Goal: Information Seeking & Learning: Learn about a topic

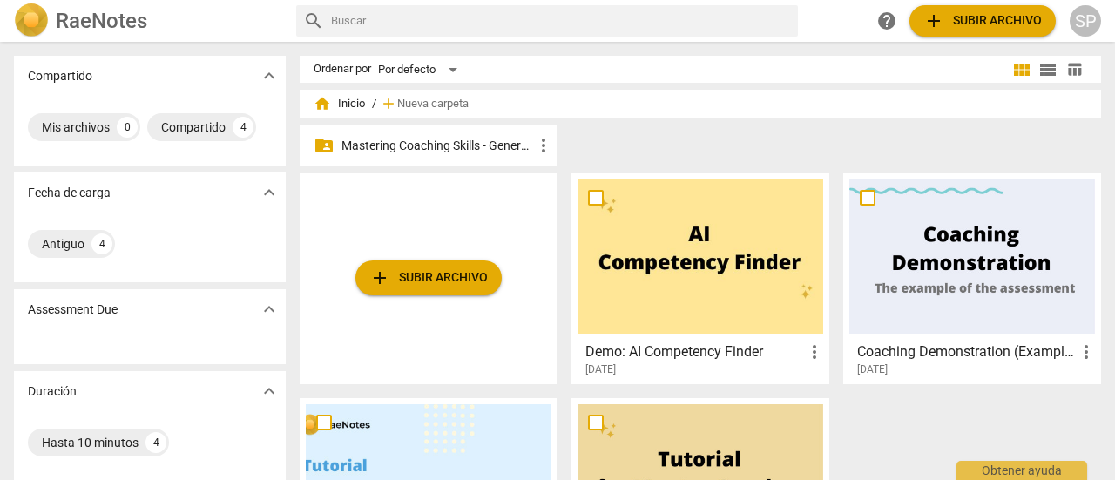
click at [423, 142] on p "Mastering Coaching Skills - Generación 31" at bounding box center [438, 146] width 192 height 18
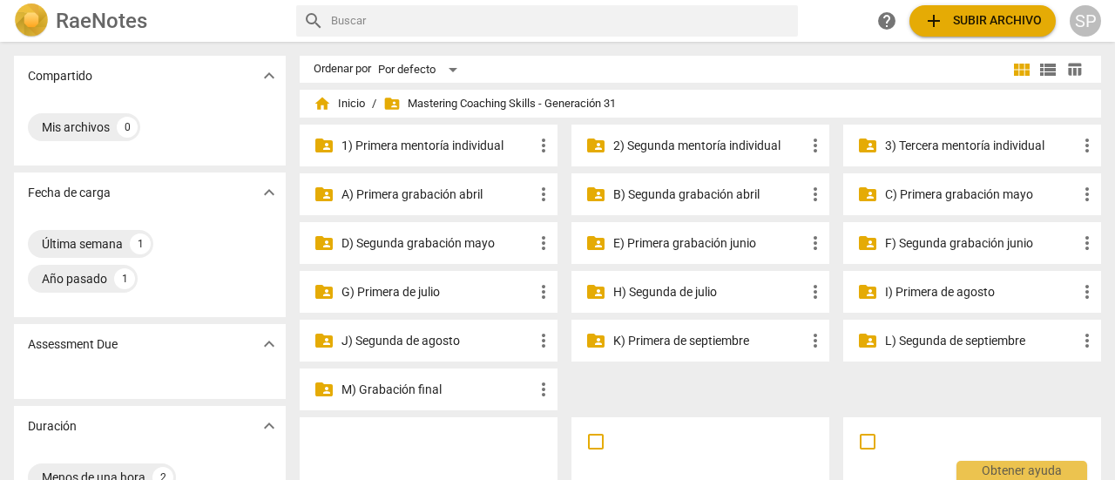
click at [951, 145] on p "3) Tercera mentoría individual" at bounding box center [981, 146] width 192 height 18
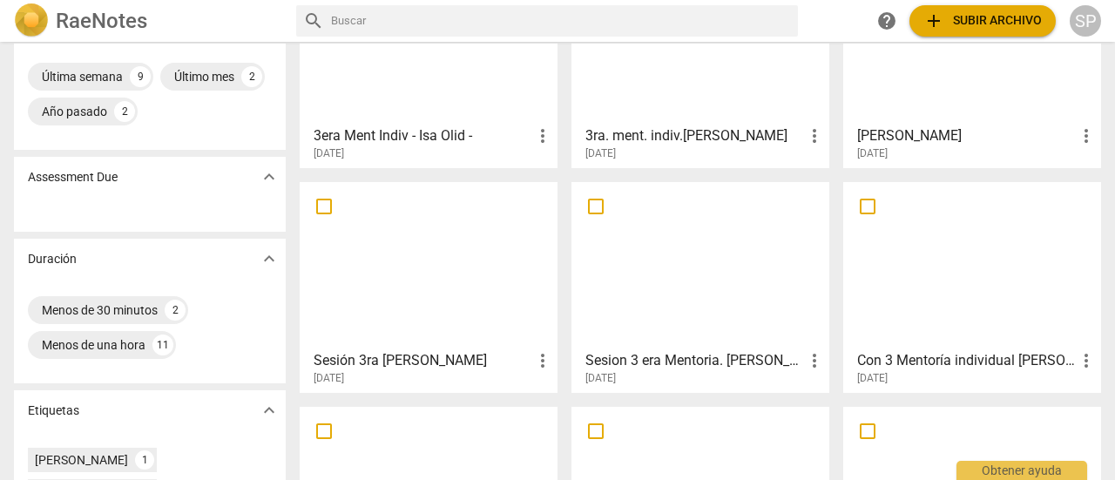
scroll to position [174, 0]
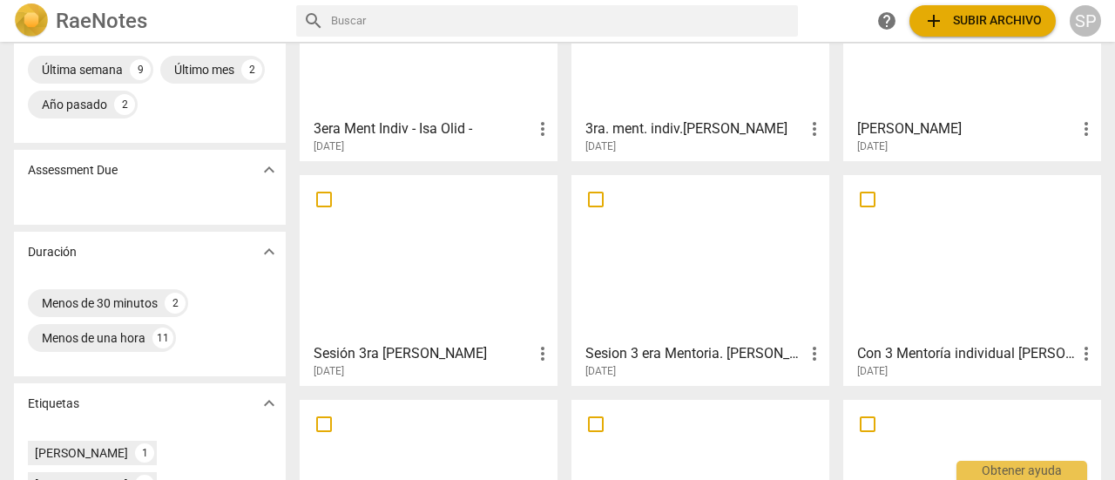
click at [935, 306] on div at bounding box center [972, 258] width 246 height 154
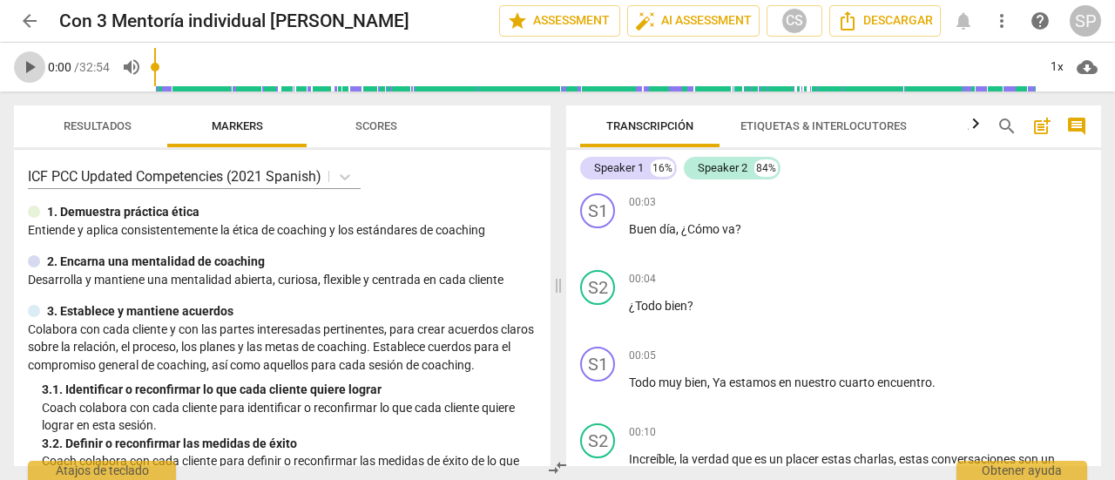
click at [27, 64] on span "play_arrow" at bounding box center [29, 67] width 21 height 21
click at [1058, 64] on div "1x" at bounding box center [1056, 67] width 33 height 28
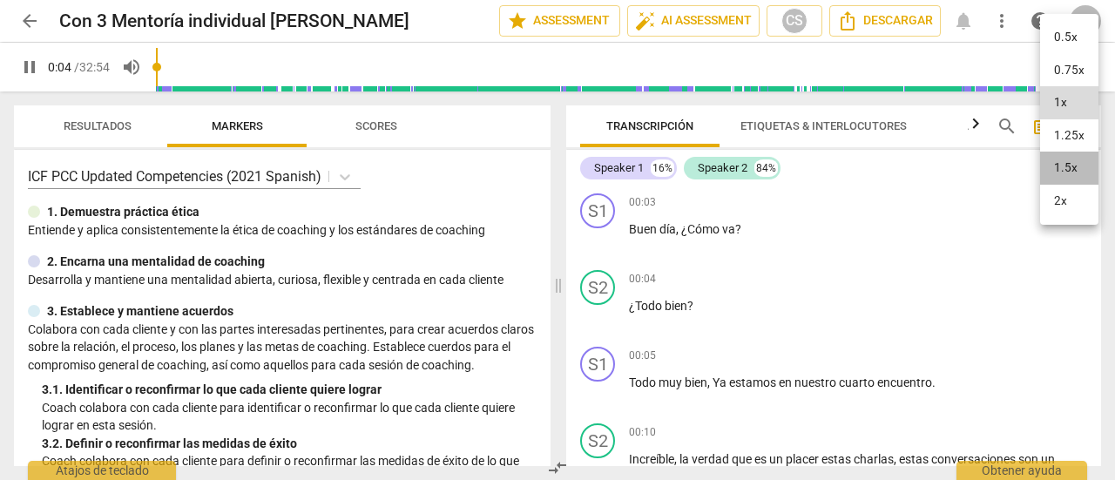
click at [1078, 165] on li "1.5x" at bounding box center [1069, 168] width 58 height 33
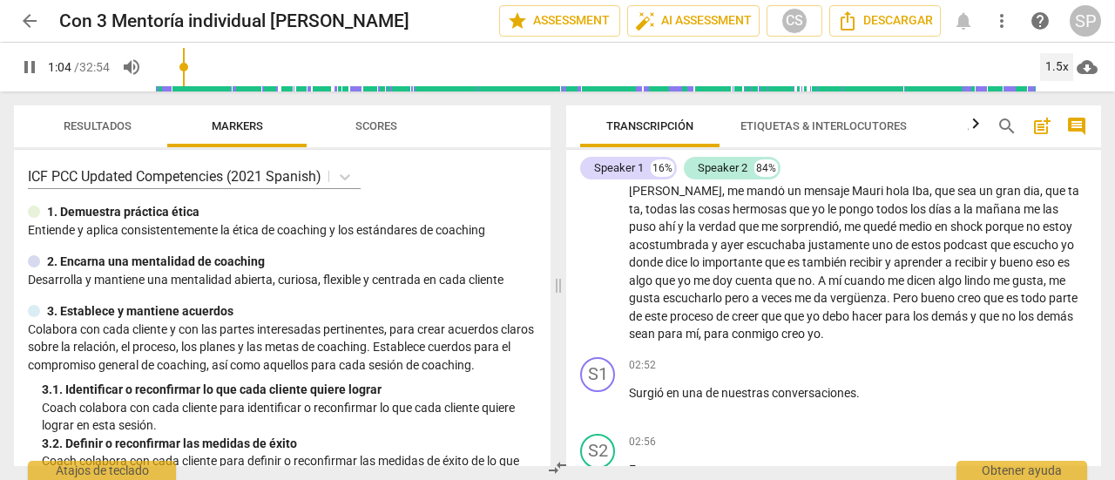
scroll to position [697, 0]
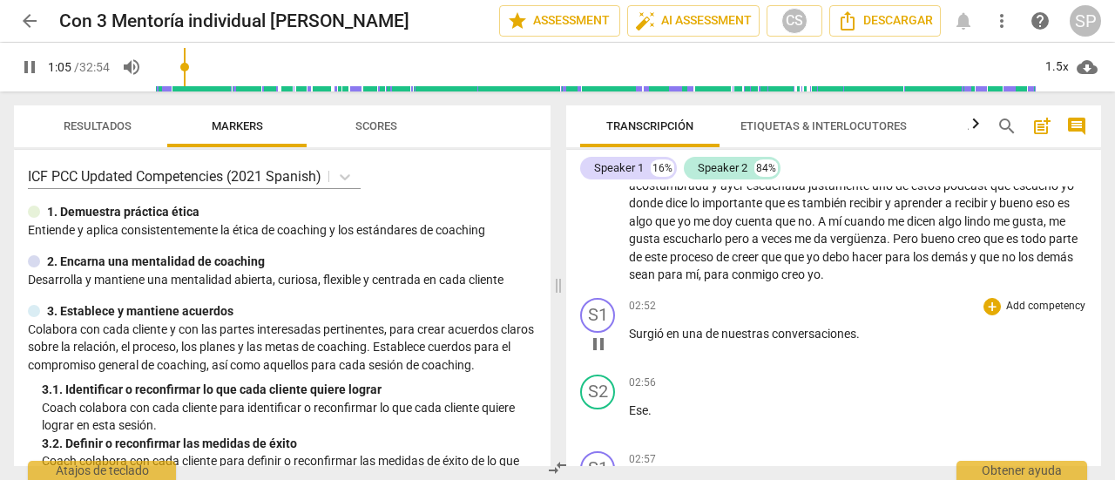
click at [599, 341] on span "pause" at bounding box center [598, 344] width 21 height 21
click at [599, 341] on span "play_arrow" at bounding box center [598, 344] width 21 height 21
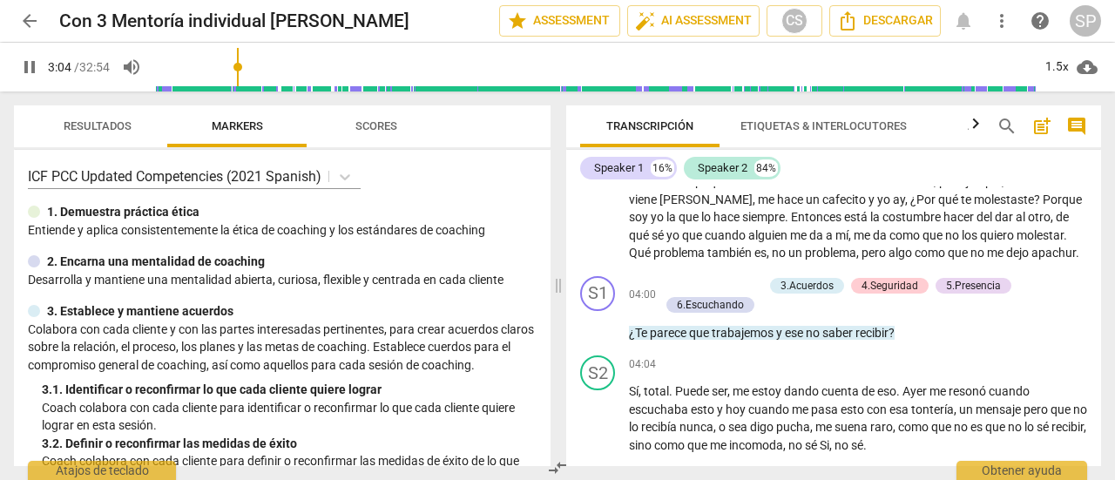
scroll to position [1045, 0]
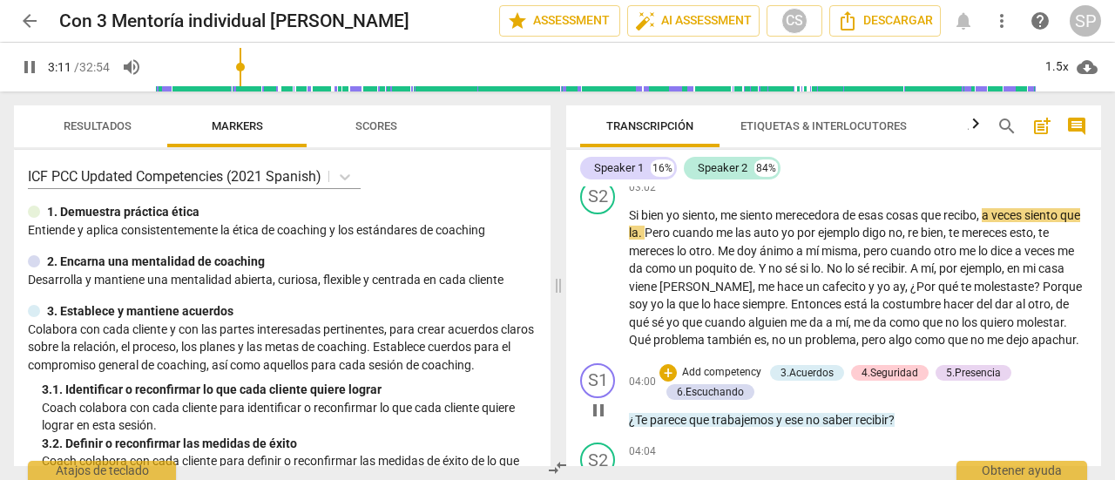
click at [599, 407] on span "pause" at bounding box center [598, 410] width 21 height 21
click at [599, 407] on span "play_arrow" at bounding box center [598, 410] width 21 height 21
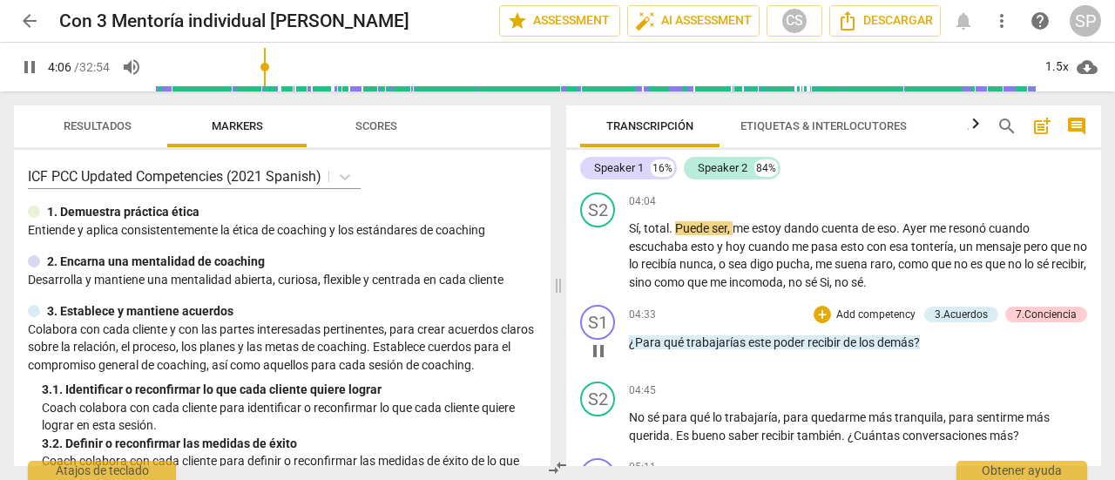
scroll to position [1307, 0]
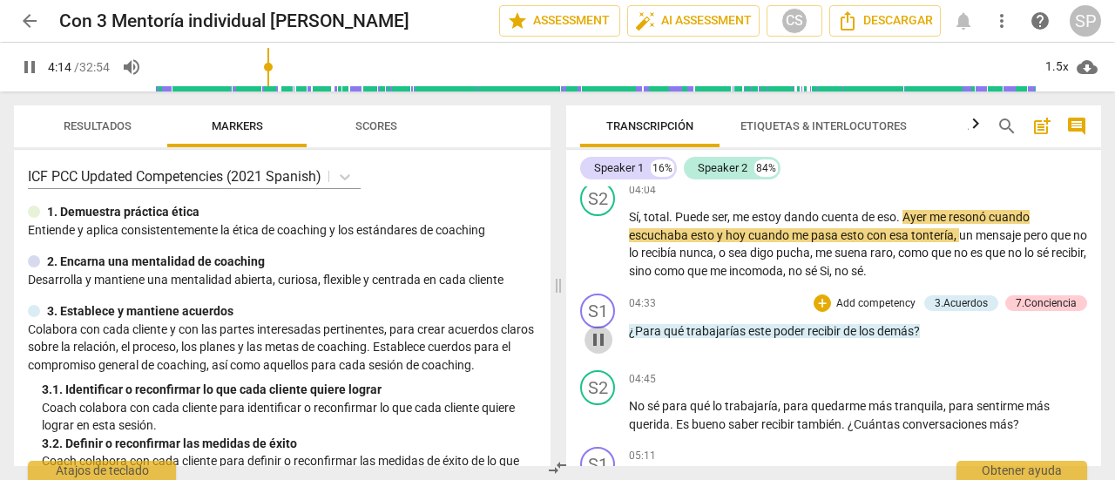
click at [596, 337] on span "pause" at bounding box center [598, 339] width 21 height 21
click at [596, 337] on span "play_arrow" at bounding box center [598, 339] width 21 height 21
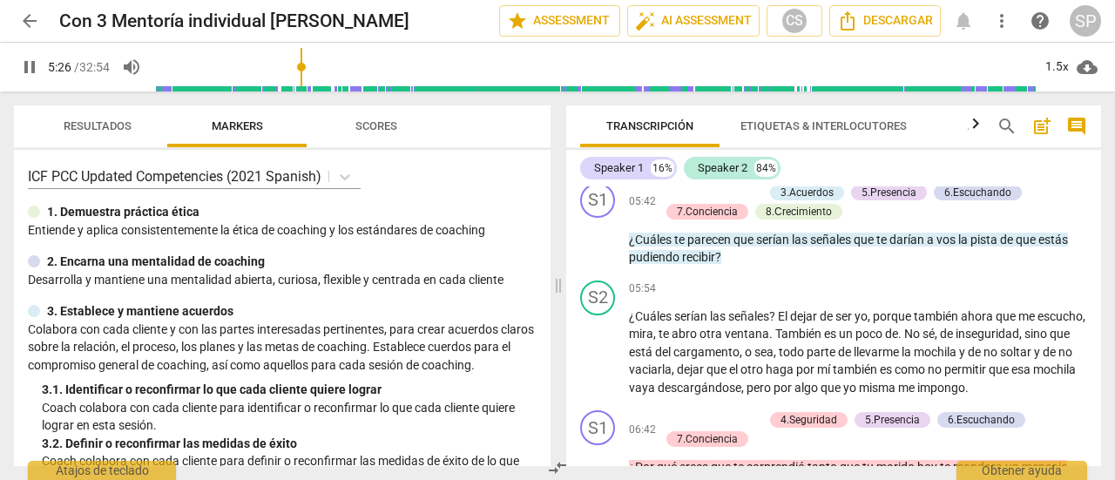
scroll to position [1655, 0]
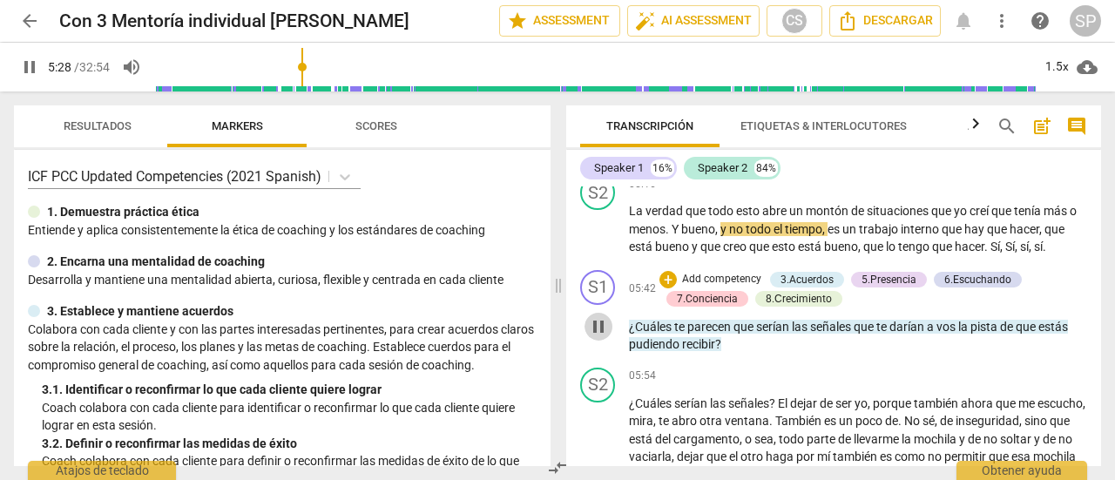
click at [595, 332] on span "pause" at bounding box center [598, 326] width 21 height 21
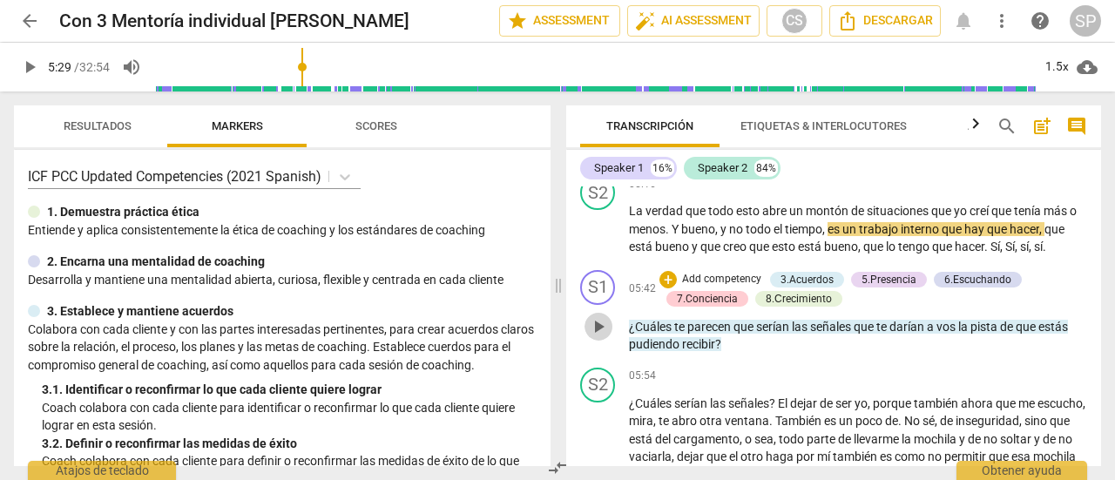
click at [595, 332] on span "play_arrow" at bounding box center [598, 326] width 21 height 21
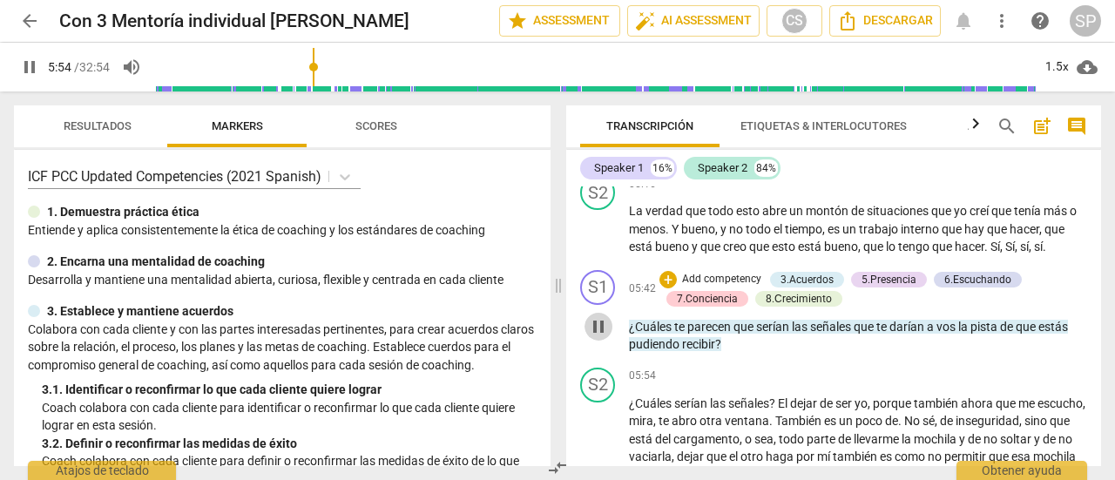
click at [597, 328] on span "pause" at bounding box center [598, 326] width 21 height 21
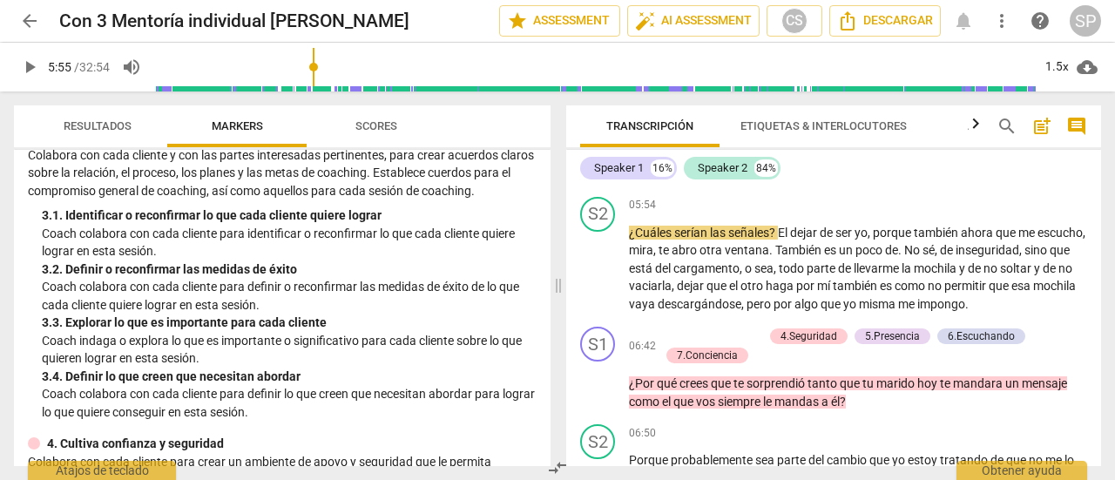
scroll to position [1830, 0]
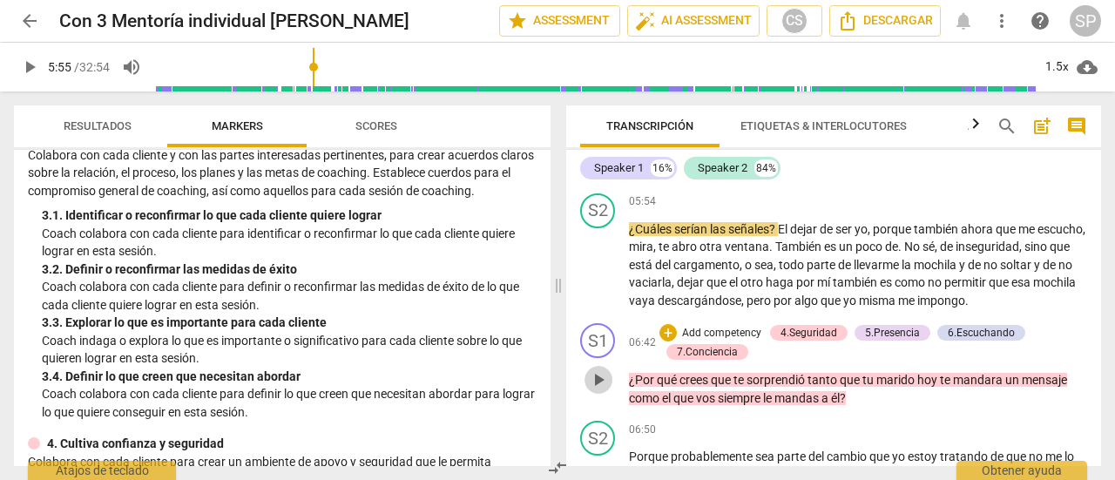
click at [591, 380] on span "play_arrow" at bounding box center [598, 379] width 21 height 21
click at [591, 380] on span "pause" at bounding box center [598, 379] width 21 height 21
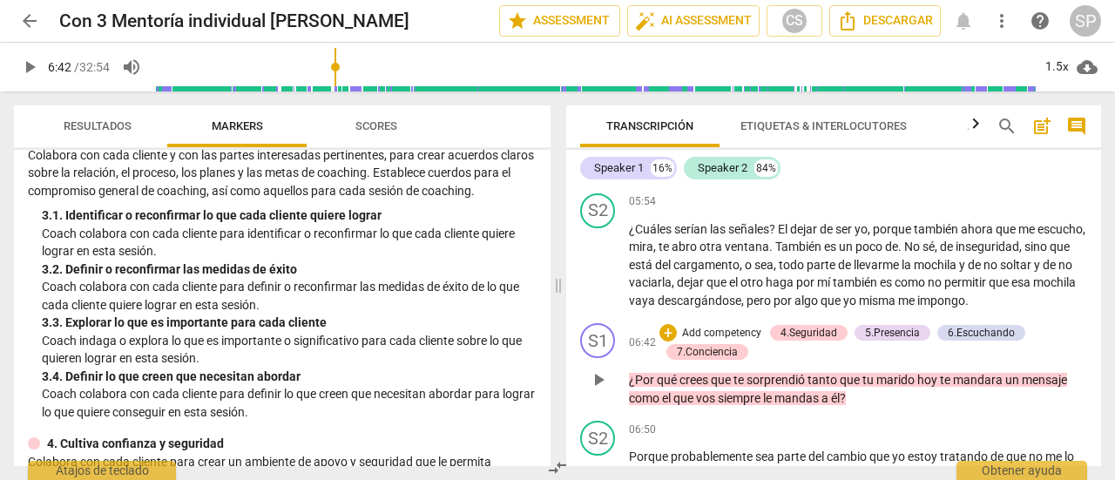
click at [596, 381] on span "play_arrow" at bounding box center [598, 379] width 21 height 21
click at [596, 381] on span "pause" at bounding box center [598, 379] width 21 height 21
click at [596, 381] on span "play_arrow" at bounding box center [598, 379] width 21 height 21
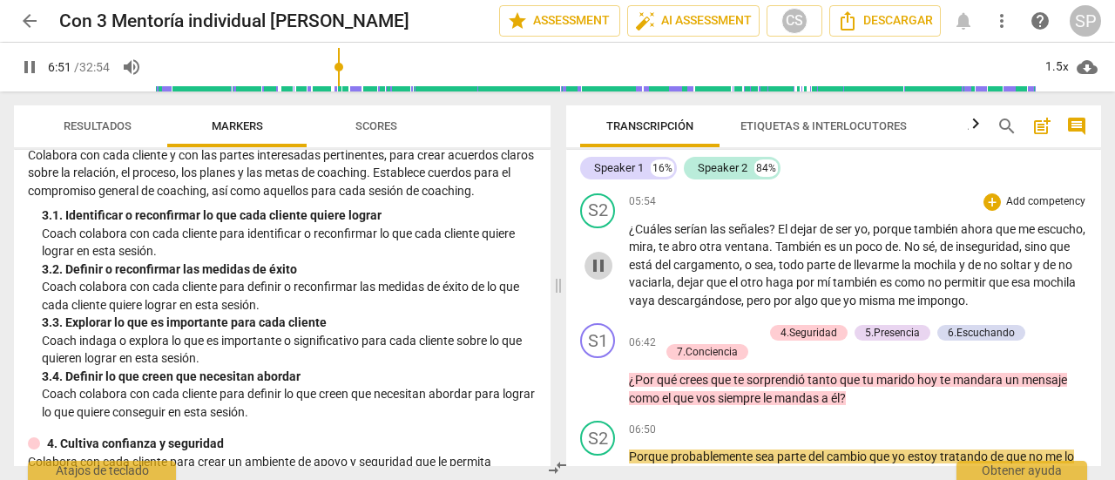
click at [596, 264] on span "pause" at bounding box center [598, 265] width 21 height 21
click at [596, 264] on span "play_arrow" at bounding box center [598, 265] width 21 height 21
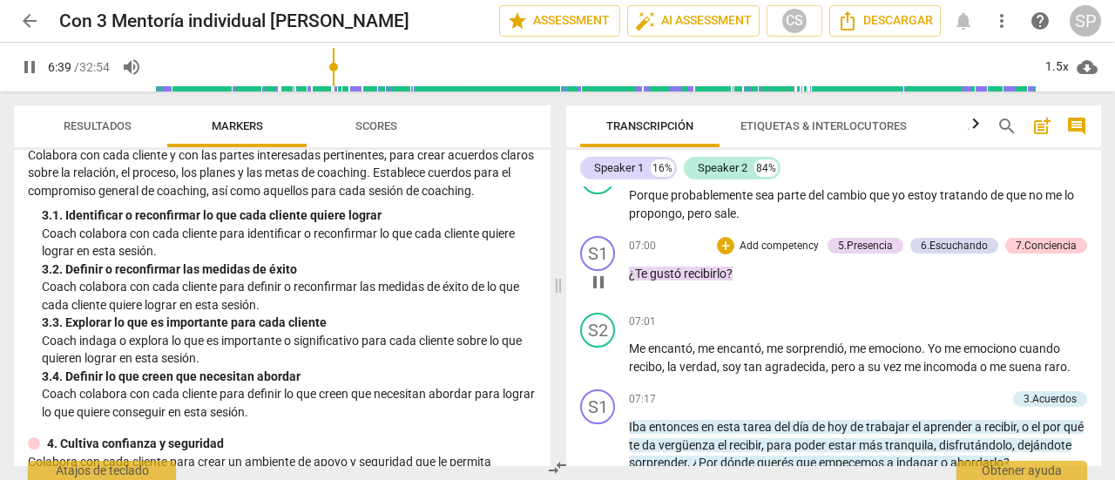
scroll to position [2178, 0]
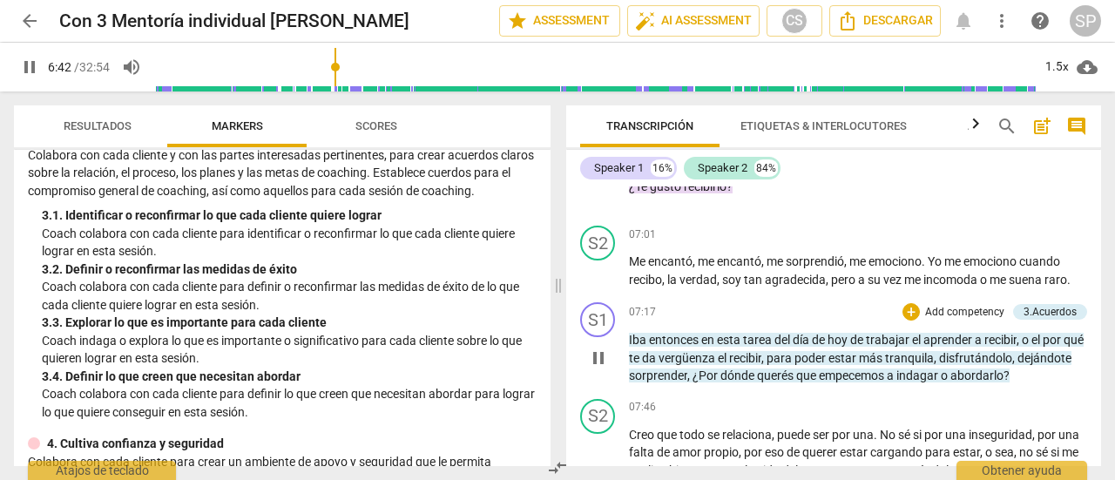
click at [592, 356] on span "pause" at bounding box center [598, 358] width 21 height 21
click at [592, 356] on span "play_arrow" at bounding box center [598, 358] width 21 height 21
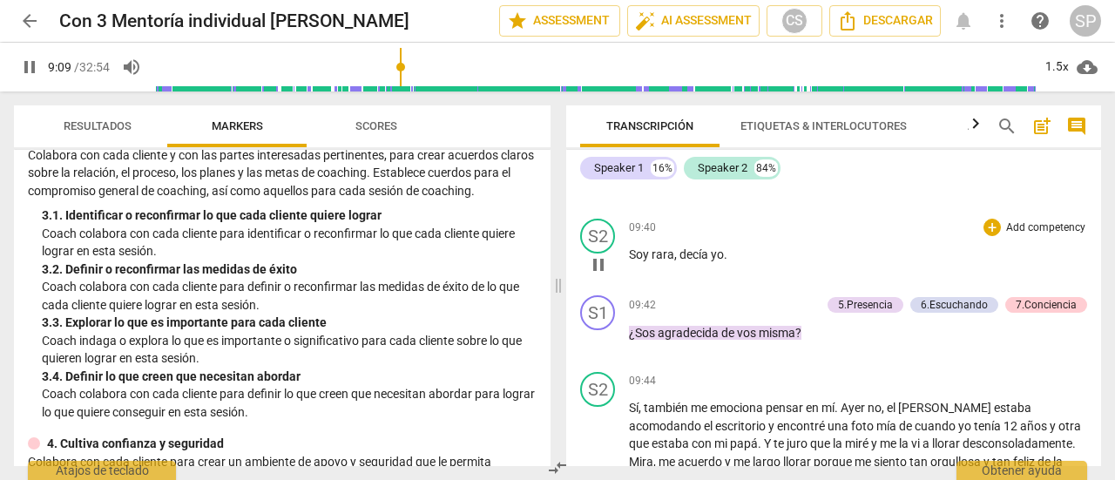
scroll to position [3049, 0]
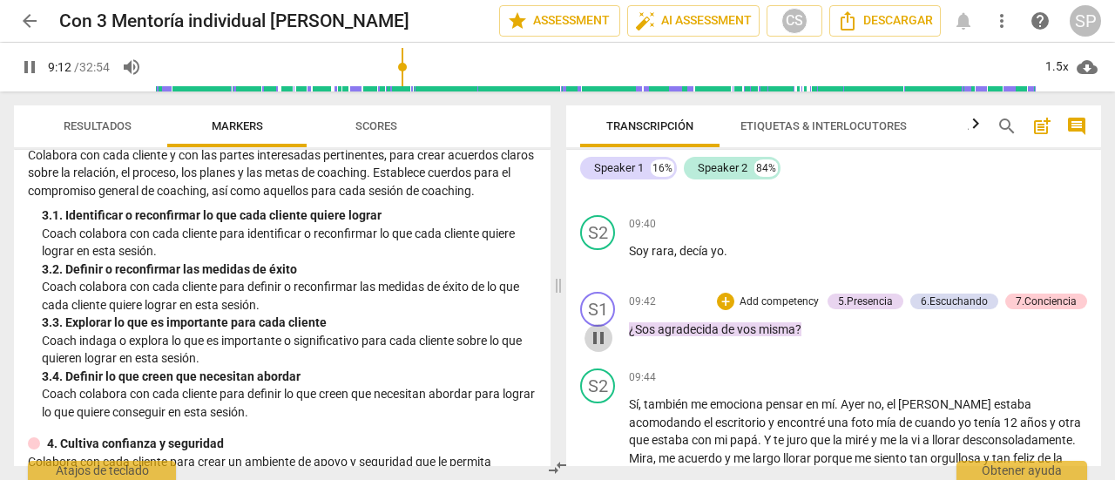
click at [599, 339] on span "pause" at bounding box center [598, 338] width 21 height 21
click at [599, 339] on span "play_arrow" at bounding box center [598, 338] width 21 height 21
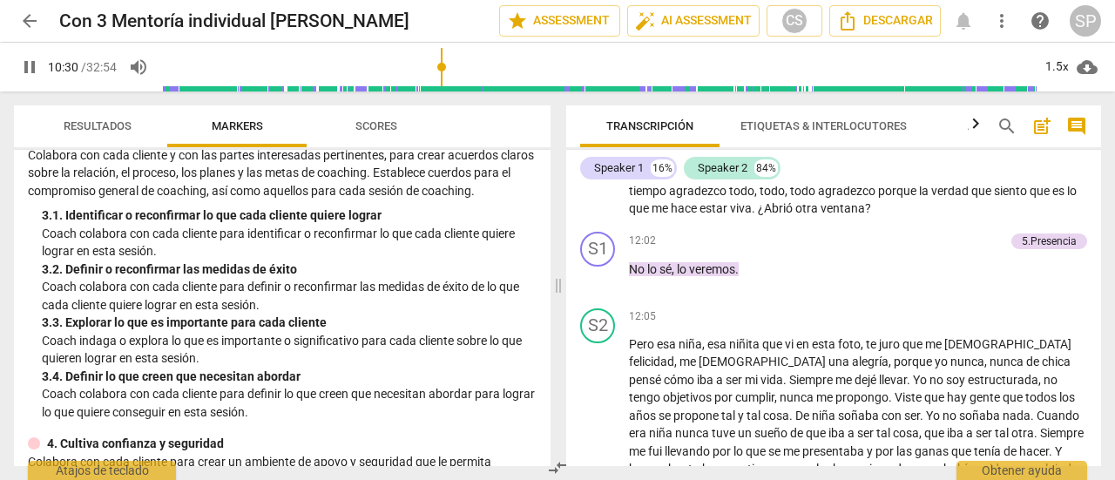
scroll to position [3572, 0]
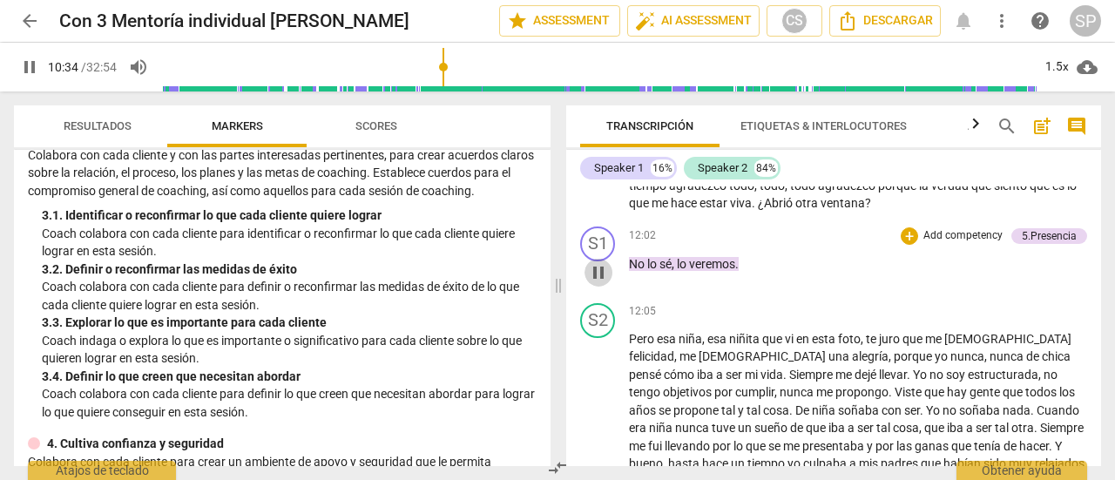
click at [598, 277] on span "pause" at bounding box center [598, 272] width 21 height 21
click at [598, 277] on span "play_arrow" at bounding box center [598, 272] width 21 height 21
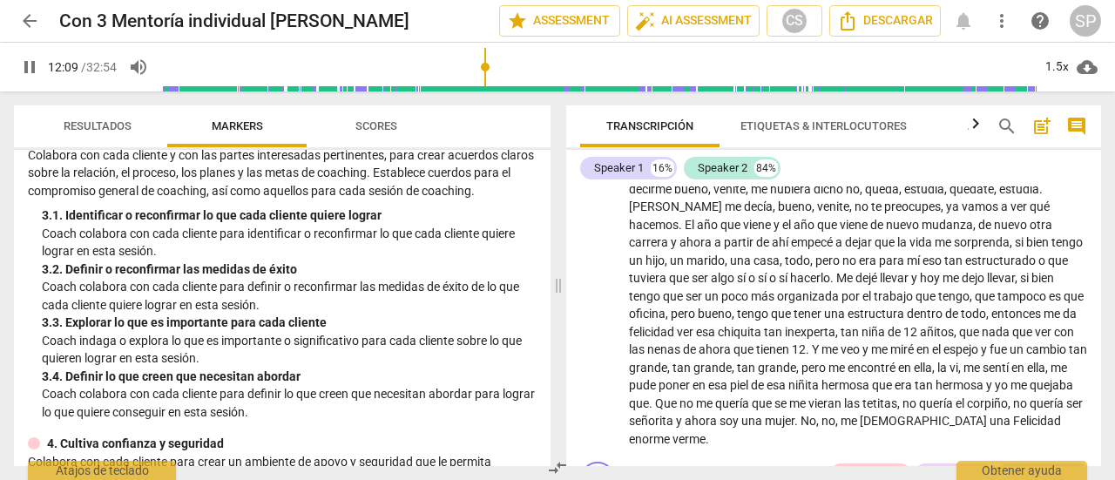
scroll to position [4095, 0]
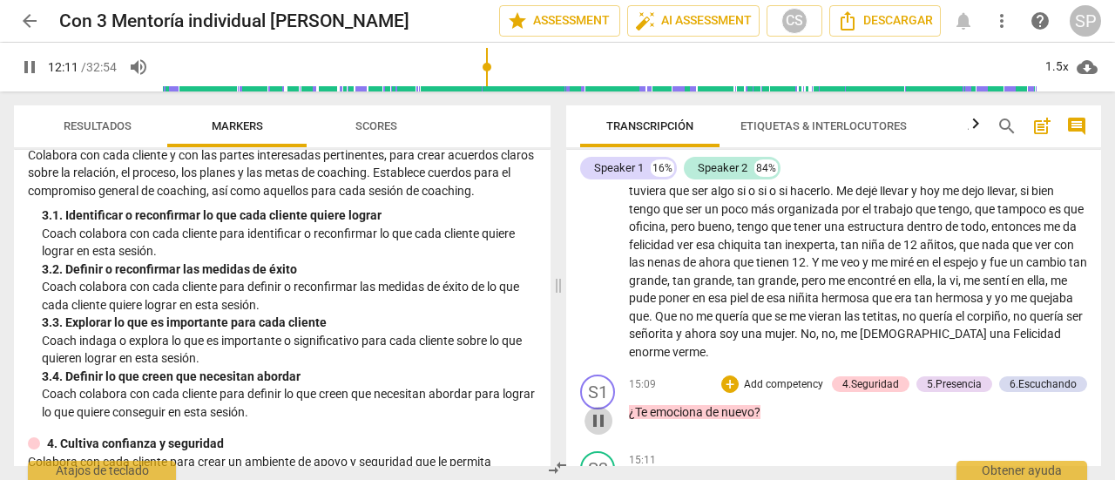
click at [599, 410] on span "pause" at bounding box center [598, 420] width 21 height 21
click at [599, 410] on span "play_arrow" at bounding box center [598, 420] width 21 height 21
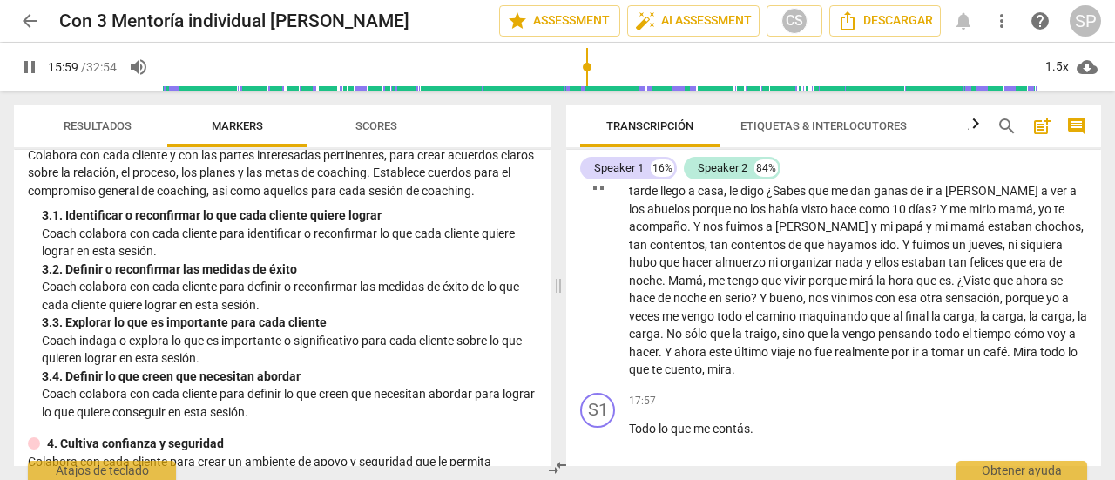
scroll to position [4966, 0]
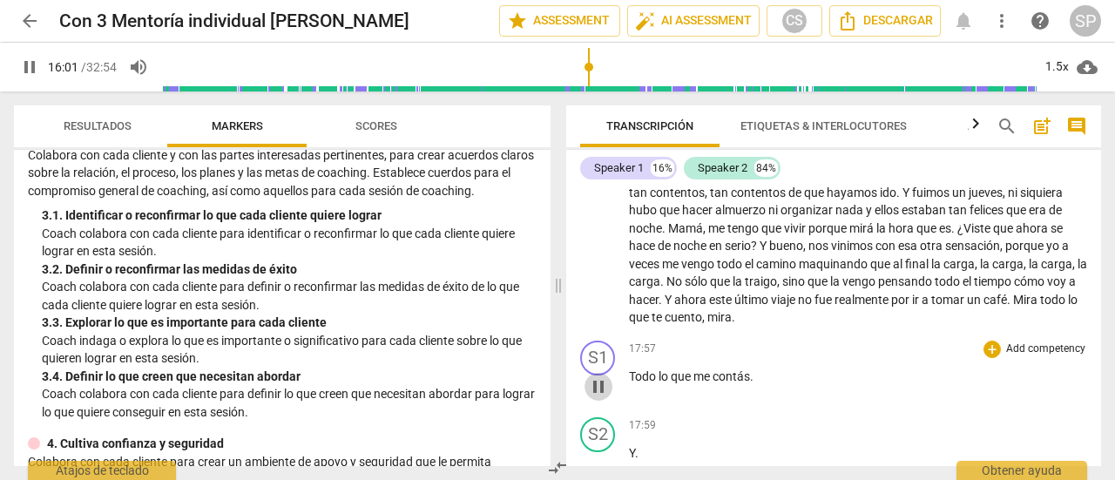
click at [596, 376] on span "pause" at bounding box center [598, 386] width 21 height 21
click at [596, 376] on span "play_arrow" at bounding box center [598, 386] width 21 height 21
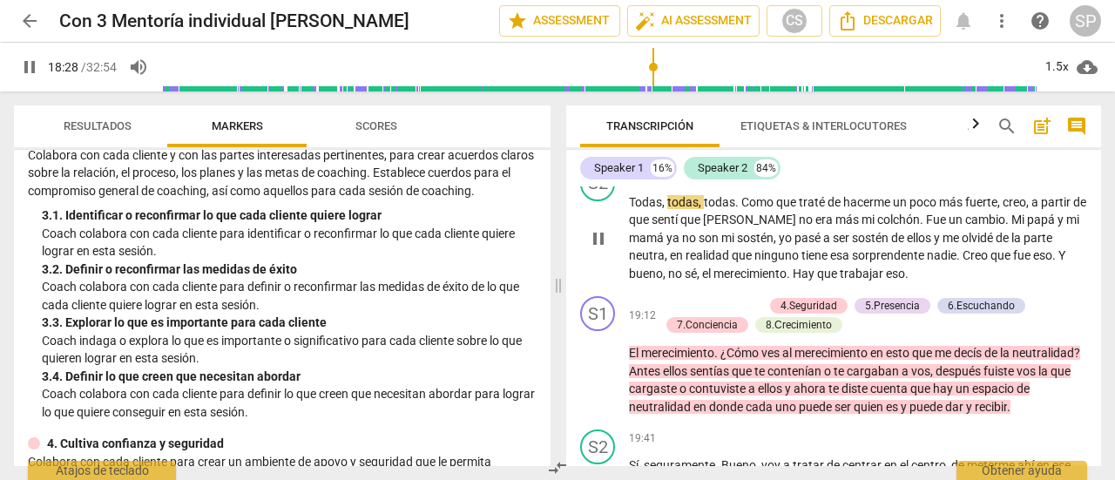
scroll to position [5544, 0]
click at [606, 361] on span "pause" at bounding box center [598, 371] width 21 height 21
click at [606, 361] on span "play_arrow" at bounding box center [598, 371] width 21 height 21
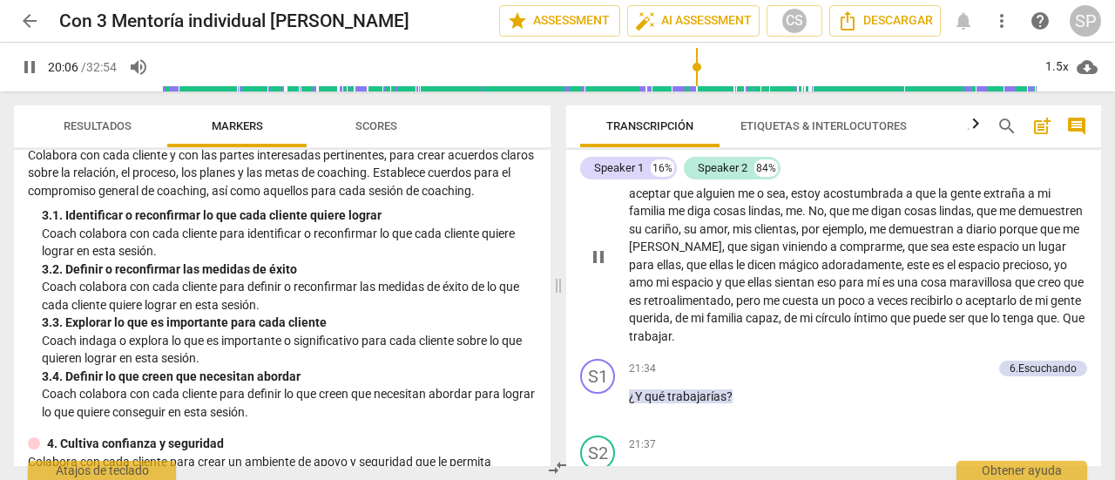
scroll to position [6067, 0]
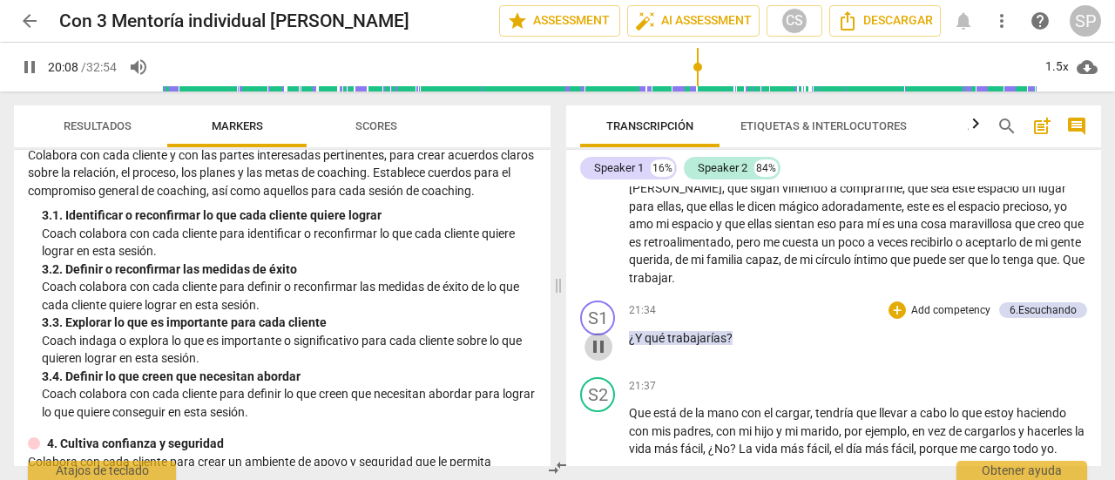
click at [599, 336] on span "pause" at bounding box center [598, 346] width 21 height 21
click at [600, 336] on span "play_arrow" at bounding box center [598, 346] width 21 height 21
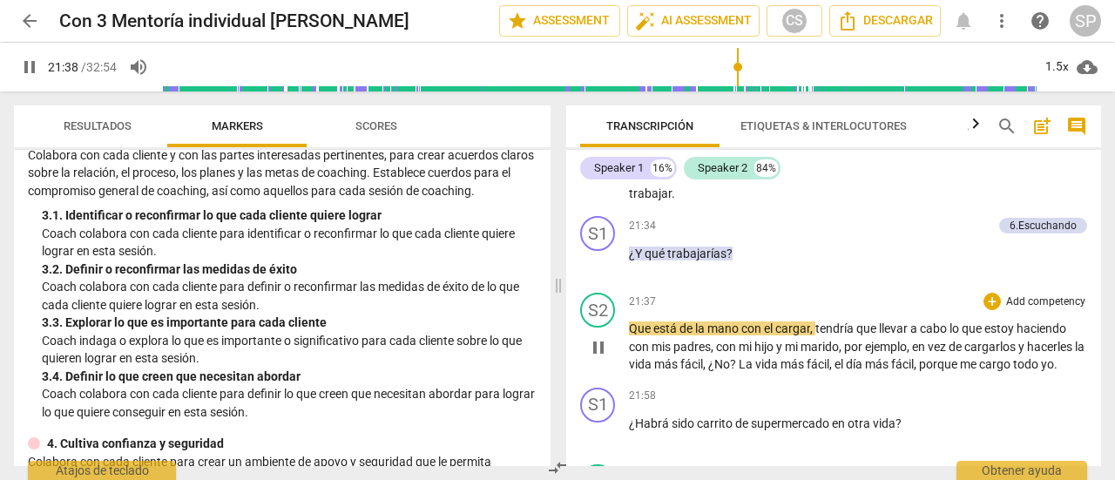
scroll to position [6241, 0]
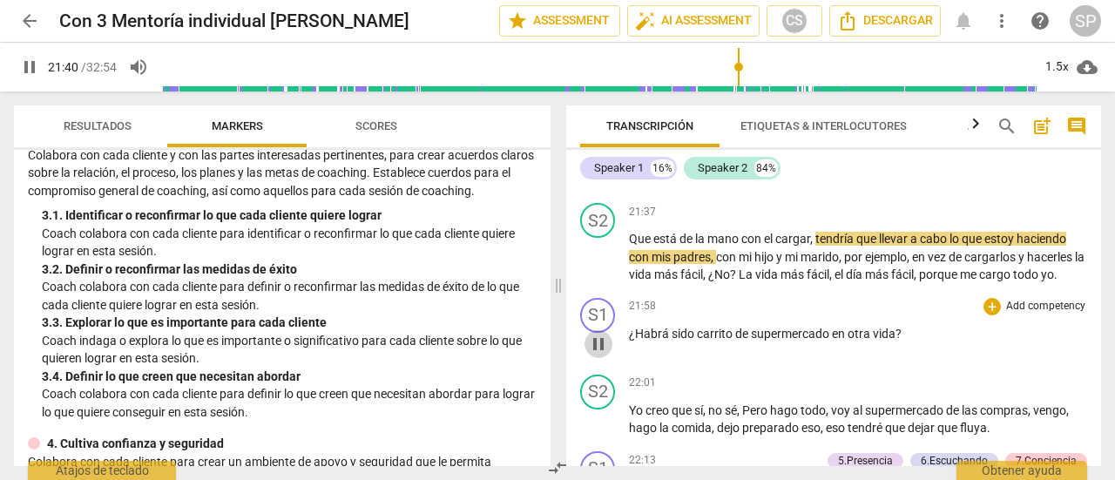
click at [603, 339] on span "pause" at bounding box center [598, 344] width 21 height 21
click at [603, 339] on span "play_arrow" at bounding box center [598, 344] width 21 height 21
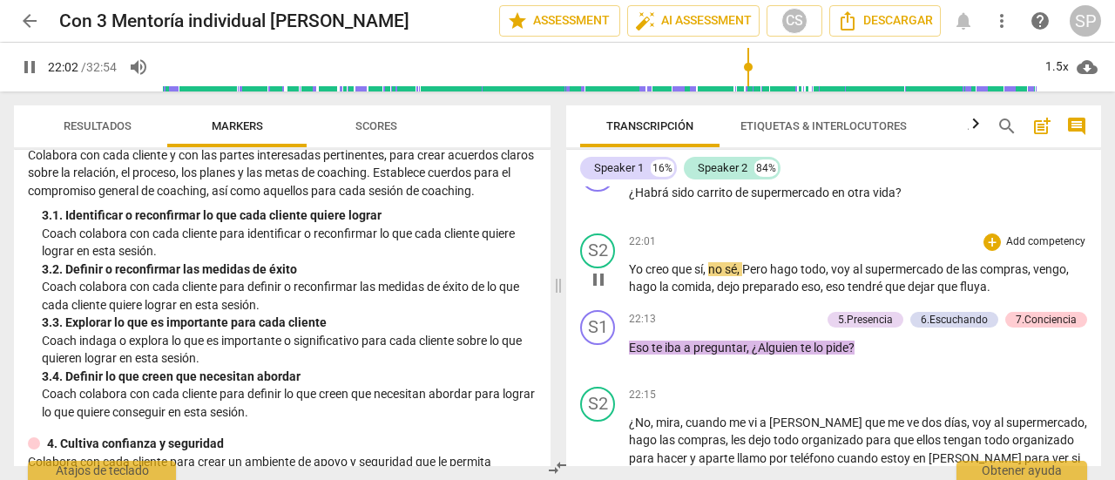
scroll to position [6416, 0]
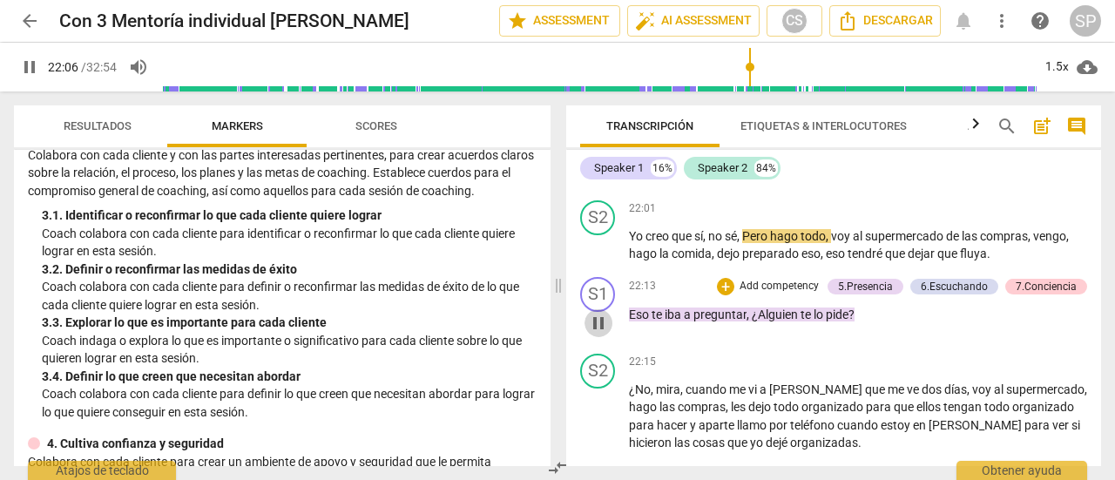
click at [605, 321] on span "pause" at bounding box center [598, 323] width 21 height 21
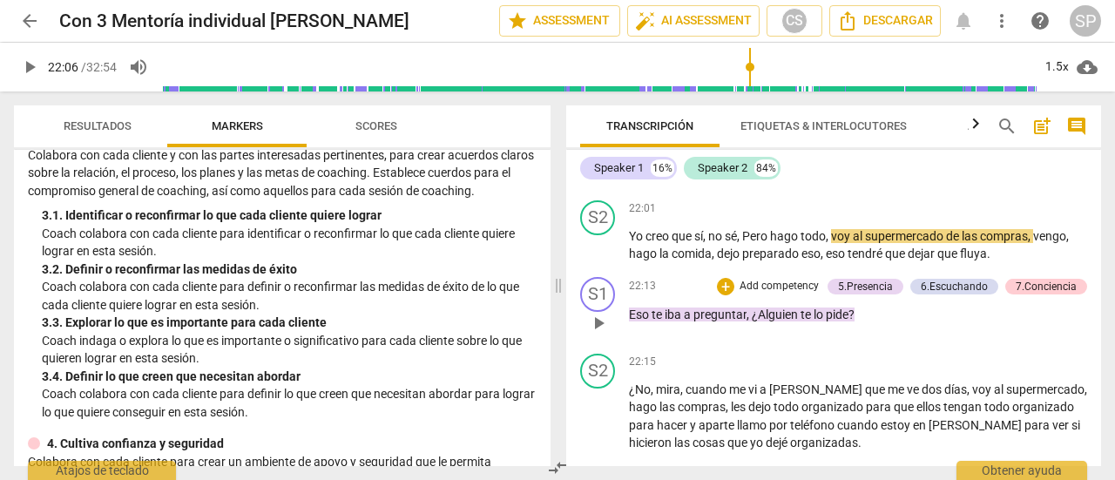
click at [605, 321] on span "play_arrow" at bounding box center [598, 323] width 21 height 21
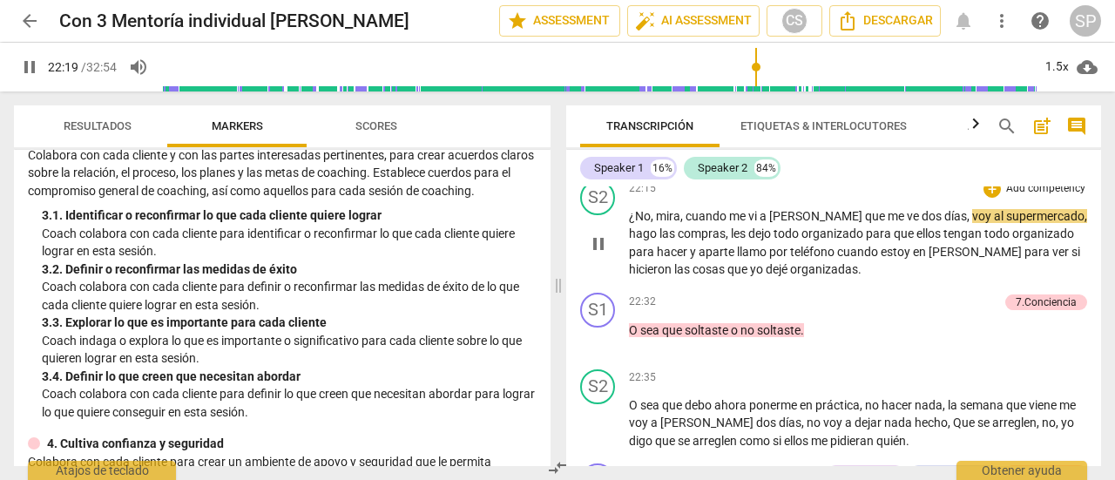
scroll to position [6590, 0]
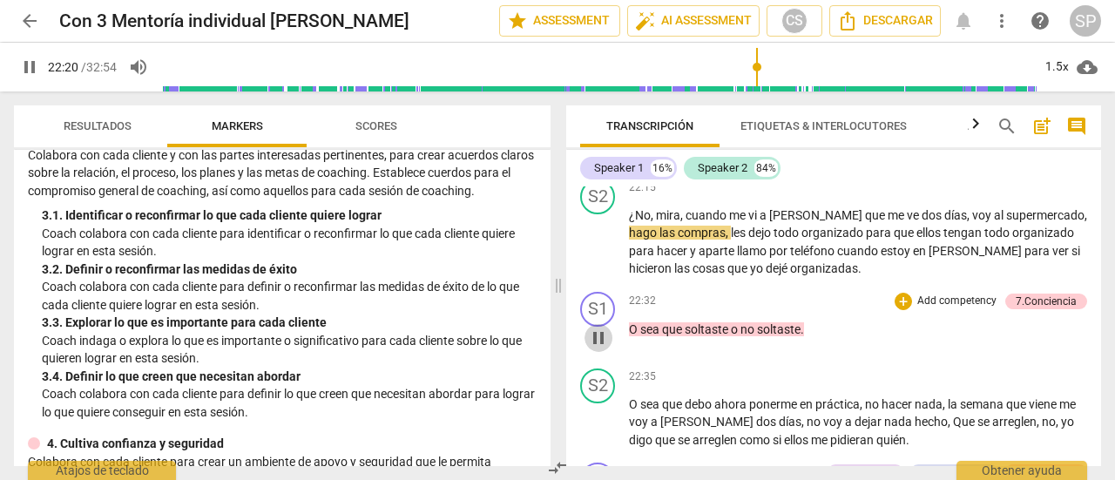
click at [592, 339] on span "pause" at bounding box center [598, 338] width 21 height 21
click at [592, 337] on span "play_arrow" at bounding box center [598, 338] width 21 height 21
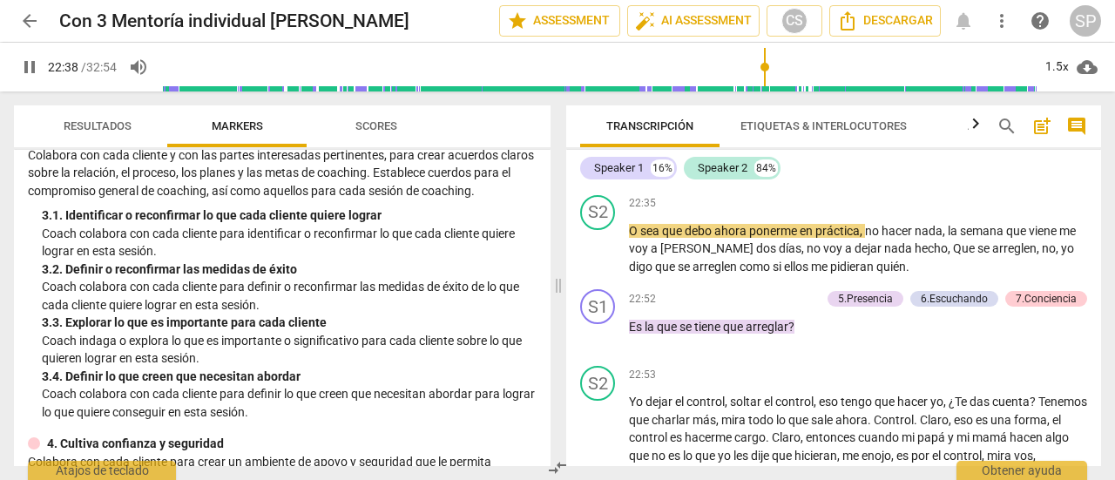
scroll to position [6764, 0]
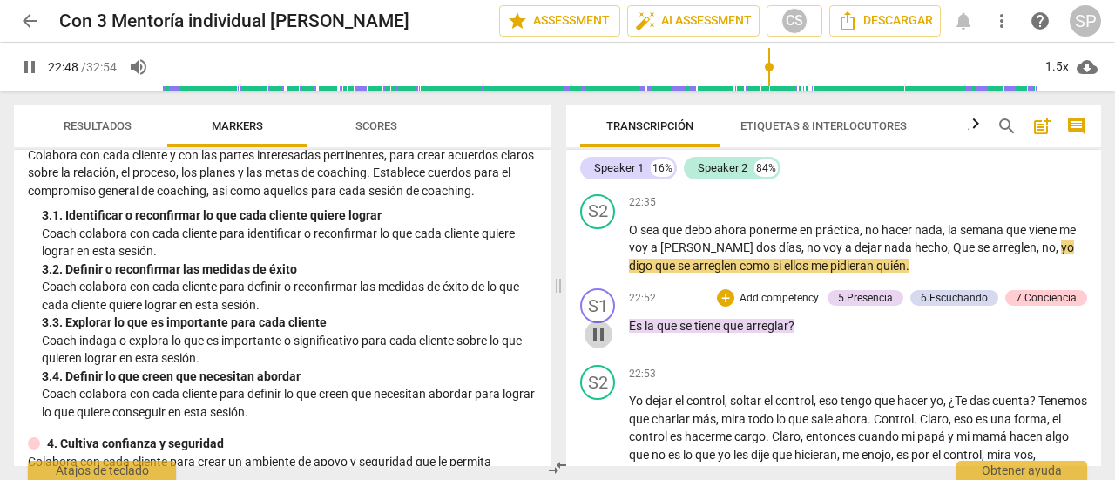
click at [605, 324] on span "pause" at bounding box center [598, 334] width 21 height 21
click at [605, 324] on span "play_arrow" at bounding box center [598, 334] width 21 height 21
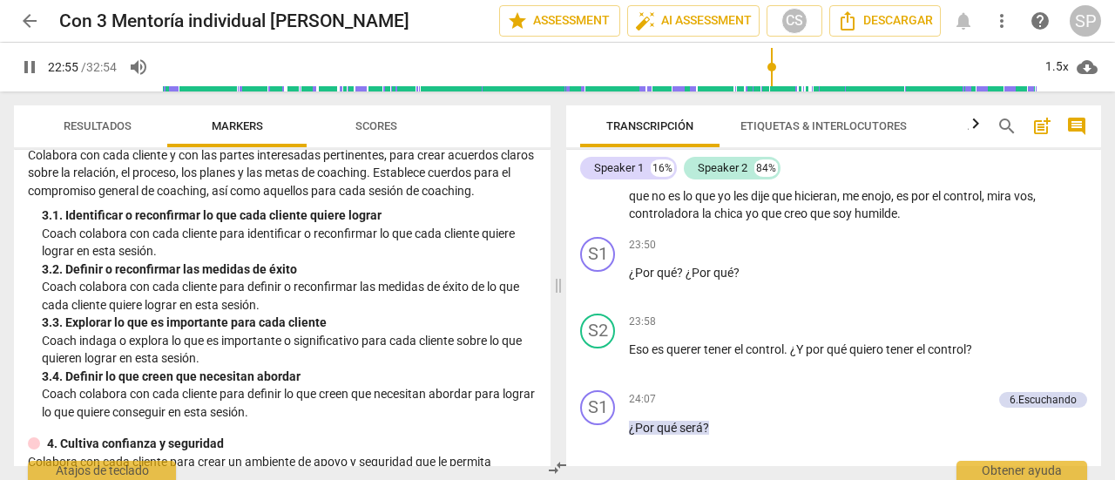
scroll to position [7025, 0]
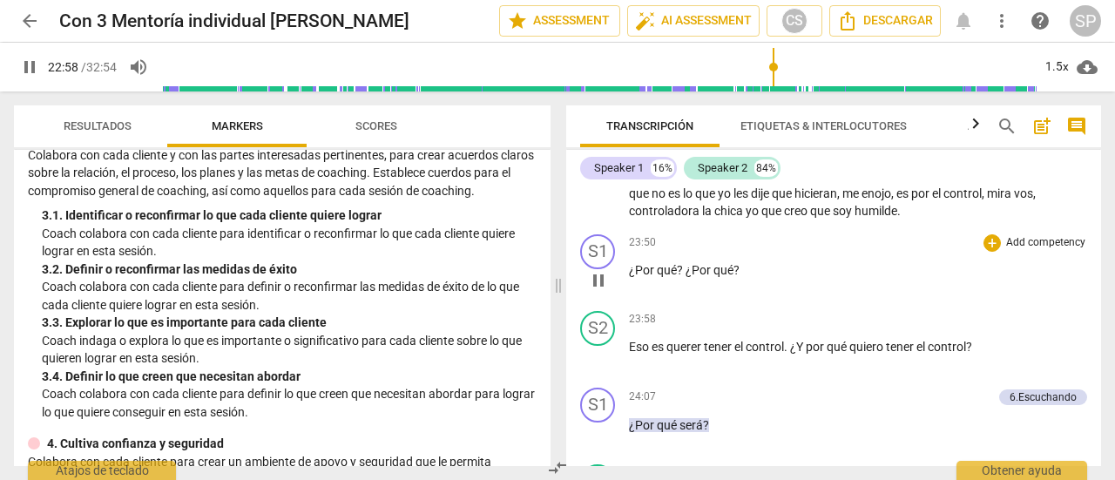
click at [598, 281] on span "pause" at bounding box center [598, 280] width 21 height 21
click at [598, 281] on span "play_arrow" at bounding box center [598, 280] width 21 height 21
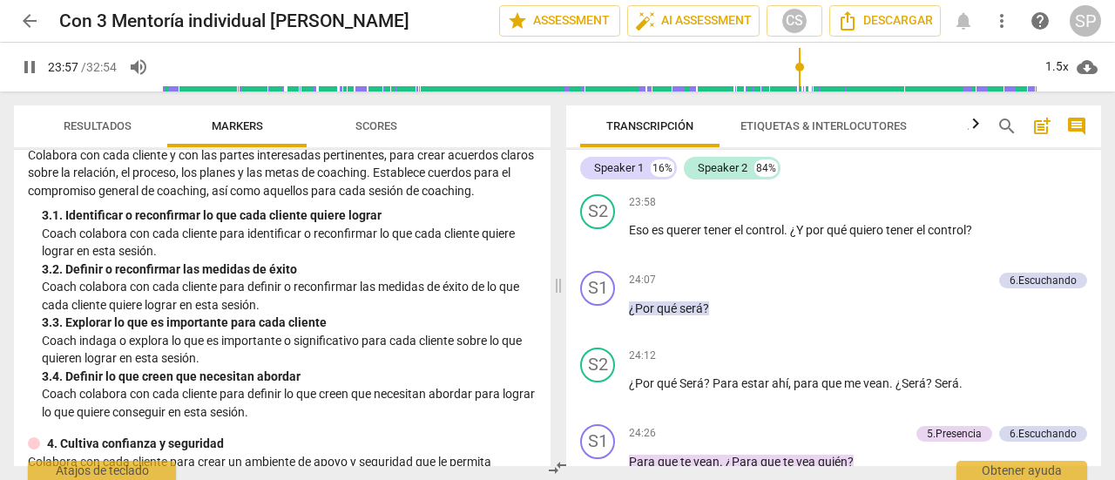
scroll to position [7200, 0]
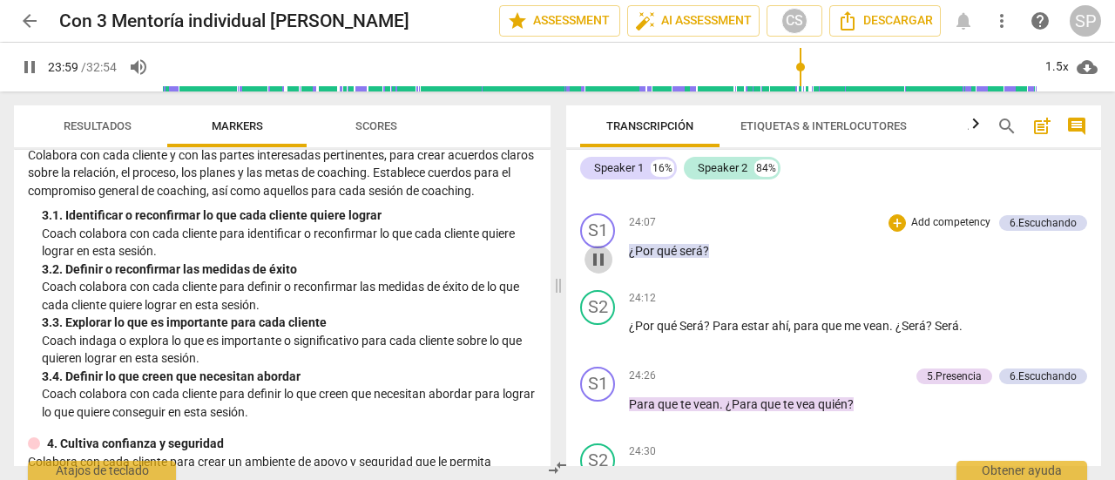
click at [602, 259] on span "pause" at bounding box center [598, 259] width 21 height 21
click at [602, 259] on span "play_arrow" at bounding box center [598, 259] width 21 height 21
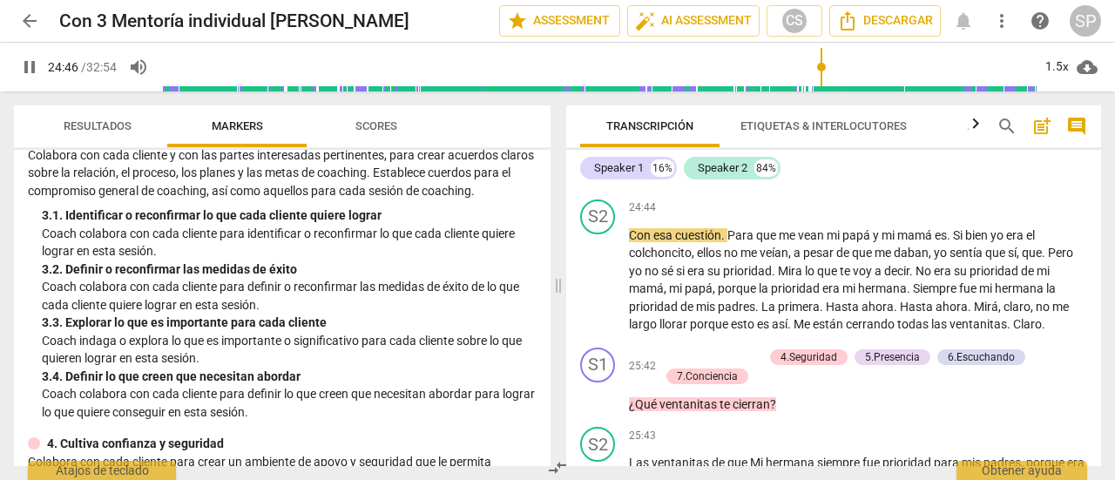
scroll to position [7635, 0]
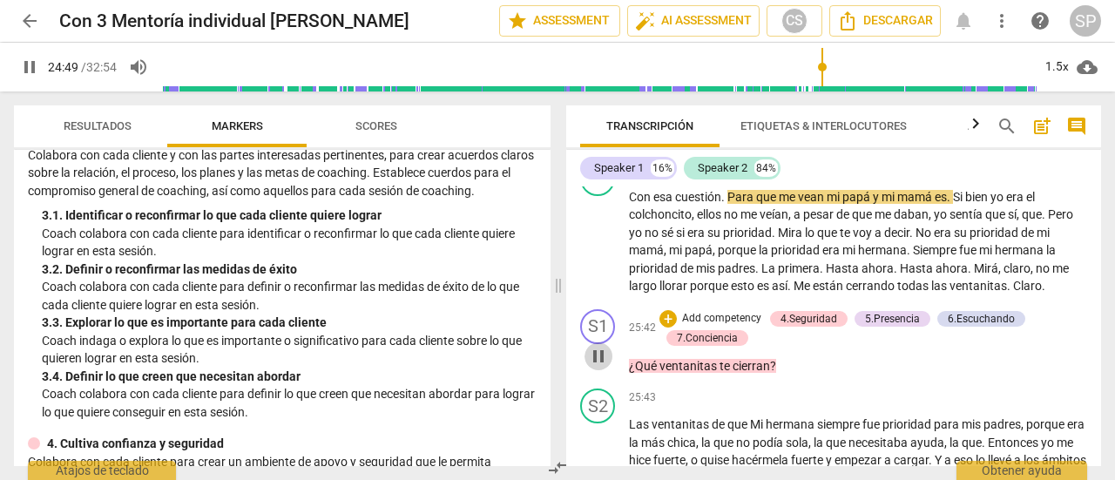
click at [596, 359] on span "pause" at bounding box center [598, 356] width 21 height 21
click at [596, 359] on span "play_arrow" at bounding box center [598, 356] width 21 height 21
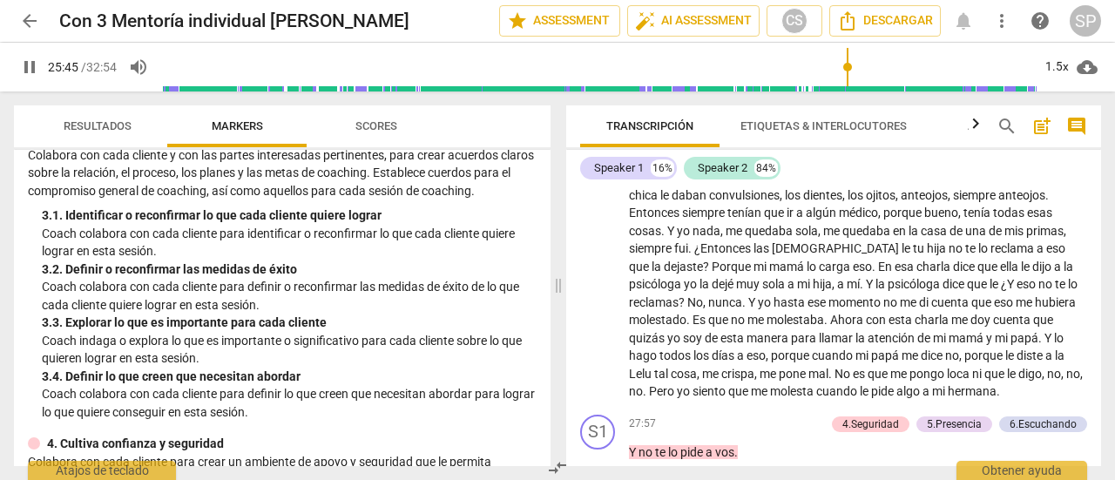
scroll to position [8158, 0]
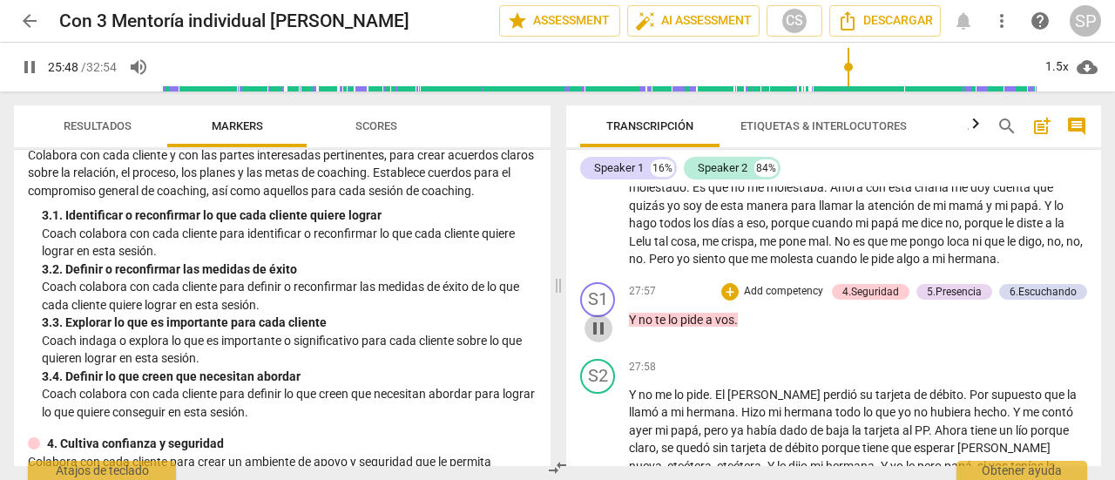
click at [599, 336] on span "pause" at bounding box center [598, 328] width 21 height 21
click at [599, 336] on span "play_arrow" at bounding box center [598, 328] width 21 height 21
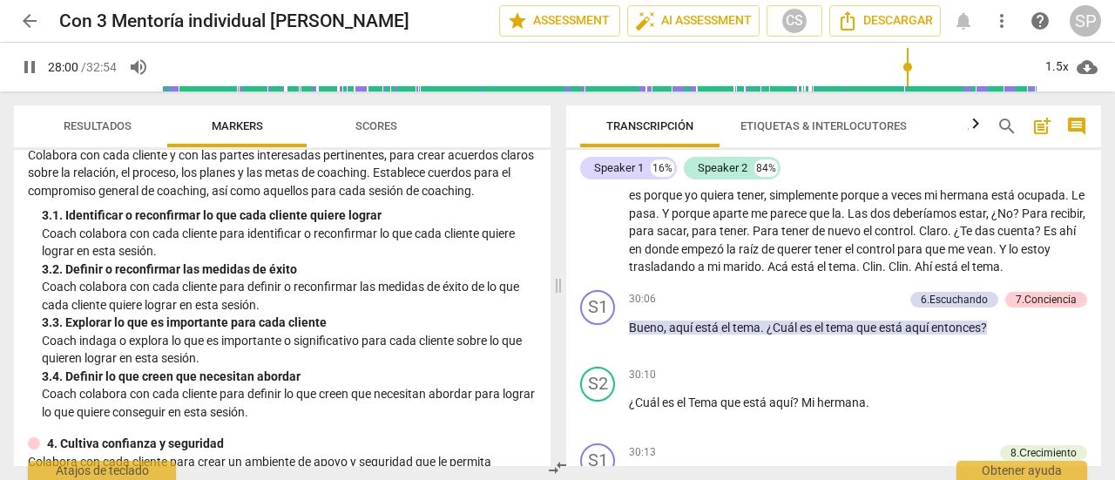
scroll to position [8594, 0]
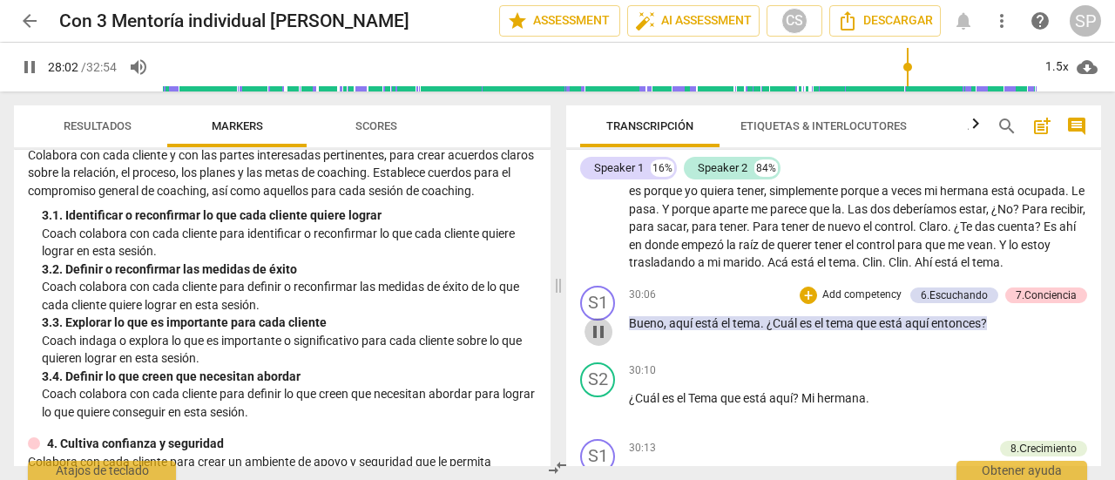
click at [603, 342] on span "pause" at bounding box center [598, 331] width 21 height 21
click at [603, 342] on span "play_arrow" at bounding box center [598, 331] width 21 height 21
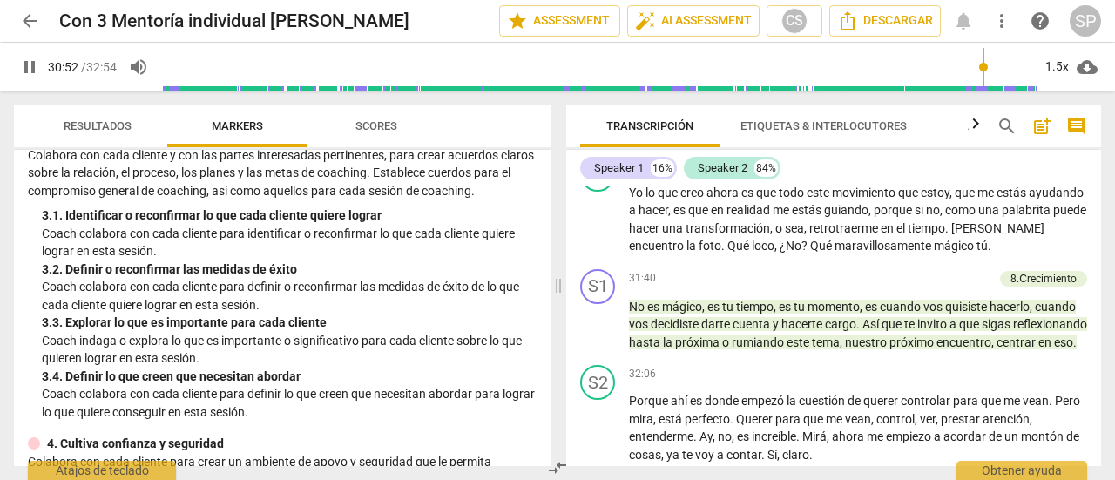
scroll to position [9203, 0]
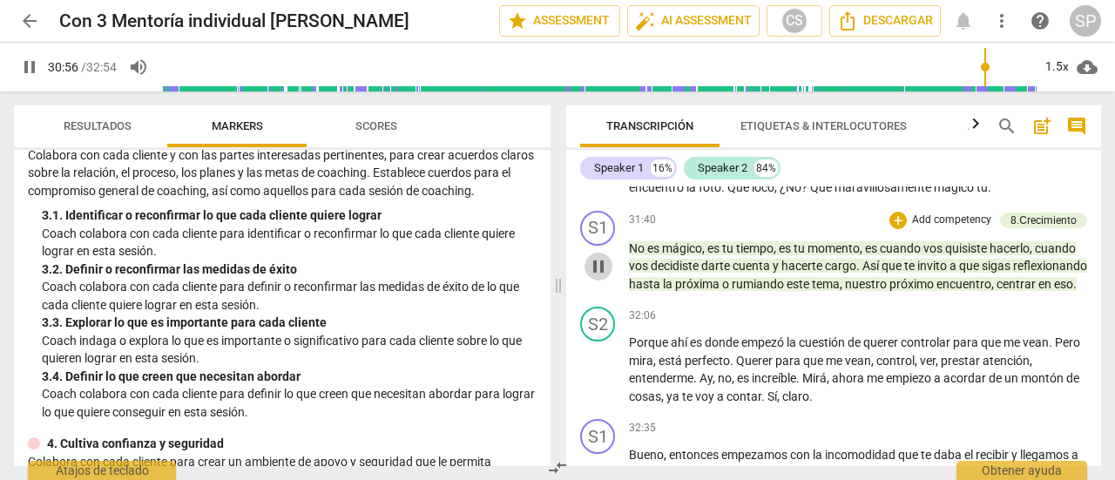
click at [598, 277] on span "pause" at bounding box center [598, 266] width 21 height 21
click at [598, 277] on span "play_arrow" at bounding box center [598, 266] width 21 height 21
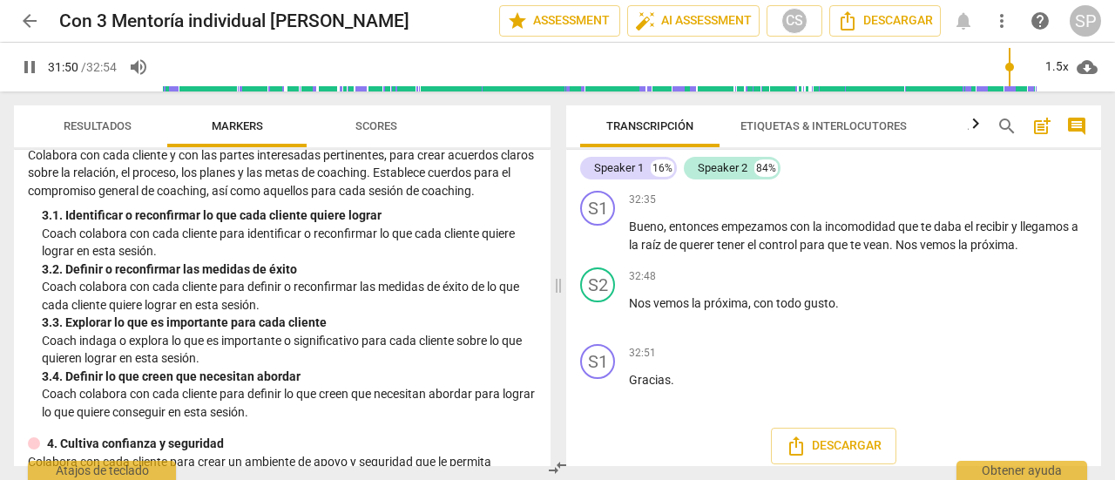
scroll to position [9465, 0]
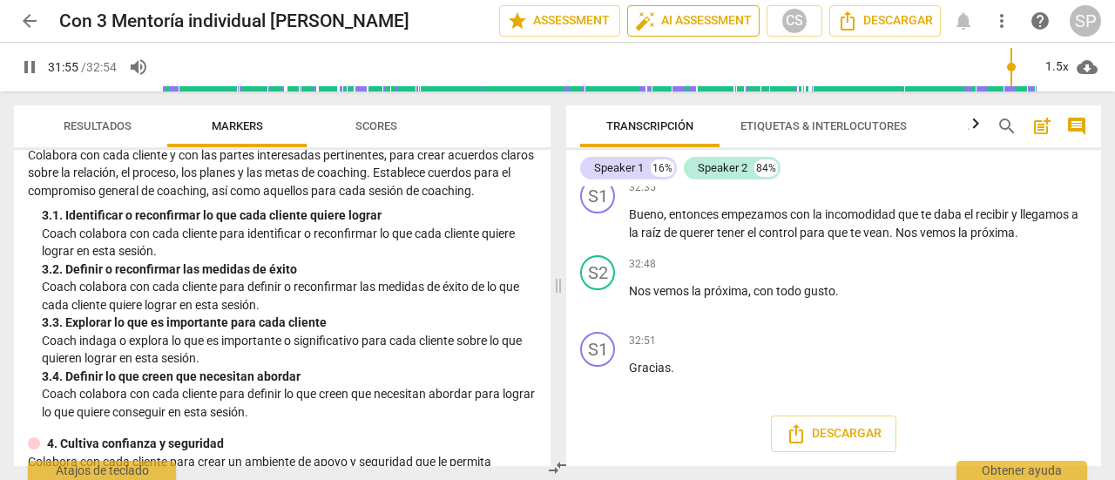
type input "1916"
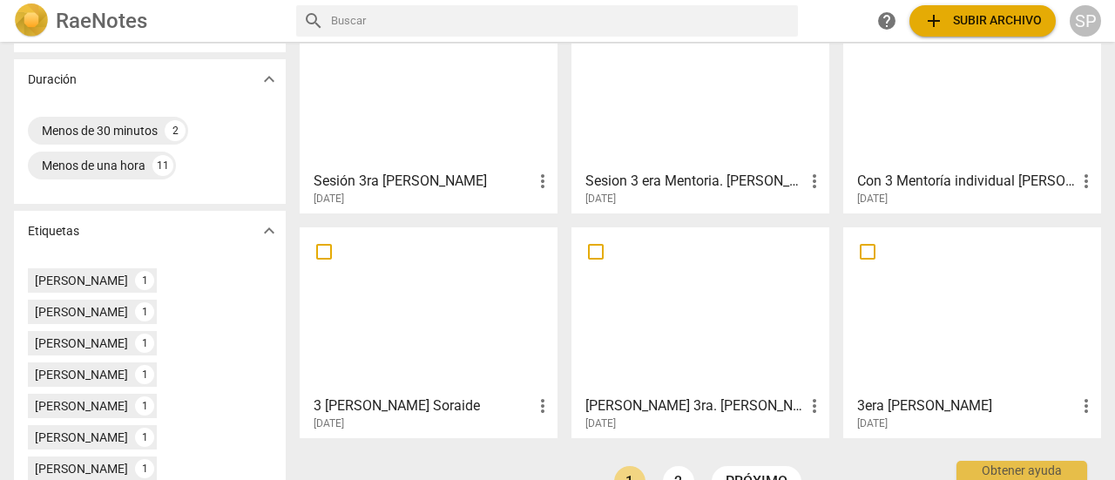
scroll to position [348, 0]
click at [685, 367] on div at bounding box center [701, 309] width 246 height 154
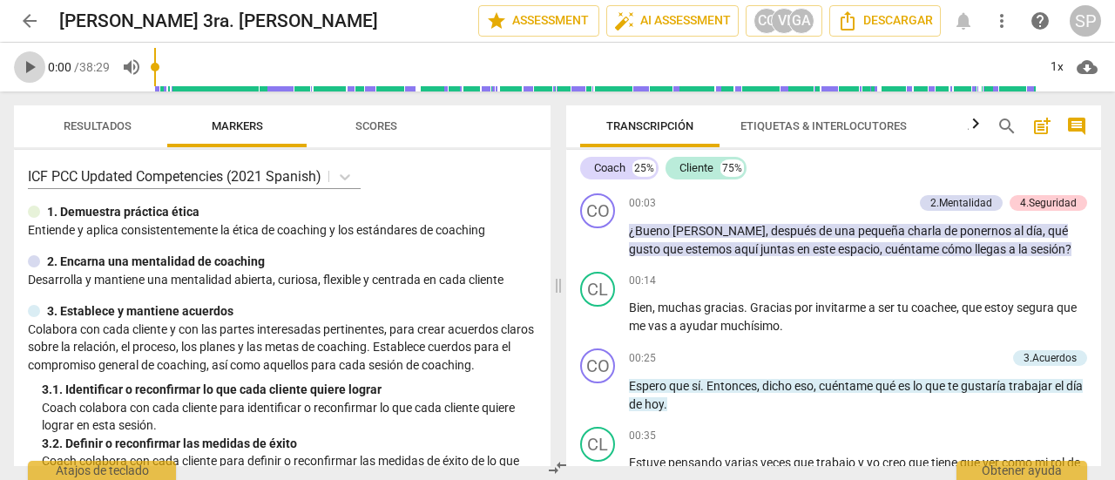
click at [31, 64] on span "play_arrow" at bounding box center [29, 67] width 21 height 21
click at [1066, 64] on div "1x" at bounding box center [1056, 67] width 33 height 28
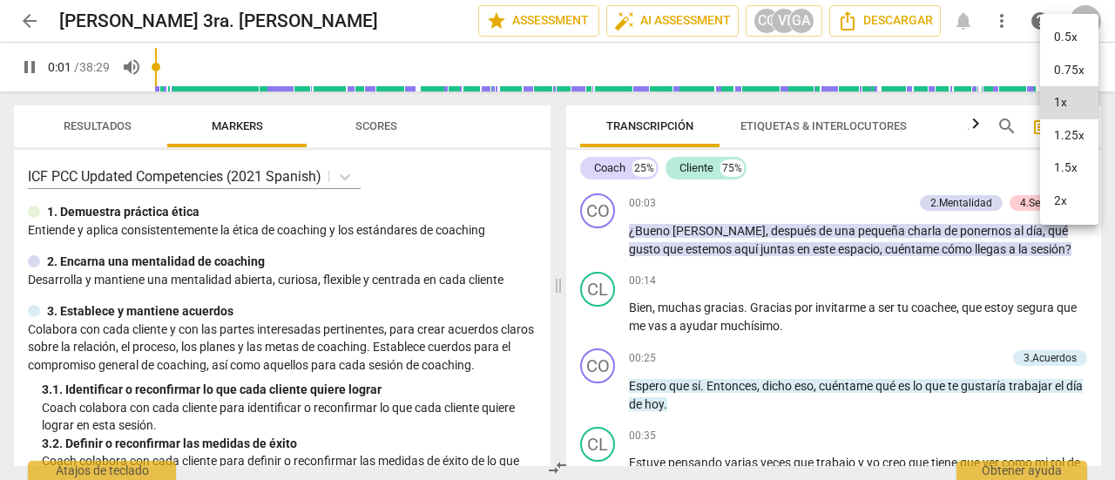
click at [1073, 163] on li "1.5x" at bounding box center [1069, 168] width 58 height 33
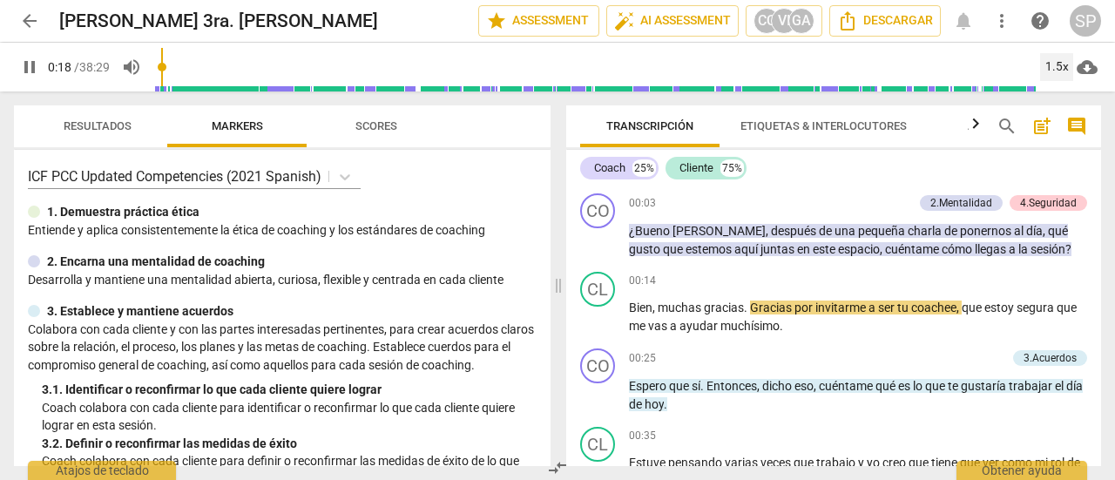
type input "19"
click at [28, 24] on span "arrow_back" at bounding box center [29, 20] width 21 height 21
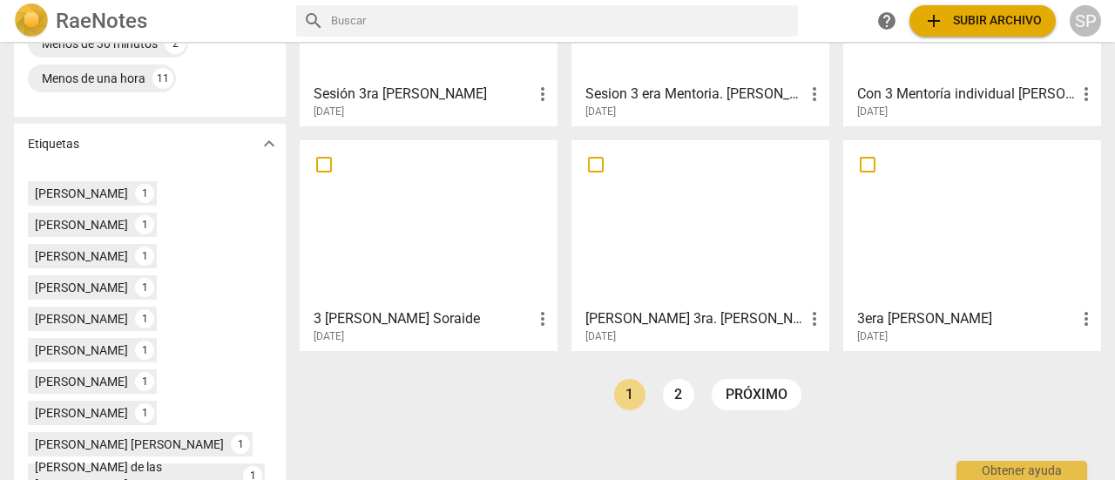
scroll to position [436, 0]
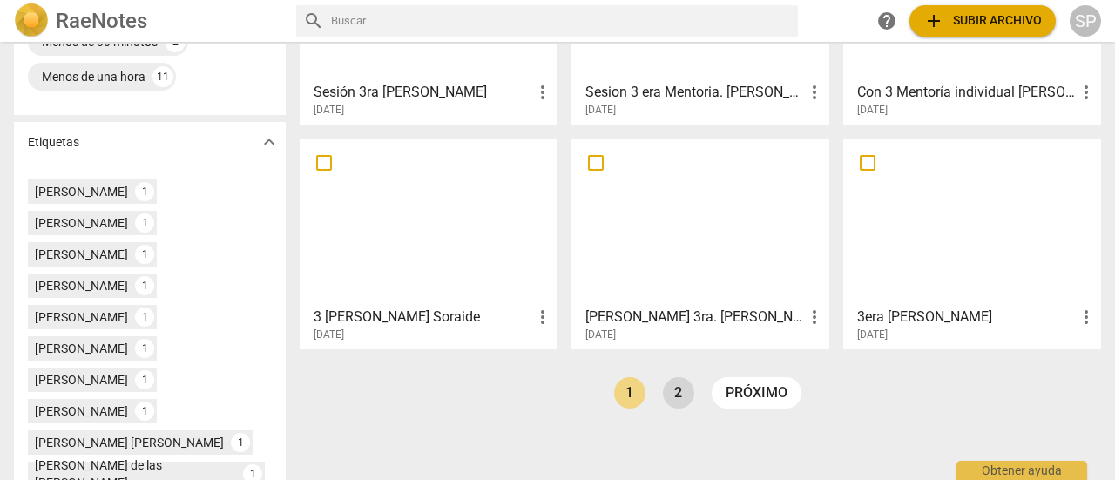
click at [673, 390] on link "2" at bounding box center [678, 392] width 31 height 31
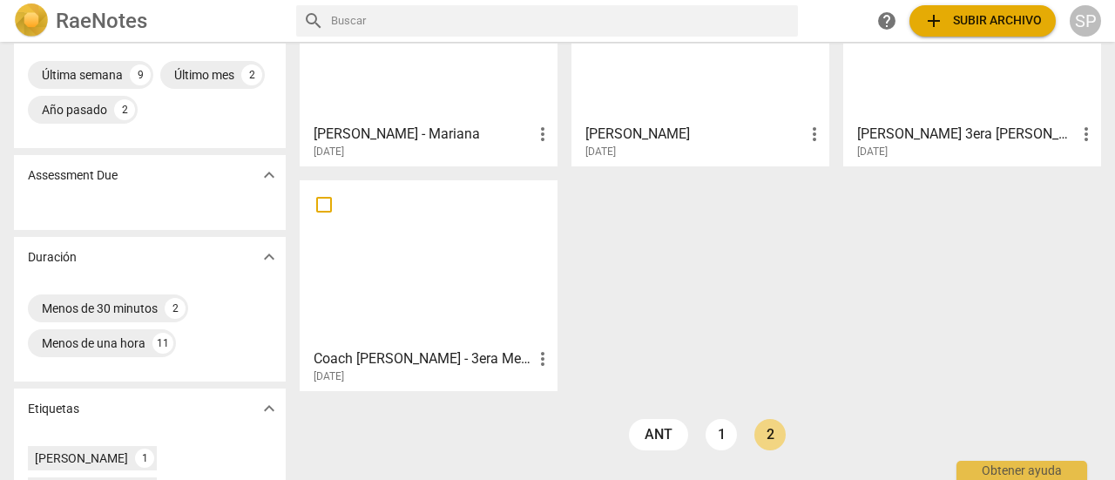
scroll to position [174, 0]
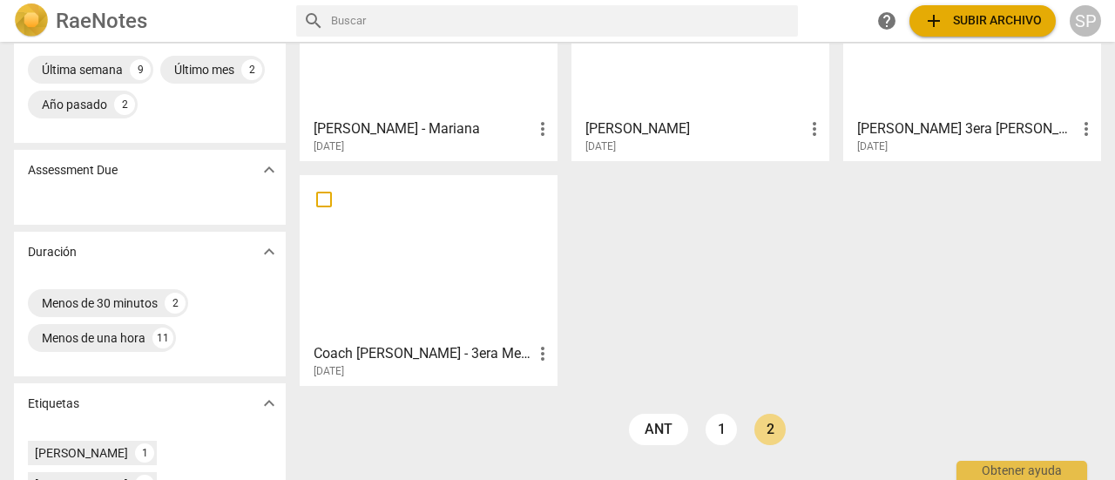
click at [457, 273] on div at bounding box center [429, 258] width 246 height 154
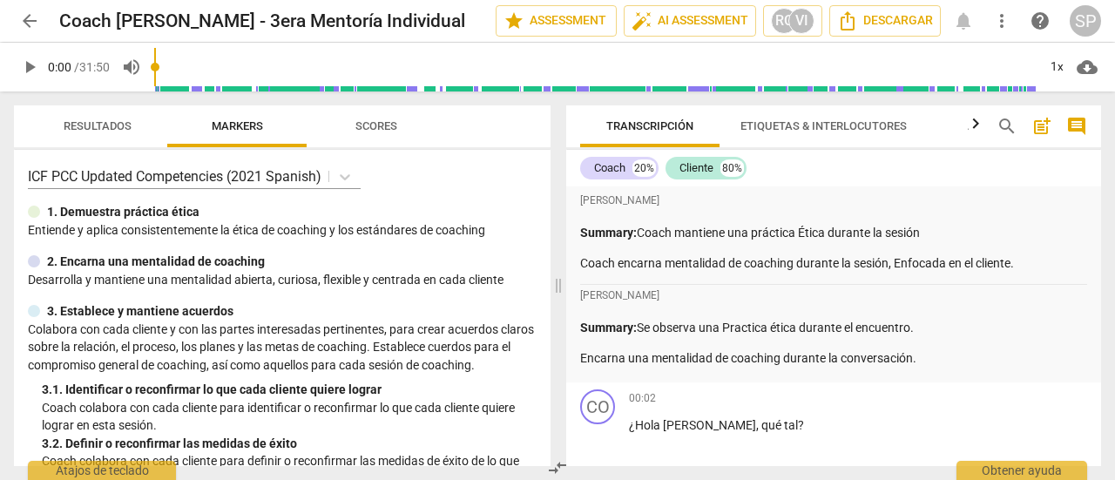
click at [26, 66] on span "play_arrow" at bounding box center [29, 67] width 21 height 21
click at [1060, 69] on div "1x" at bounding box center [1056, 67] width 33 height 28
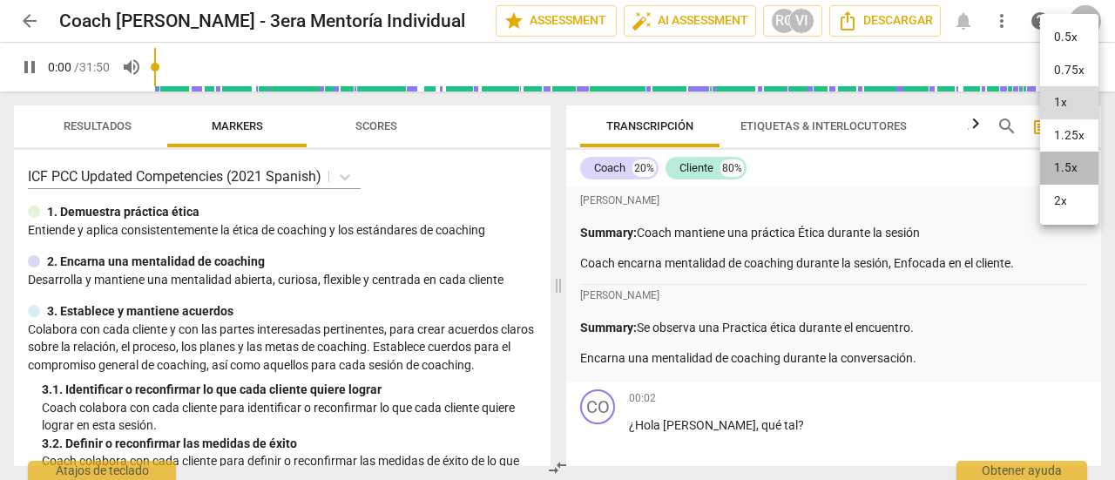
click at [1072, 173] on li "1.5x" at bounding box center [1069, 168] width 58 height 33
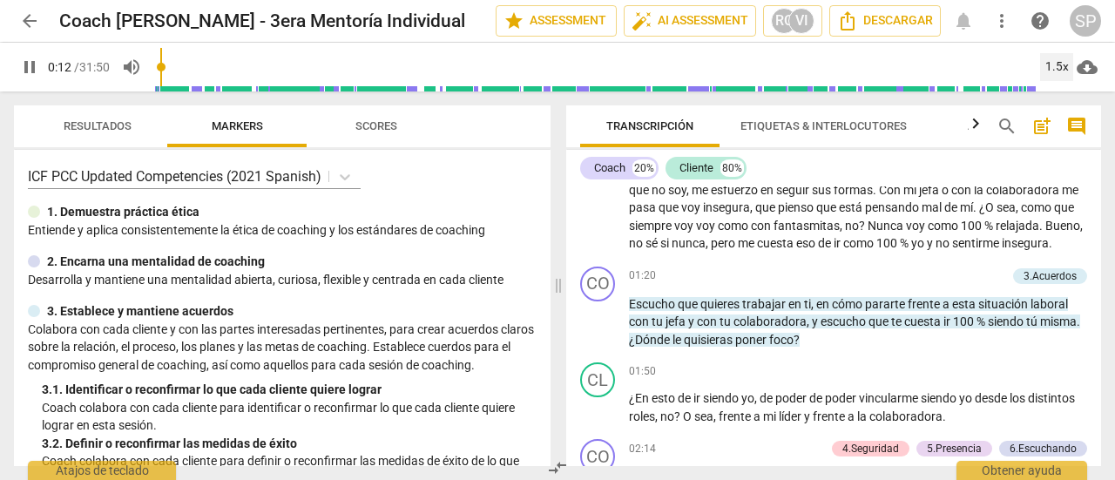
scroll to position [697, 0]
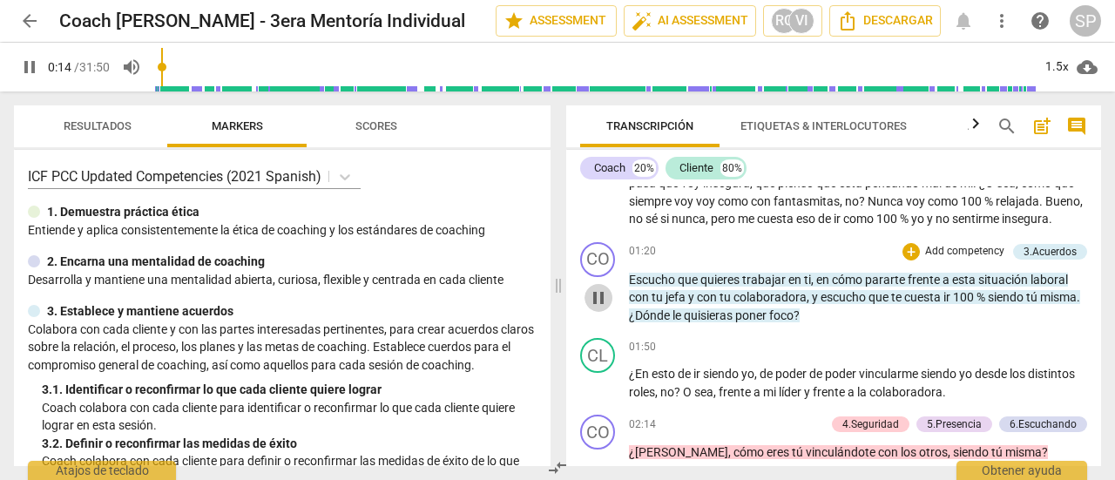
click at [599, 308] on span "pause" at bounding box center [598, 297] width 21 height 21
click at [599, 308] on span "play_arrow" at bounding box center [598, 297] width 21 height 21
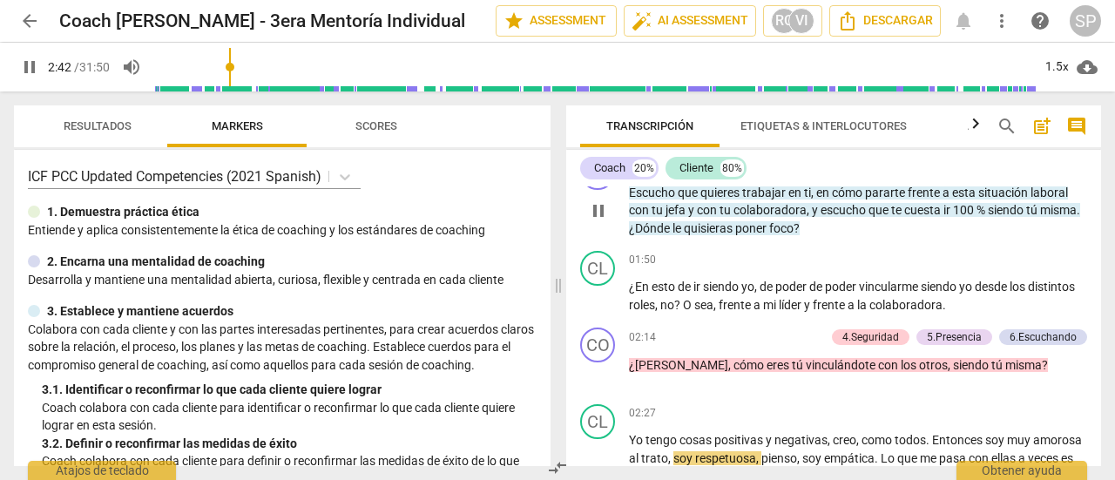
scroll to position [1065, 0]
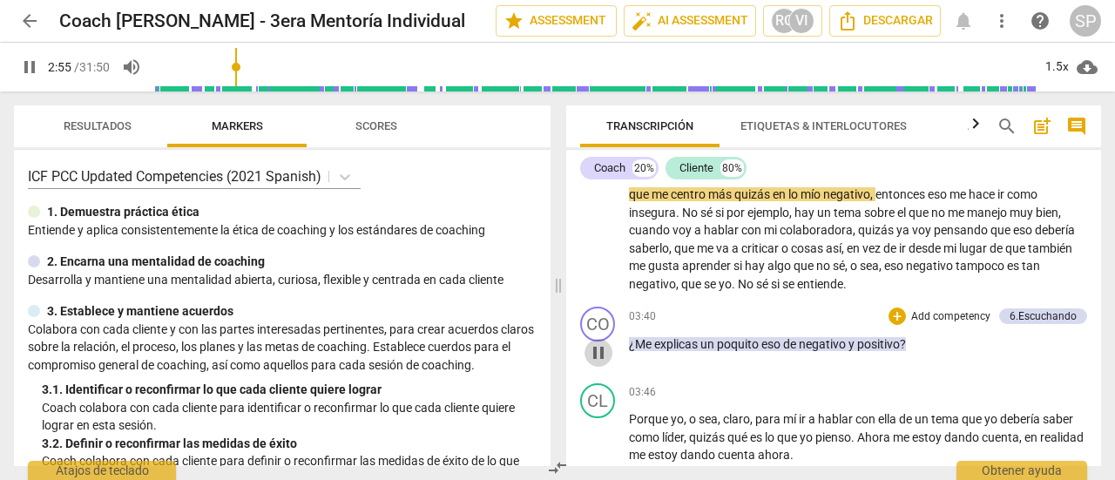
click at [602, 363] on span "pause" at bounding box center [598, 352] width 21 height 21
click at [602, 363] on span "play_arrow" at bounding box center [598, 352] width 21 height 21
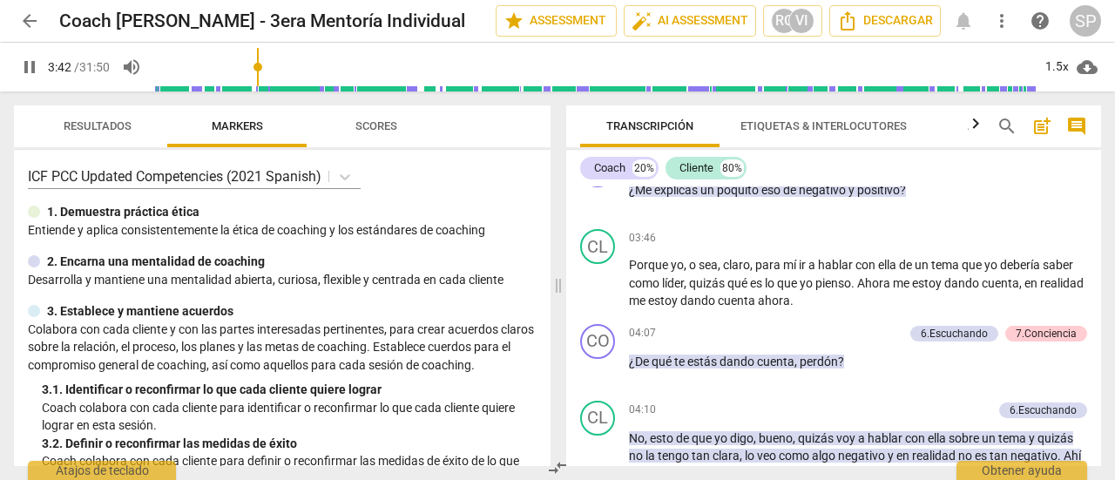
scroll to position [1240, 0]
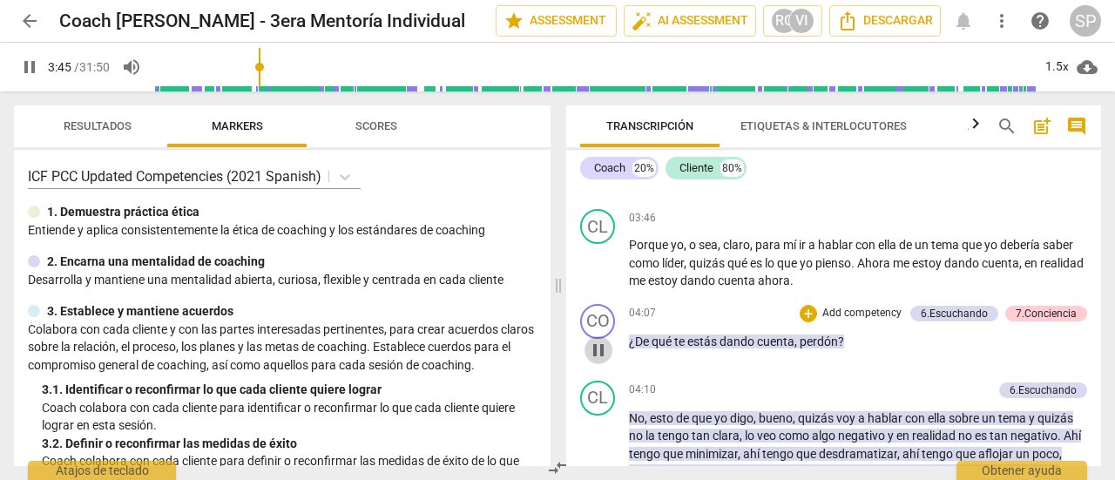
click at [600, 360] on span "pause" at bounding box center [598, 350] width 21 height 21
click at [600, 360] on span "play_arrow" at bounding box center [598, 350] width 21 height 21
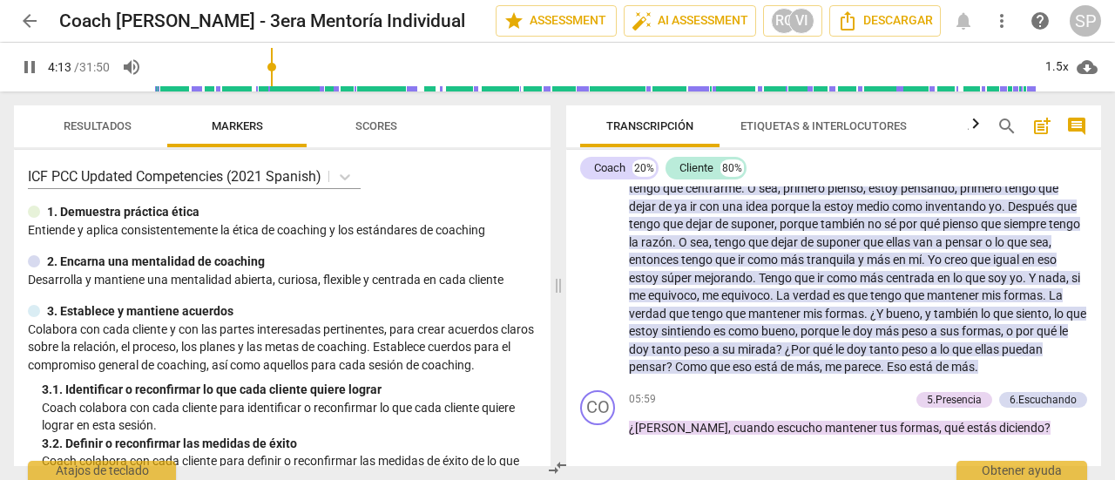
scroll to position [1588, 0]
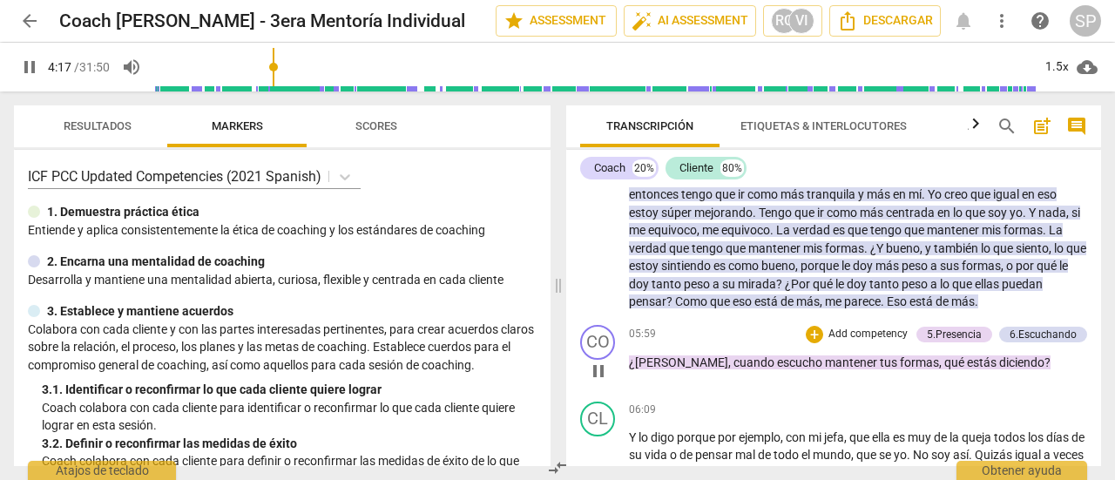
click at [609, 388] on div "CO play_arrow pause" at bounding box center [604, 356] width 49 height 63
click at [601, 382] on span "pause" at bounding box center [598, 371] width 21 height 21
click at [601, 382] on span "play_arrow" at bounding box center [598, 371] width 21 height 21
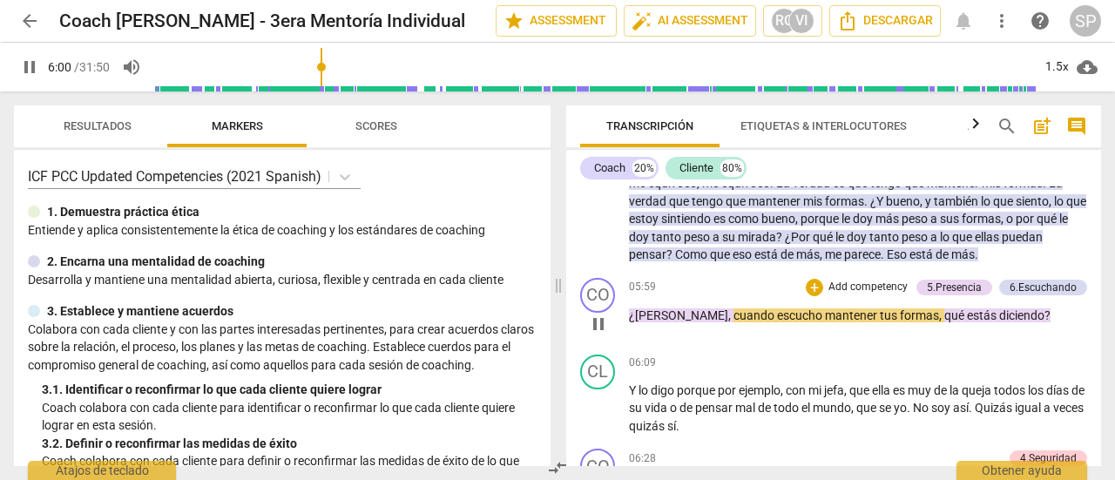
scroll to position [1762, 0]
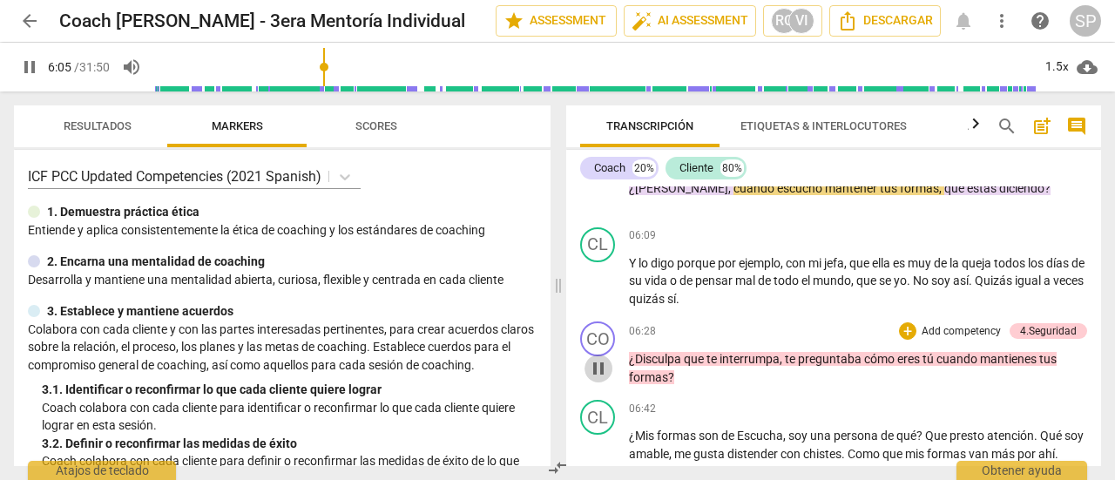
click at [596, 379] on span "pause" at bounding box center [598, 368] width 21 height 21
click at [596, 379] on span "play_arrow" at bounding box center [598, 368] width 21 height 21
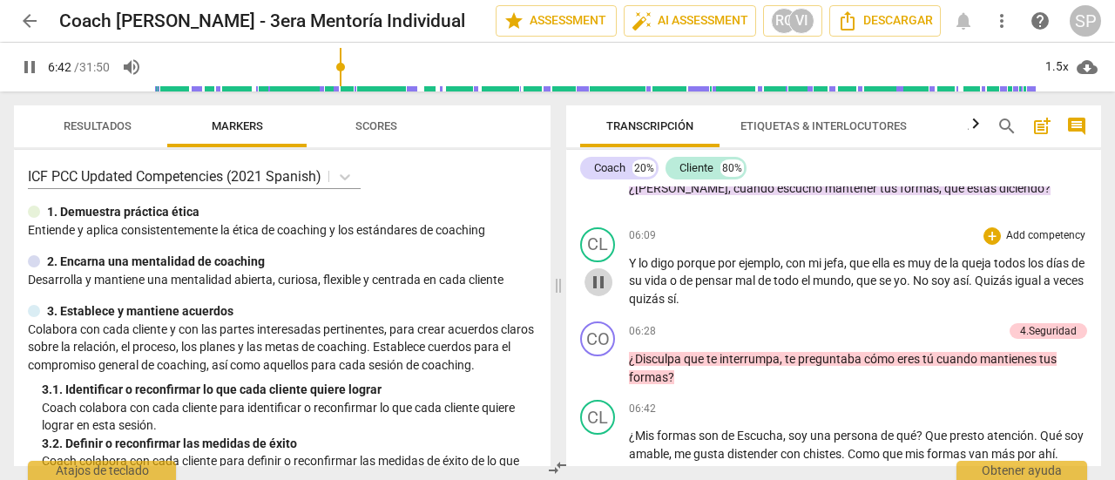
click at [601, 293] on span "pause" at bounding box center [598, 282] width 21 height 21
click at [601, 293] on span "play_arrow" at bounding box center [598, 282] width 21 height 21
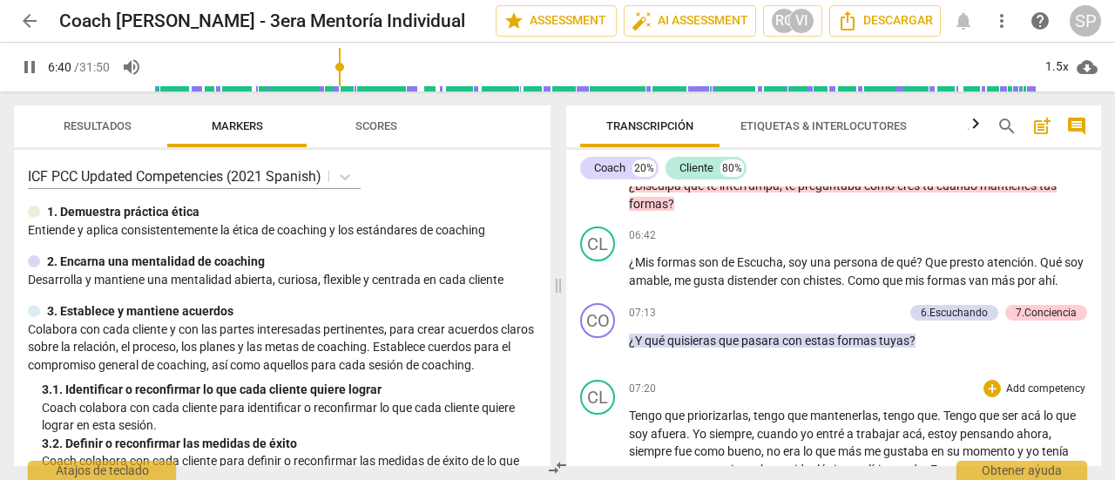
scroll to position [1937, 0]
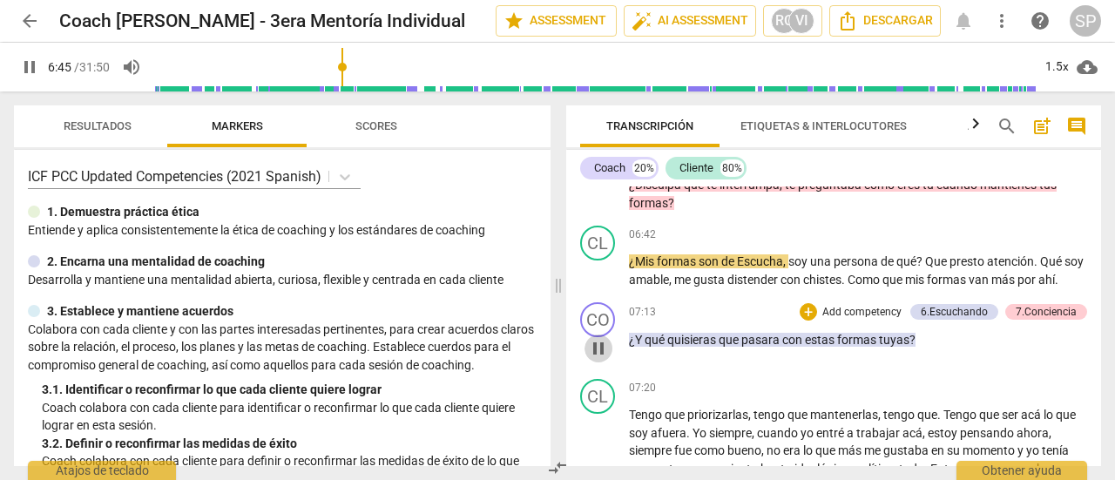
click at [598, 359] on span "pause" at bounding box center [598, 348] width 21 height 21
click at [598, 359] on span "play_arrow" at bounding box center [598, 348] width 21 height 21
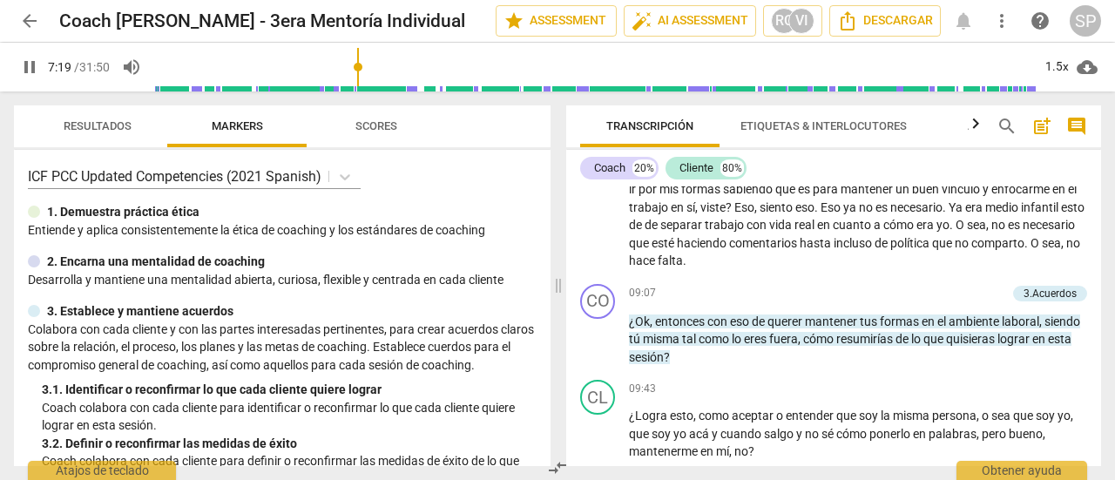
scroll to position [2372, 0]
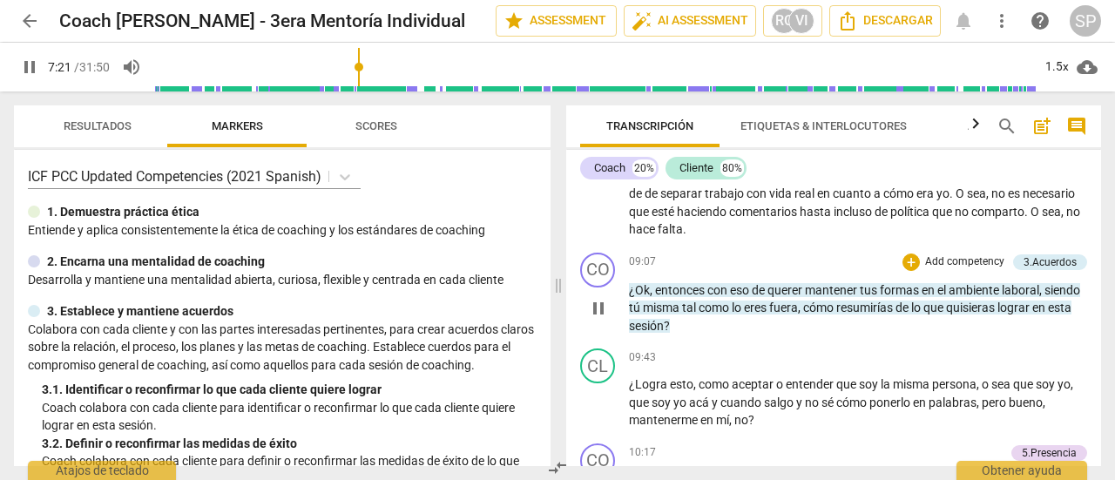
click at [599, 319] on span "pause" at bounding box center [598, 308] width 21 height 21
click at [599, 319] on span "play_arrow" at bounding box center [598, 308] width 21 height 21
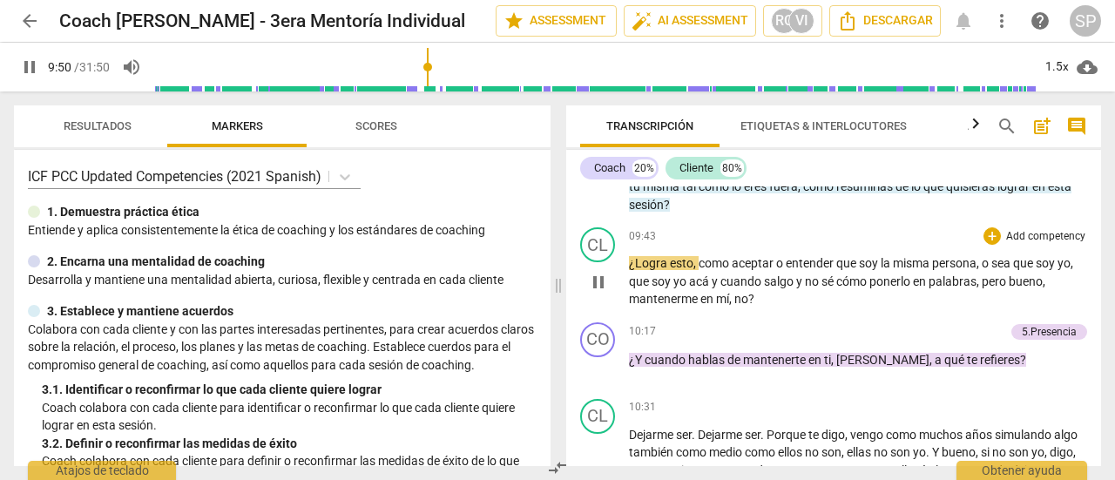
scroll to position [2547, 0]
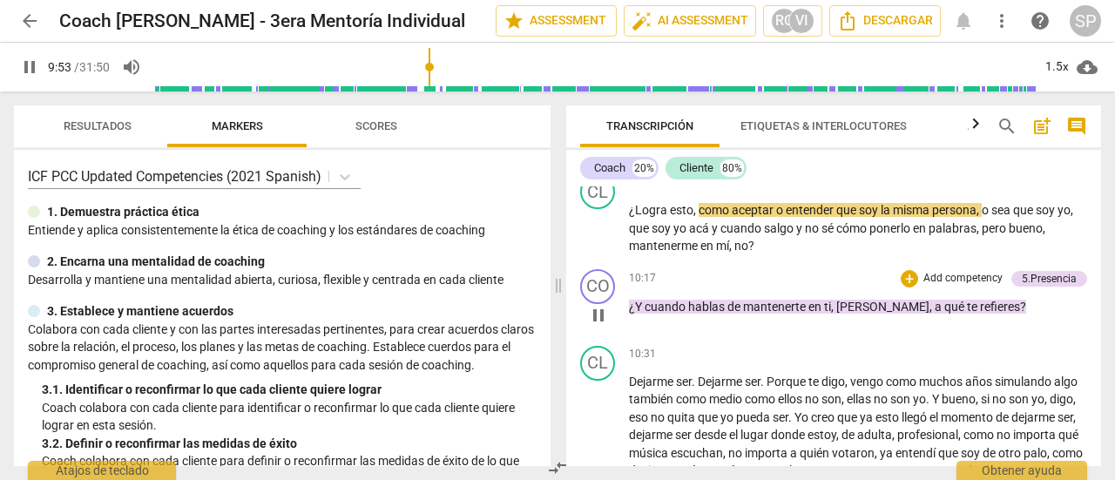
click at [603, 326] on span "pause" at bounding box center [598, 315] width 21 height 21
click at [603, 326] on span "play_arrow" at bounding box center [598, 315] width 21 height 21
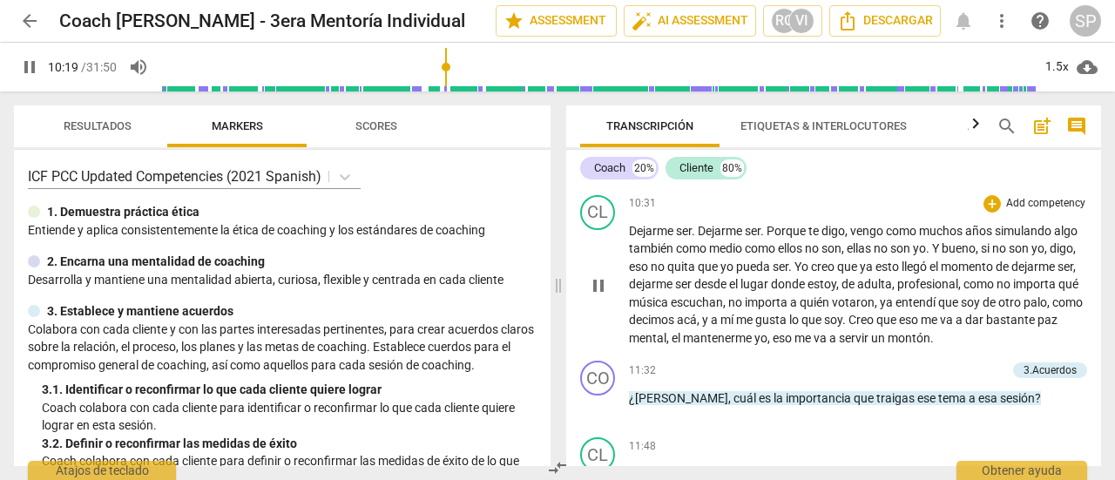
scroll to position [2721, 0]
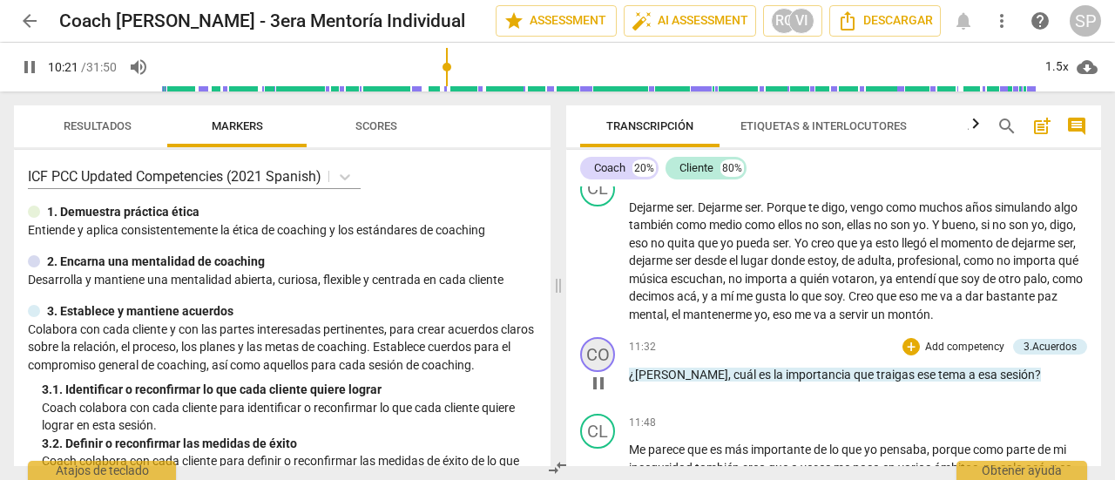
click at [603, 372] on div "CO" at bounding box center [597, 354] width 35 height 35
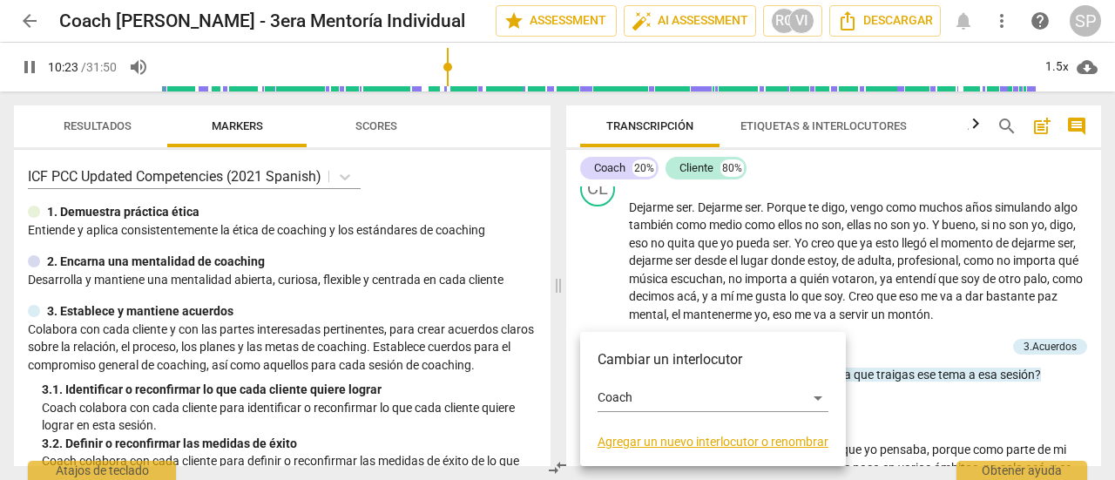
click at [897, 369] on div at bounding box center [557, 240] width 1115 height 480
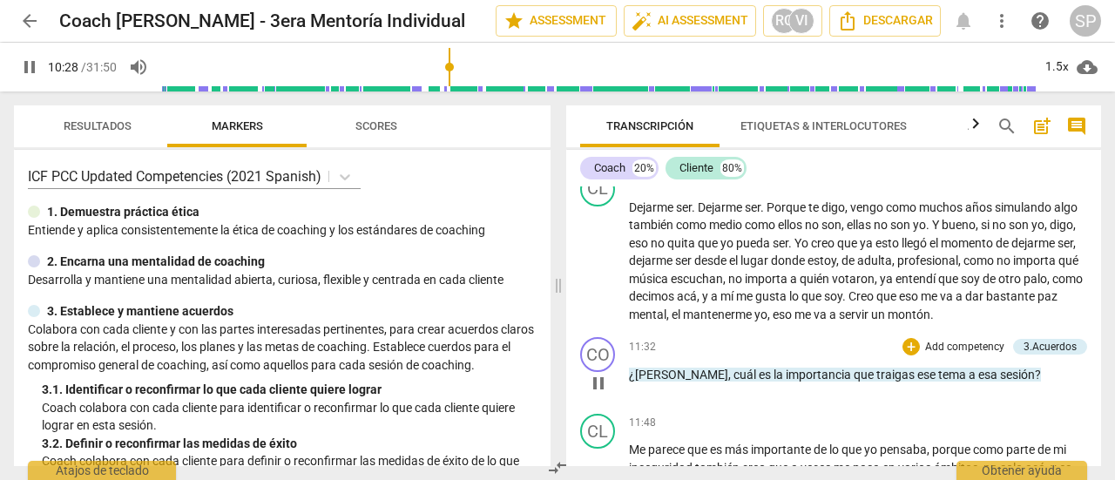
click at [598, 394] on span "pause" at bounding box center [598, 383] width 21 height 21
click at [598, 394] on span "play_arrow" at bounding box center [598, 383] width 21 height 21
click at [604, 394] on span "pause" at bounding box center [598, 383] width 21 height 21
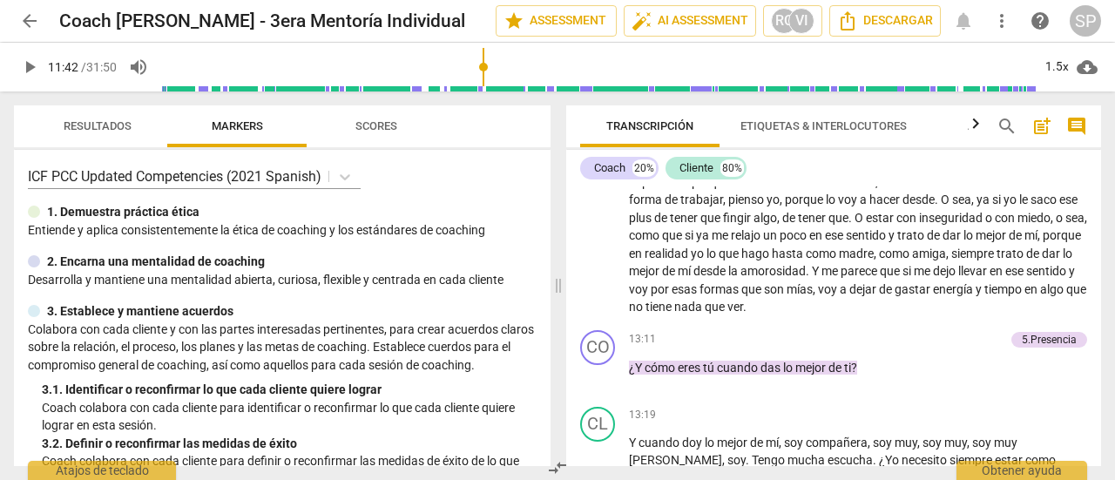
scroll to position [3069, 0]
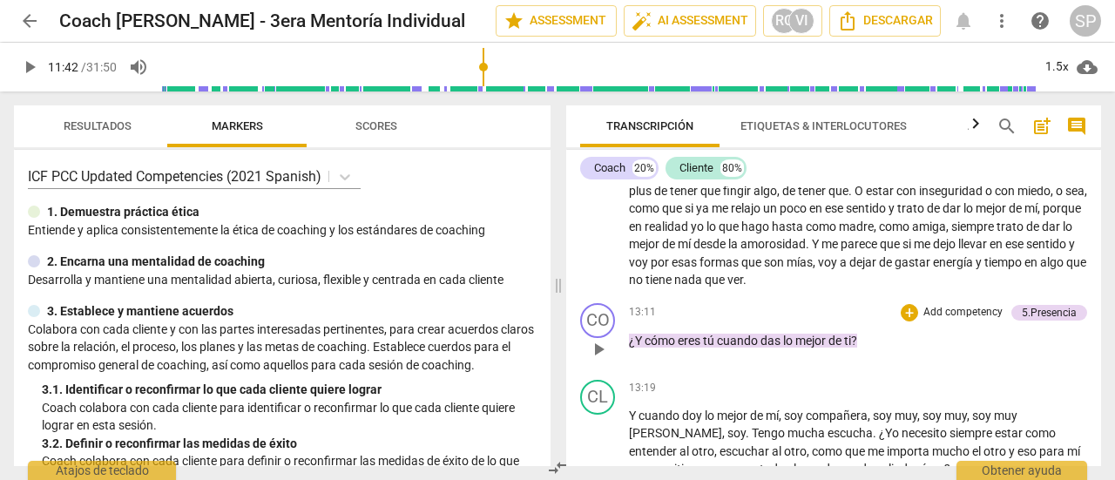
click at [603, 360] on span "play_arrow" at bounding box center [598, 349] width 21 height 21
click at [603, 361] on div "play_arrow pause" at bounding box center [607, 349] width 44 height 23
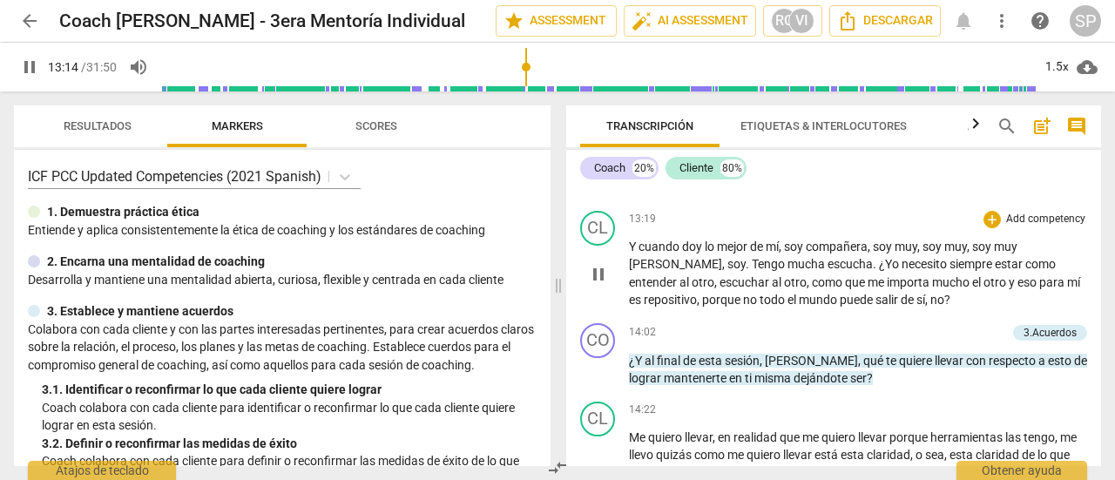
scroll to position [3331, 0]
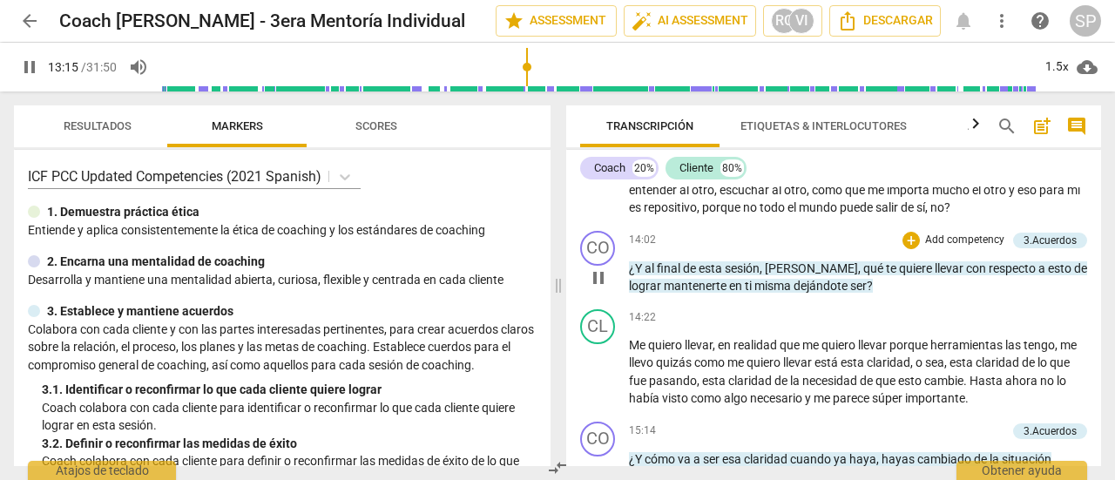
click at [589, 288] on span "pause" at bounding box center [598, 277] width 21 height 21
click at [589, 288] on span "play_arrow" at bounding box center [598, 277] width 21 height 21
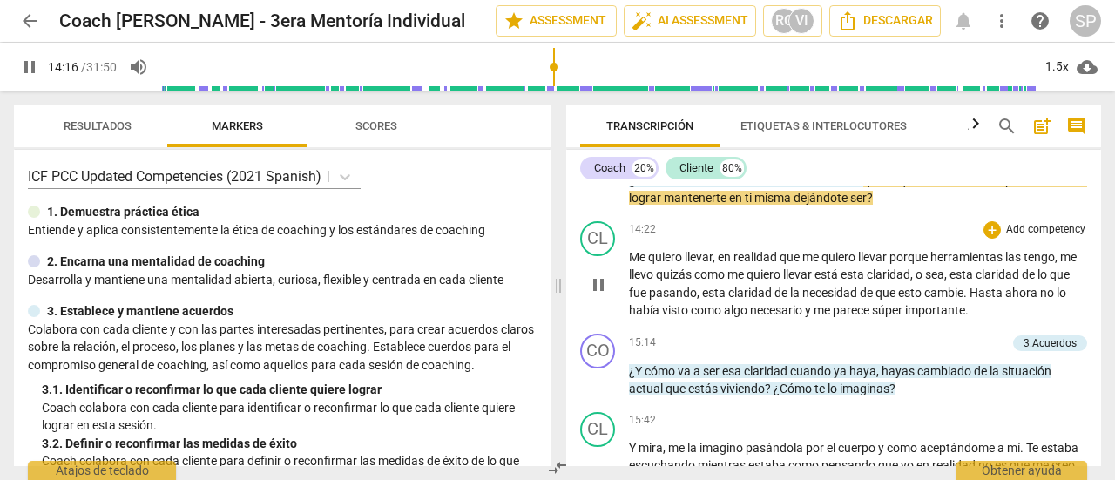
scroll to position [3418, 0]
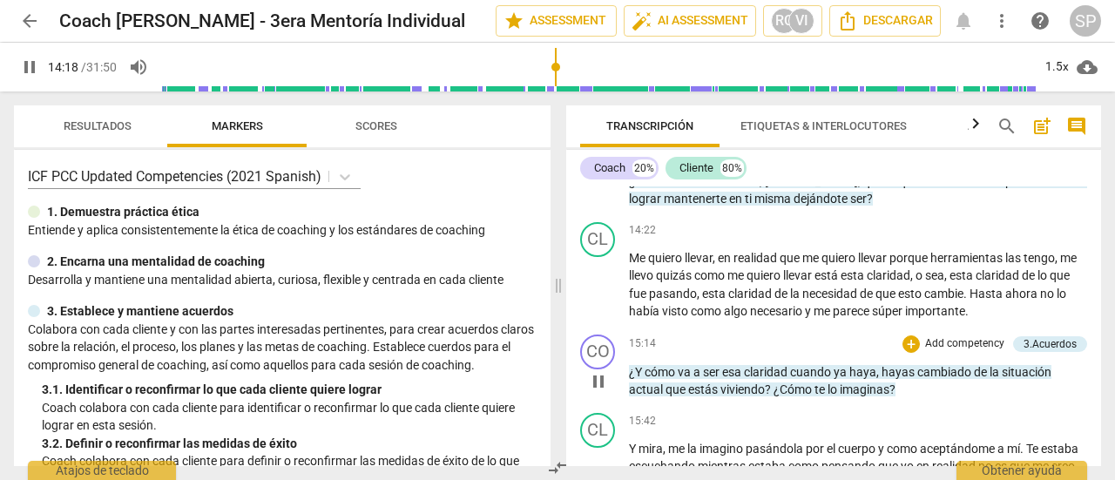
click at [595, 392] on span "pause" at bounding box center [598, 381] width 21 height 21
click at [595, 392] on span "play_arrow" at bounding box center [598, 381] width 21 height 21
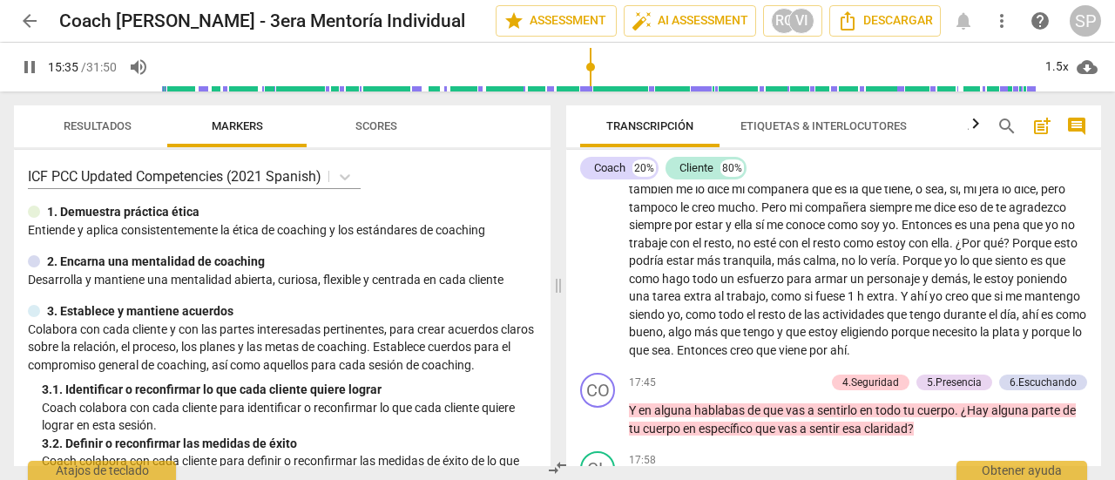
scroll to position [3853, 0]
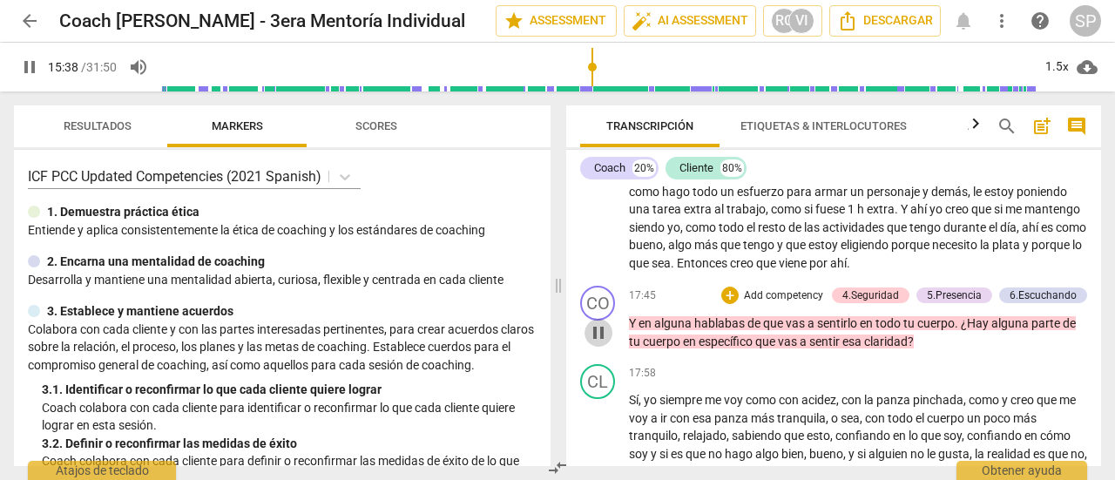
click at [596, 343] on span "pause" at bounding box center [598, 332] width 21 height 21
click at [596, 343] on span "play_arrow" at bounding box center [598, 332] width 21 height 21
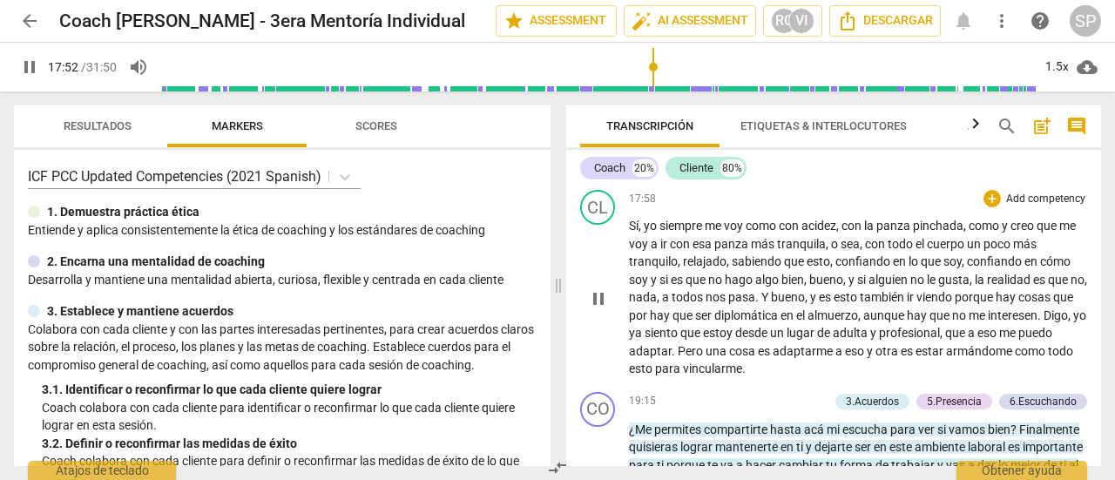
scroll to position [4115, 0]
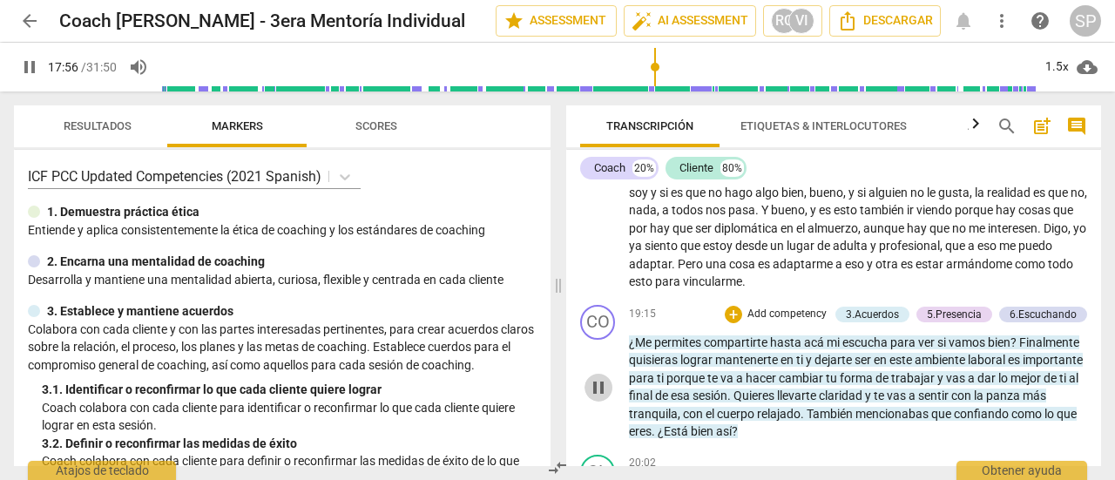
click at [594, 398] on span "pause" at bounding box center [598, 387] width 21 height 21
click at [594, 398] on span "play_arrow" at bounding box center [598, 387] width 21 height 21
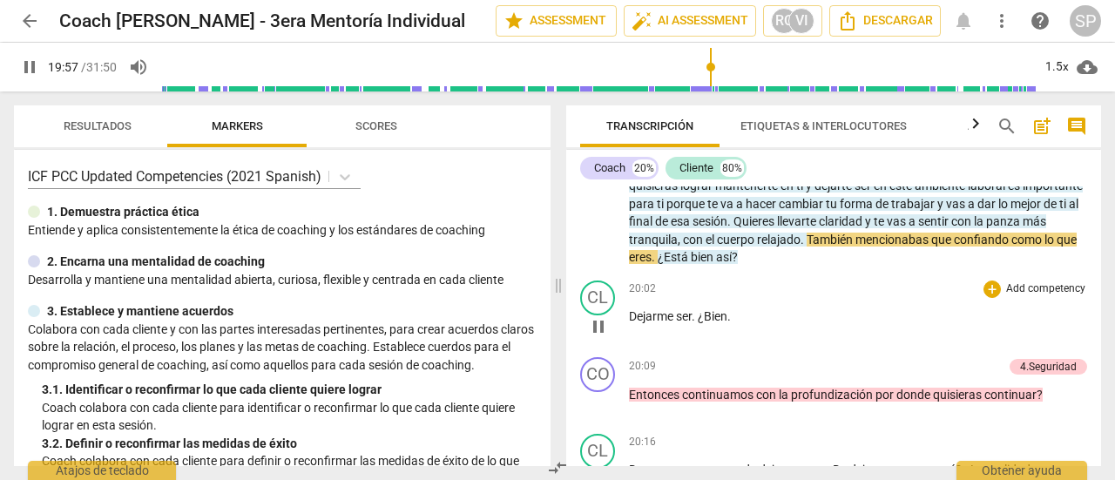
scroll to position [4376, 0]
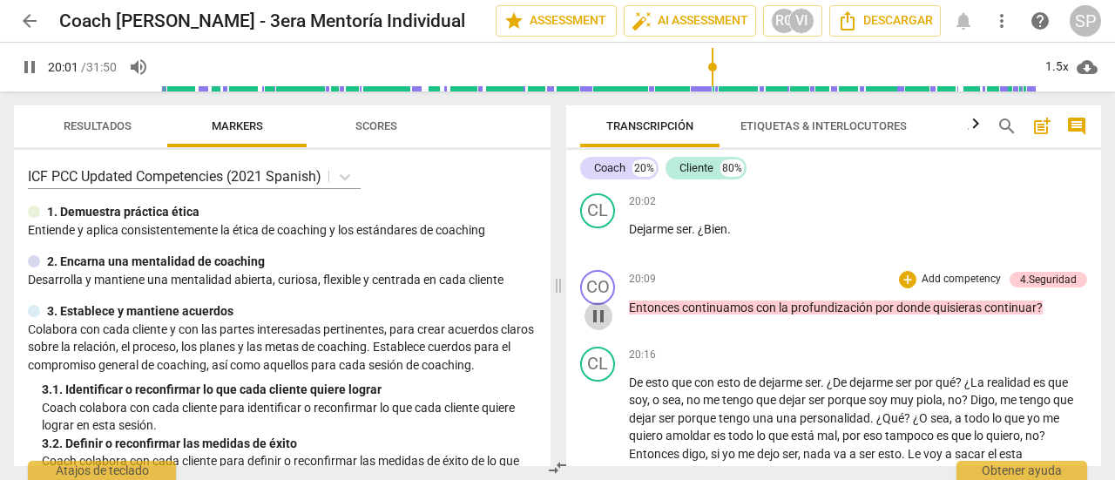
click at [592, 327] on span "pause" at bounding box center [598, 316] width 21 height 21
click at [592, 327] on span "play_arrow" at bounding box center [598, 316] width 21 height 21
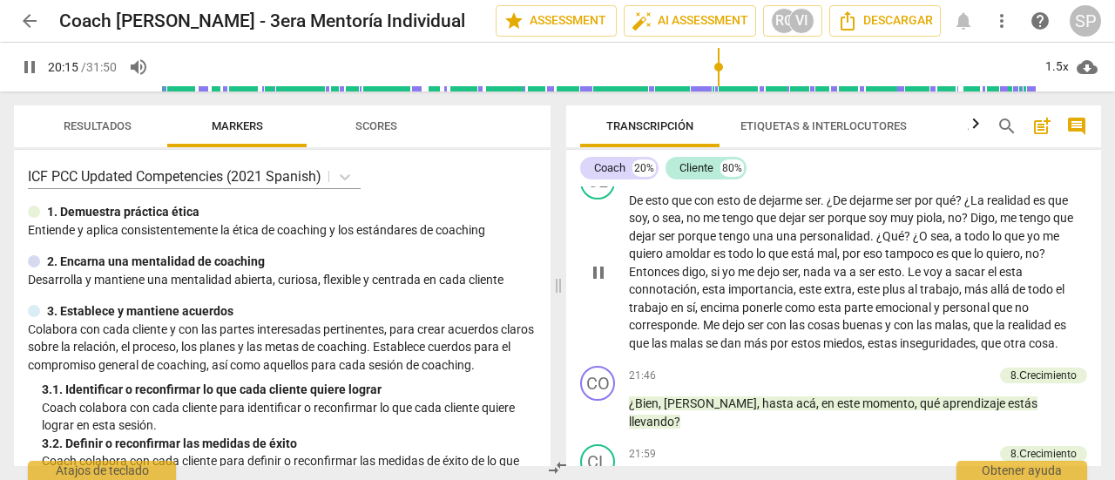
scroll to position [4637, 0]
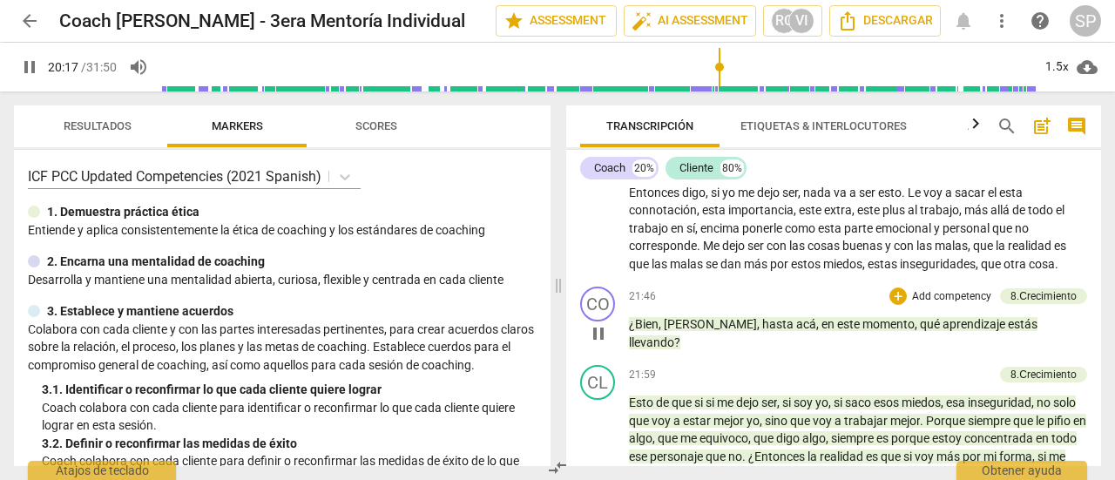
click at [594, 344] on span "pause" at bounding box center [598, 333] width 21 height 21
click at [594, 344] on span "play_arrow" at bounding box center [598, 333] width 21 height 21
click at [594, 344] on span "pause" at bounding box center [598, 333] width 21 height 21
click at [590, 344] on span "play_arrow" at bounding box center [598, 333] width 21 height 21
click at [596, 344] on span "pause" at bounding box center [598, 333] width 21 height 21
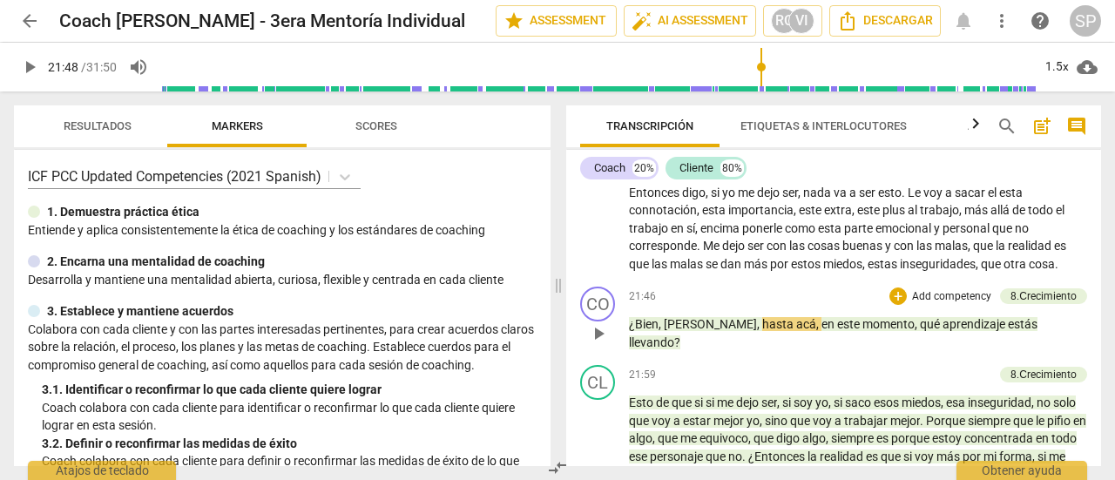
click at [596, 344] on span "play_arrow" at bounding box center [598, 333] width 21 height 21
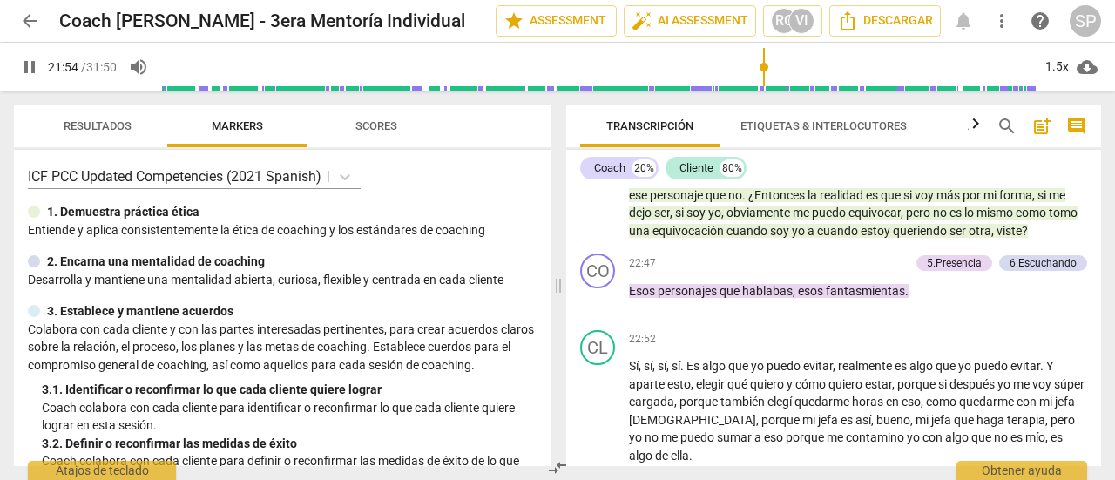
scroll to position [4812, 0]
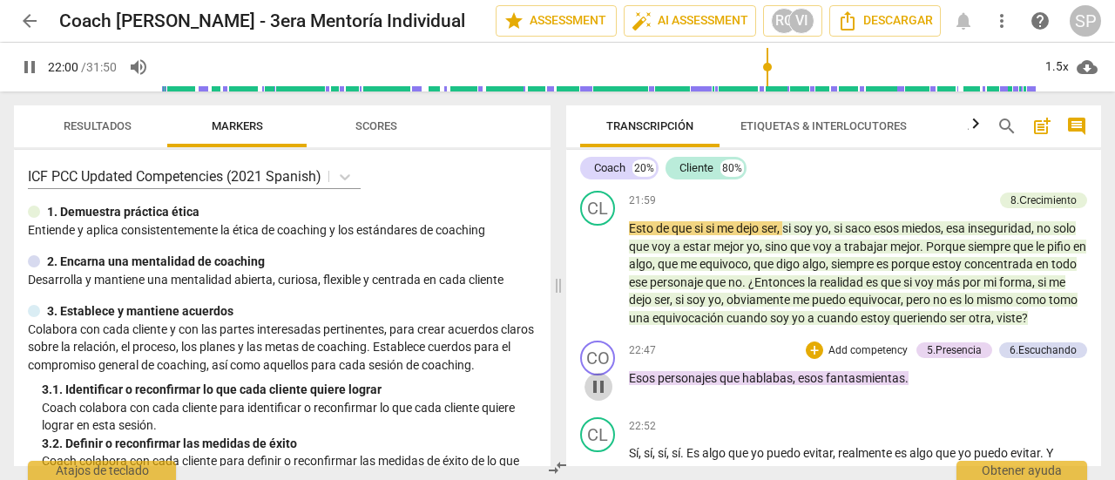
click at [596, 397] on span "pause" at bounding box center [598, 386] width 21 height 21
click at [596, 397] on span "play_arrow" at bounding box center [598, 386] width 21 height 21
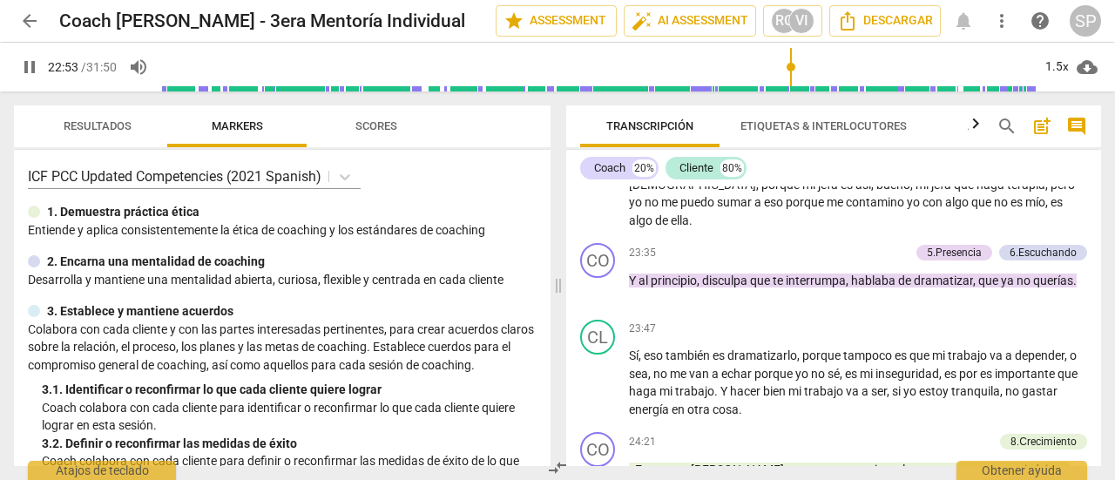
scroll to position [5160, 0]
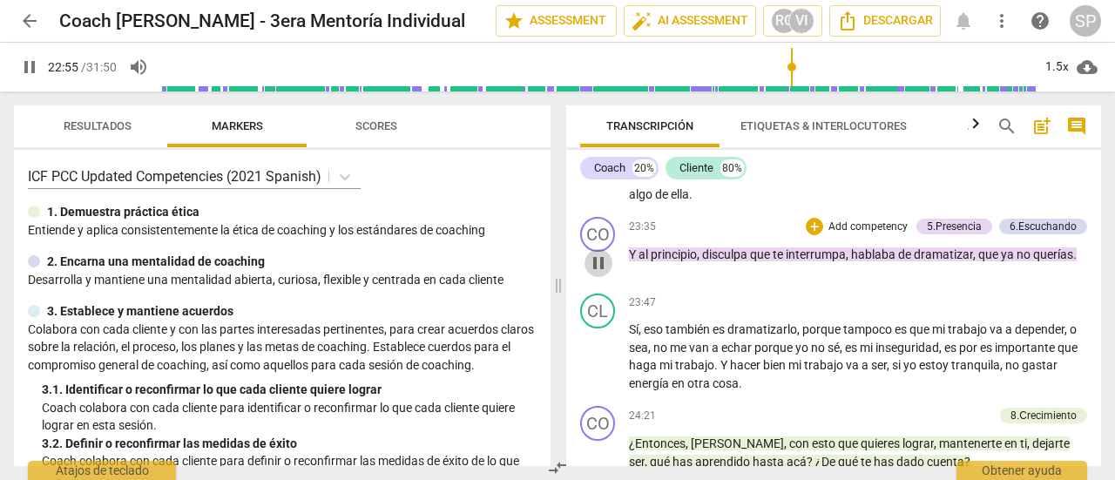
click at [592, 274] on span "pause" at bounding box center [598, 263] width 21 height 21
click at [592, 274] on span "play_arrow" at bounding box center [598, 263] width 21 height 21
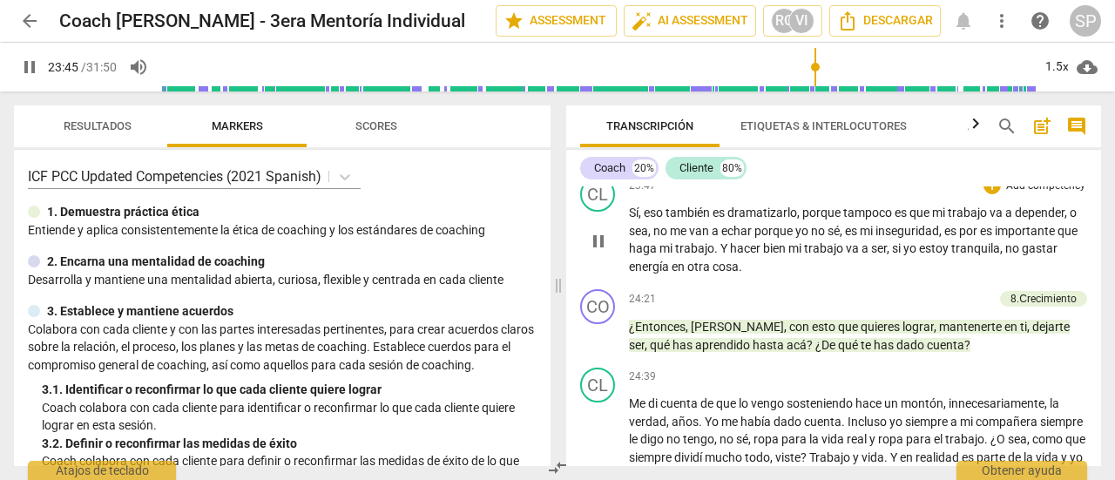
scroll to position [5334, 0]
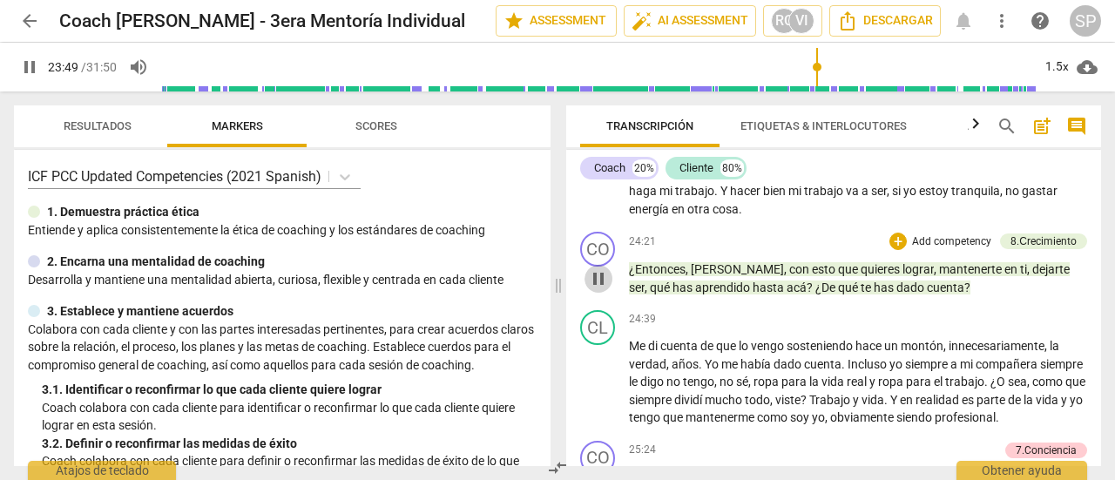
click at [596, 289] on span "pause" at bounding box center [598, 278] width 21 height 21
click at [596, 289] on span "play_arrow" at bounding box center [598, 278] width 21 height 21
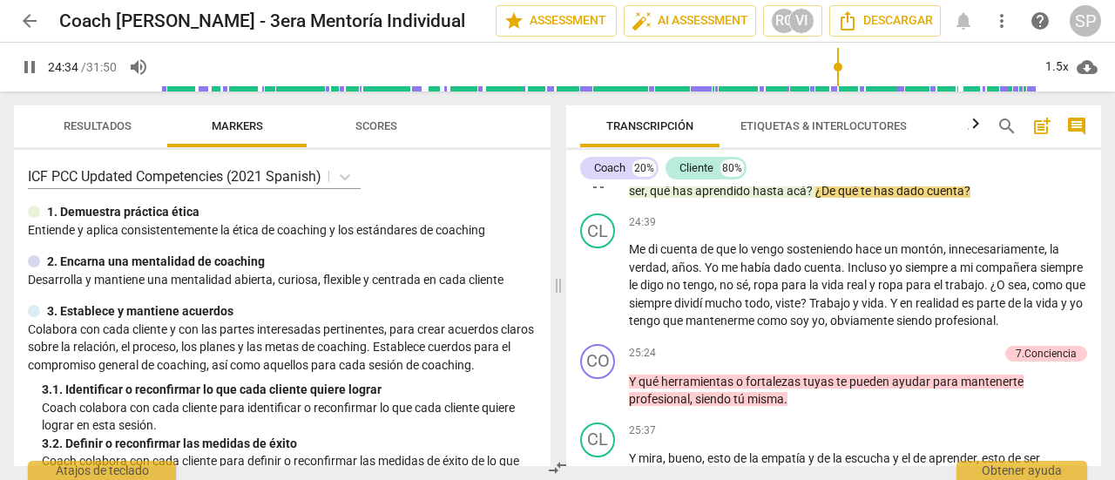
scroll to position [5509, 0]
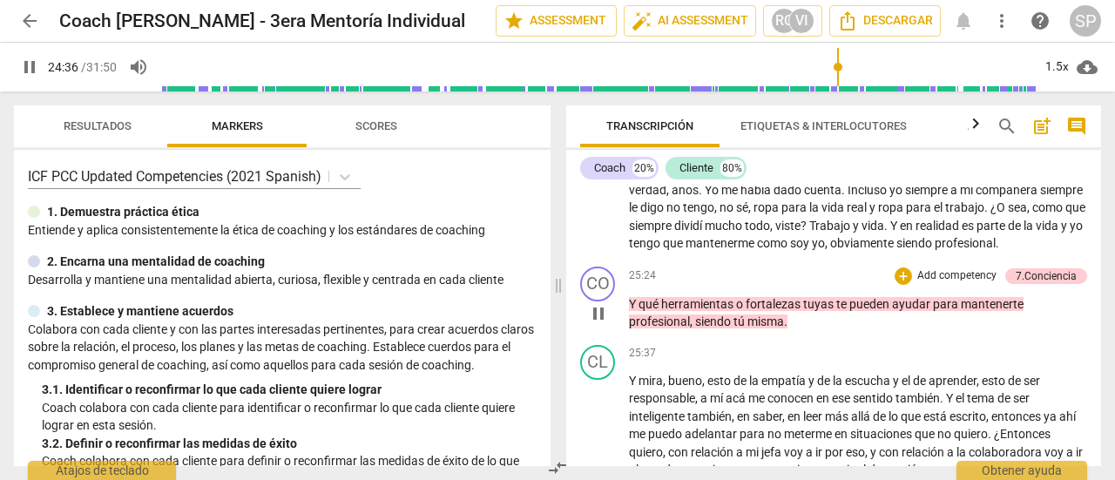
click at [599, 324] on span "pause" at bounding box center [598, 313] width 21 height 21
click at [599, 324] on span "play_arrow" at bounding box center [598, 313] width 21 height 21
click at [596, 324] on span "pause" at bounding box center [598, 313] width 21 height 21
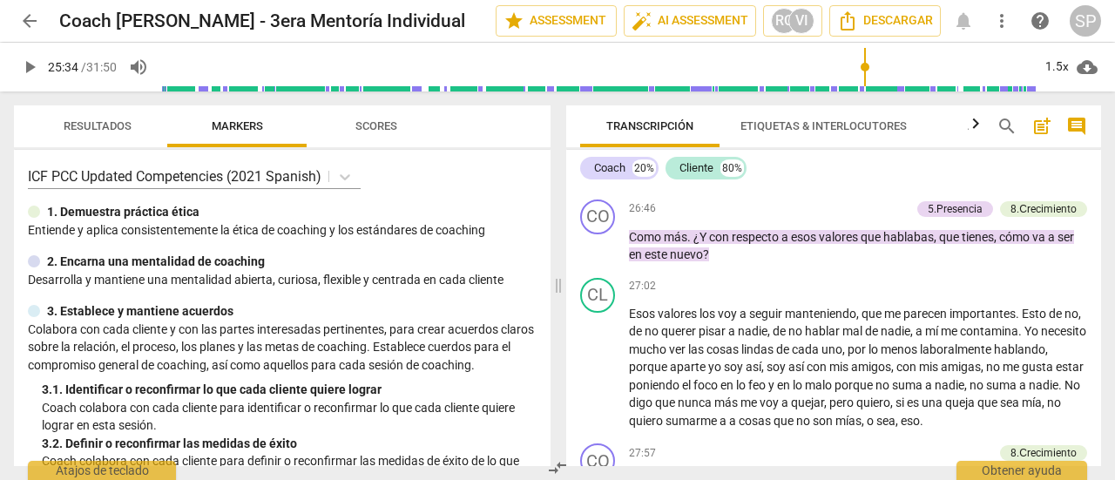
scroll to position [5857, 0]
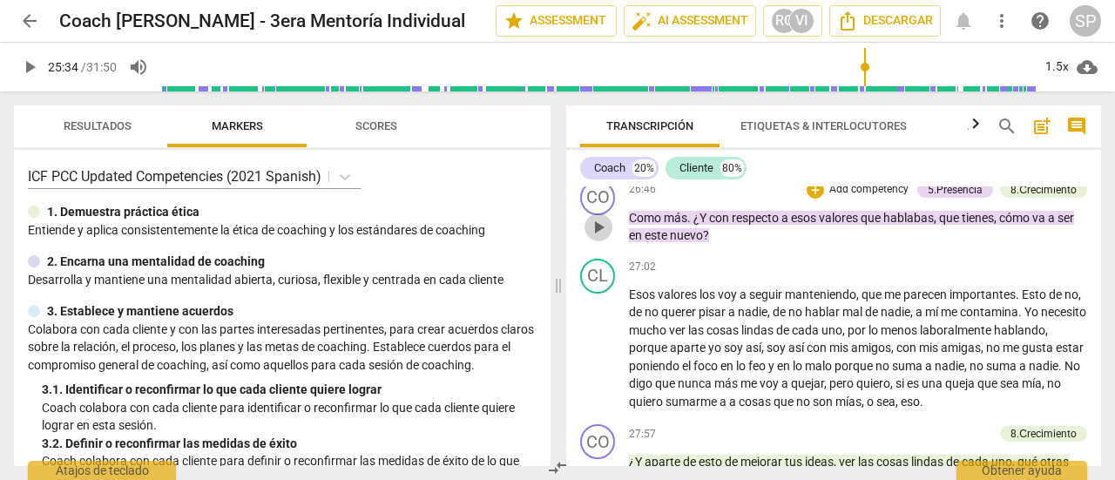
click at [596, 238] on span "play_arrow" at bounding box center [598, 227] width 21 height 21
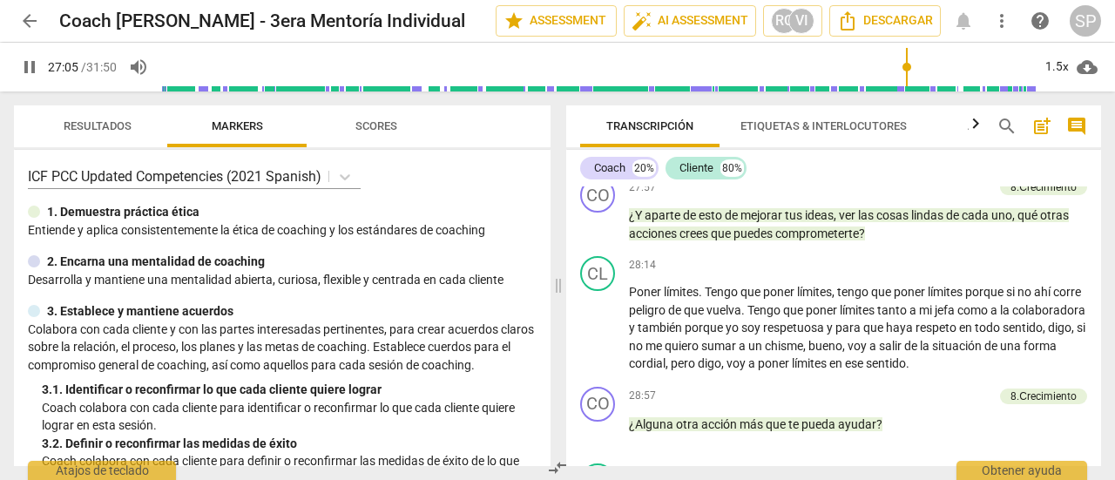
scroll to position [6118, 0]
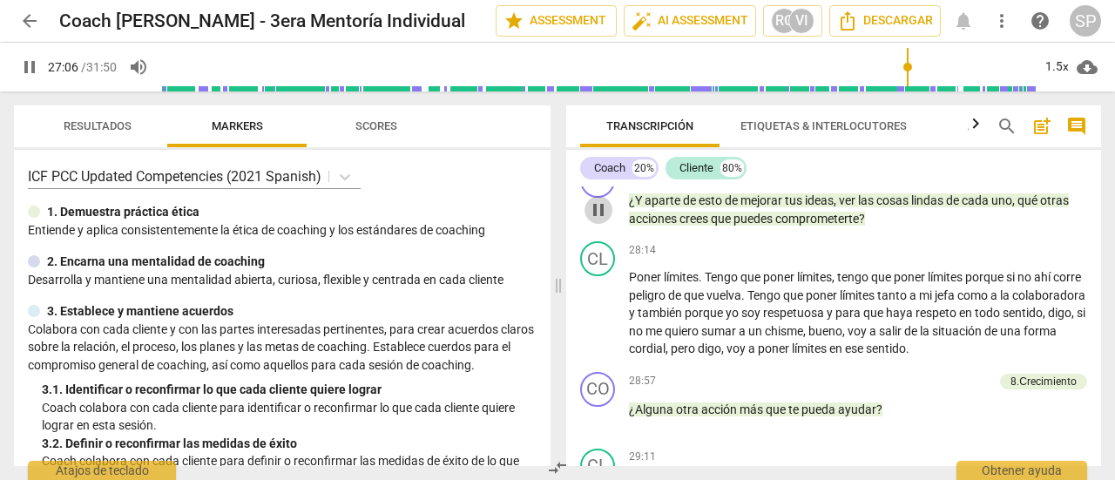
click at [597, 220] on span "pause" at bounding box center [598, 210] width 21 height 21
click at [597, 220] on span "play_arrow" at bounding box center [598, 210] width 21 height 21
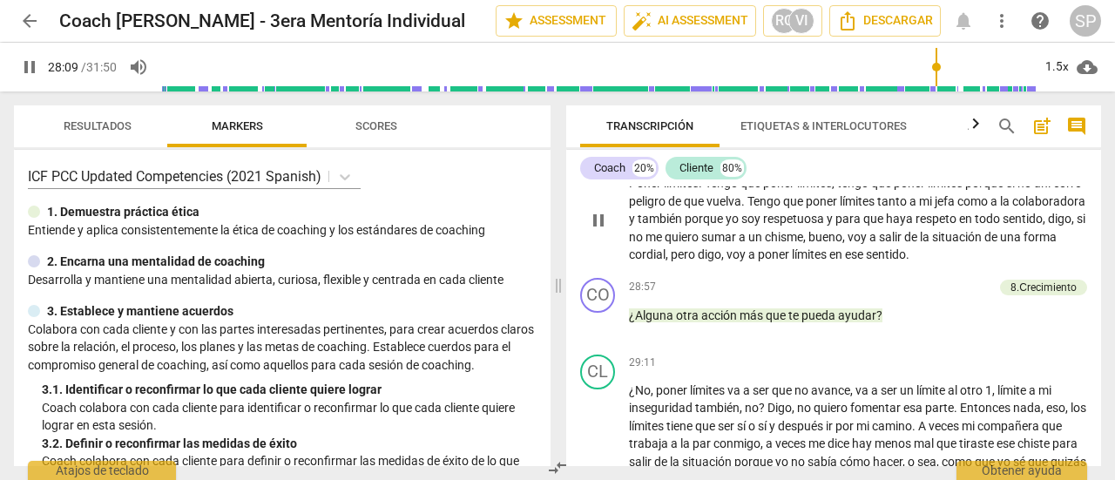
scroll to position [6293, 0]
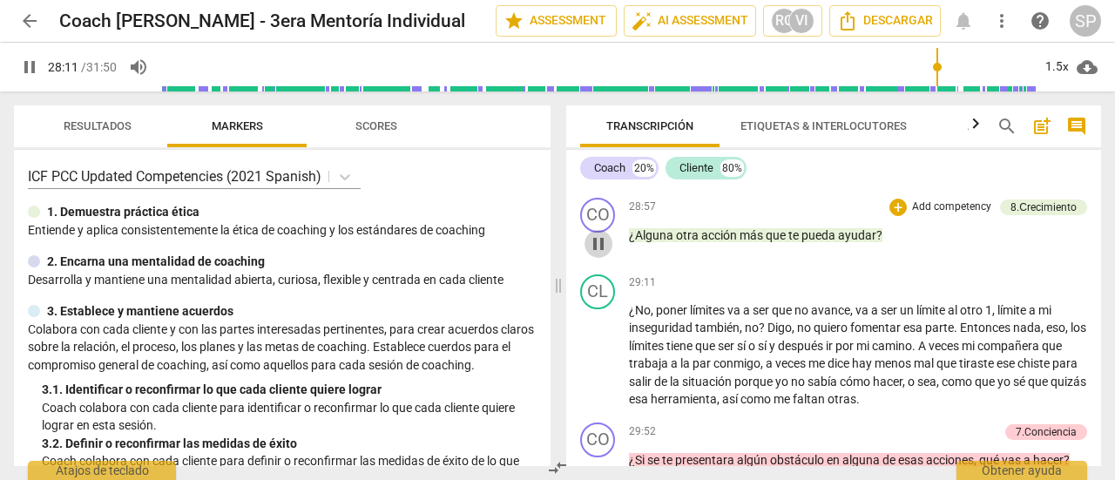
click at [603, 258] on button "pause" at bounding box center [599, 244] width 28 height 28
click at [598, 254] on span "play_arrow" at bounding box center [598, 243] width 21 height 21
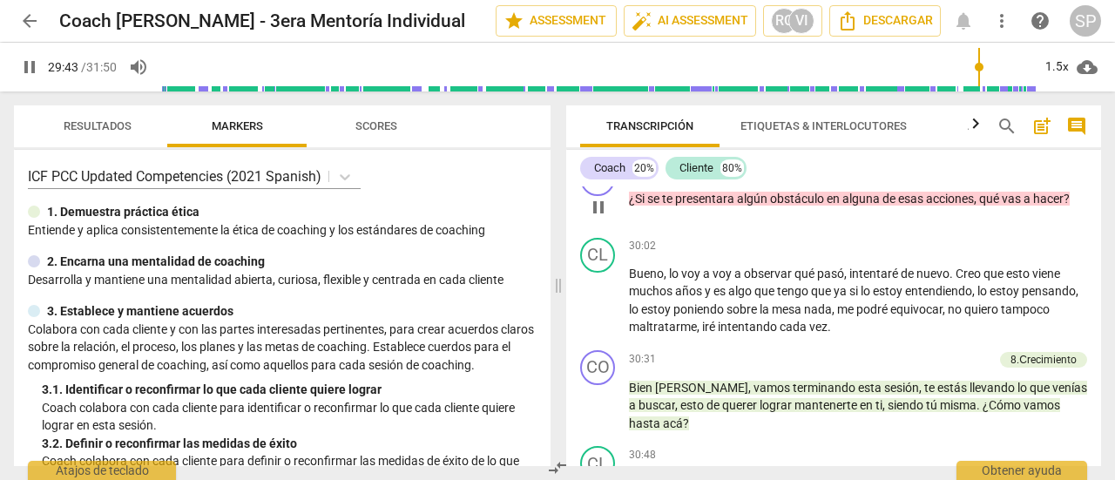
scroll to position [6641, 0]
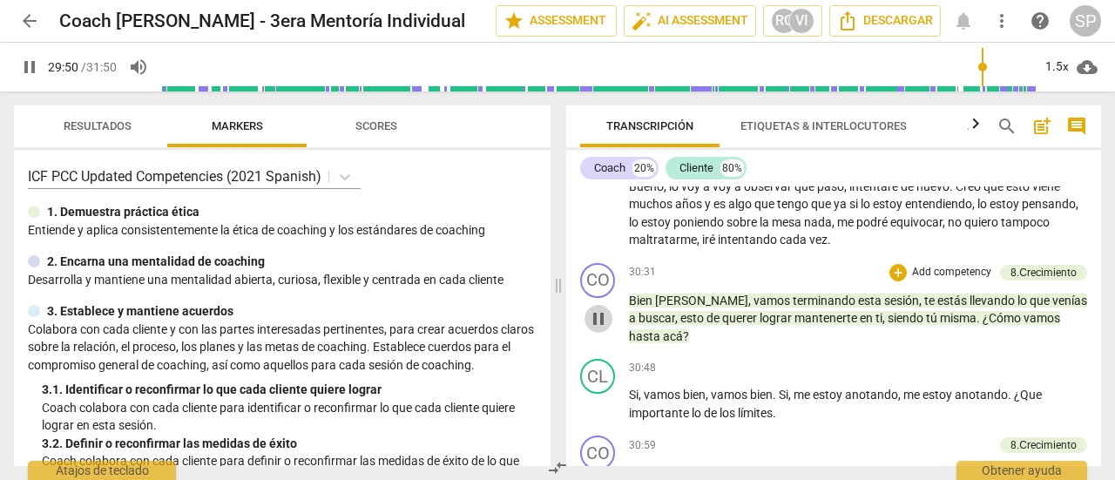
click at [599, 329] on span "pause" at bounding box center [598, 318] width 21 height 21
click at [599, 329] on span "play_arrow" at bounding box center [598, 318] width 21 height 21
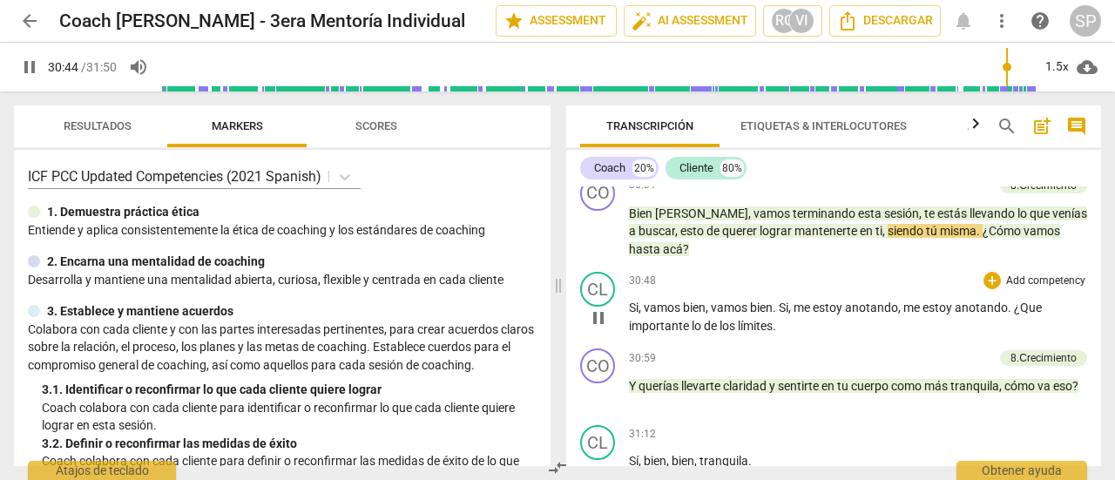
scroll to position [6815, 0]
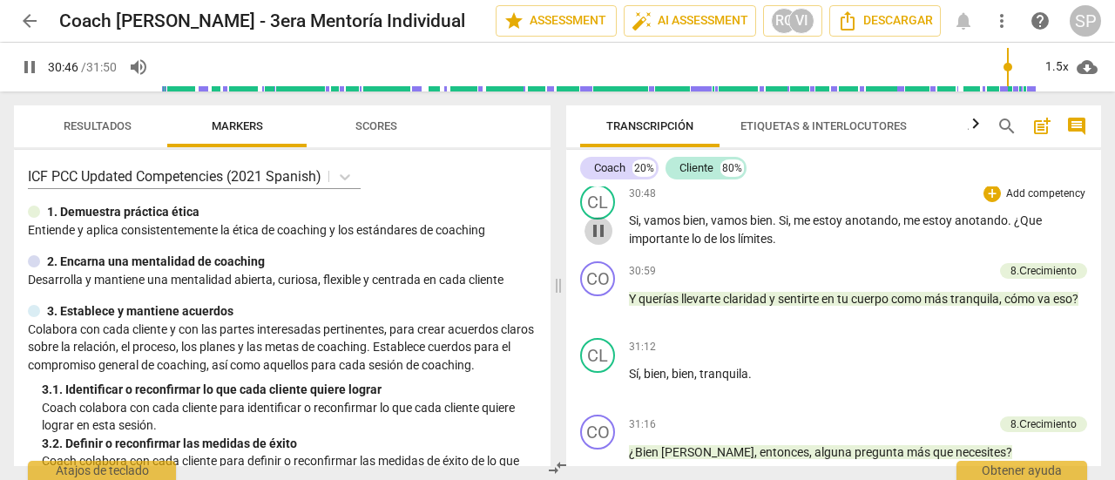
click at [601, 241] on span "pause" at bounding box center [598, 230] width 21 height 21
click at [601, 241] on span "play_arrow" at bounding box center [598, 230] width 21 height 21
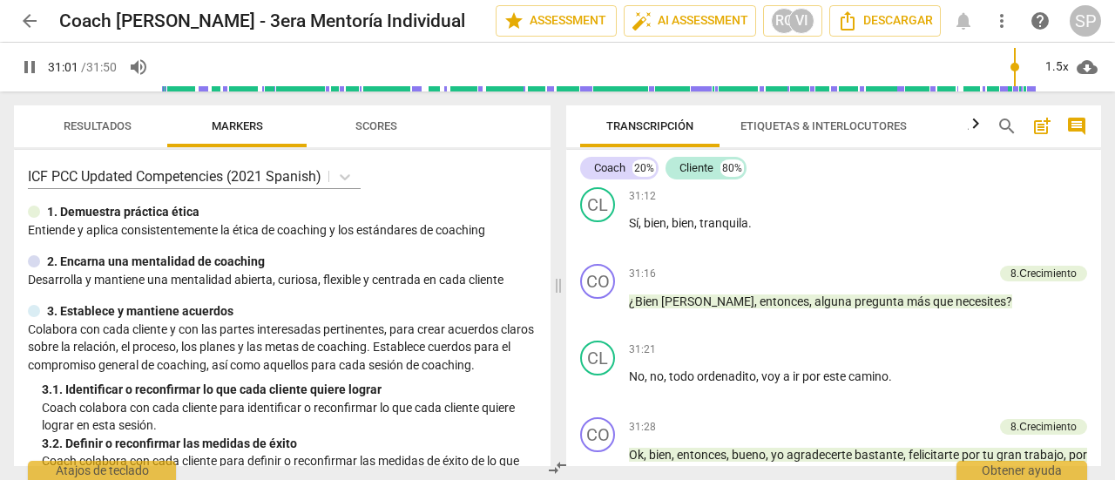
scroll to position [6990, 0]
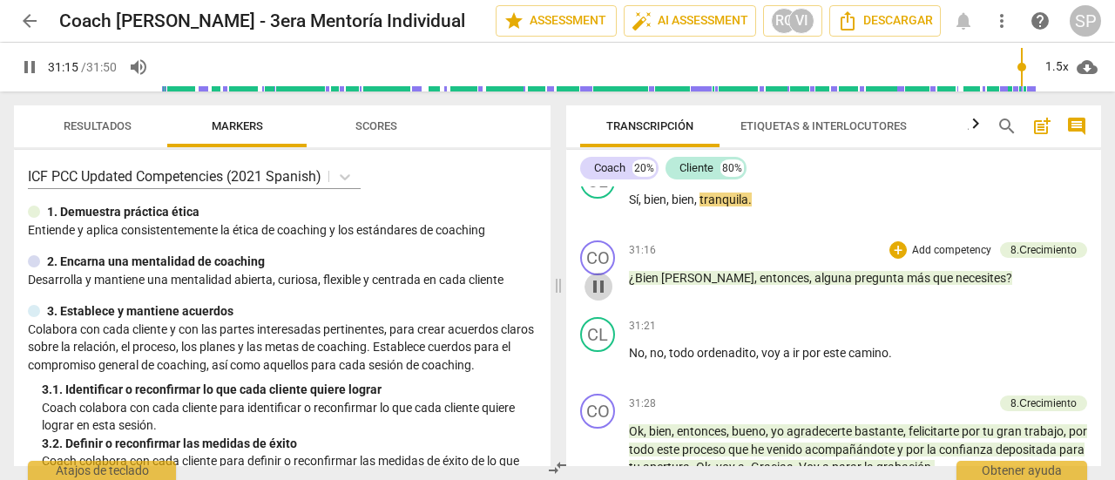
click at [598, 297] on span "pause" at bounding box center [598, 286] width 21 height 21
click at [598, 297] on span "play_arrow" at bounding box center [598, 286] width 21 height 21
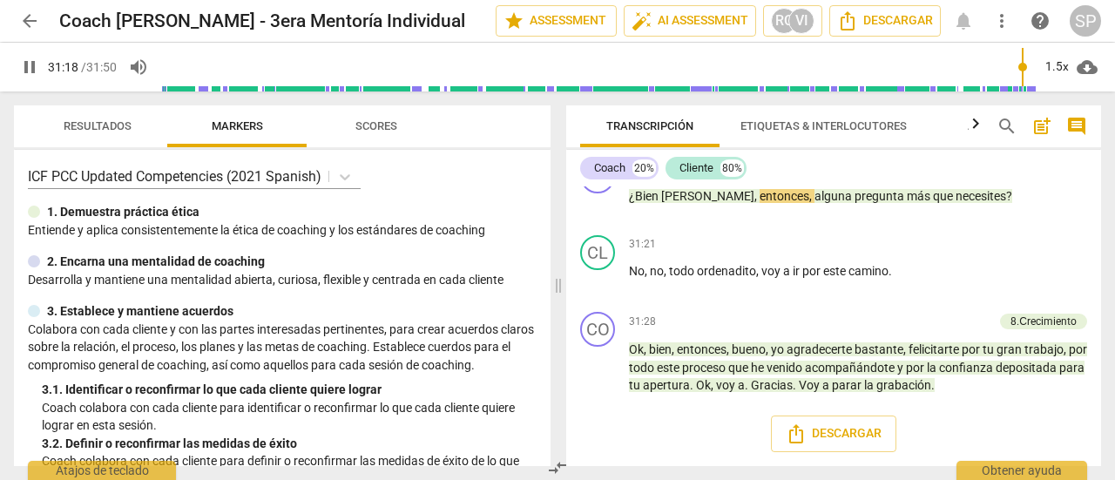
scroll to position [7123, 0]
click at [597, 363] on span "pause" at bounding box center [598, 367] width 21 height 21
click at [597, 363] on span "play_arrow" at bounding box center [598, 367] width 21 height 21
type input "1910"
